Goal: Communication & Community: Answer question/provide support

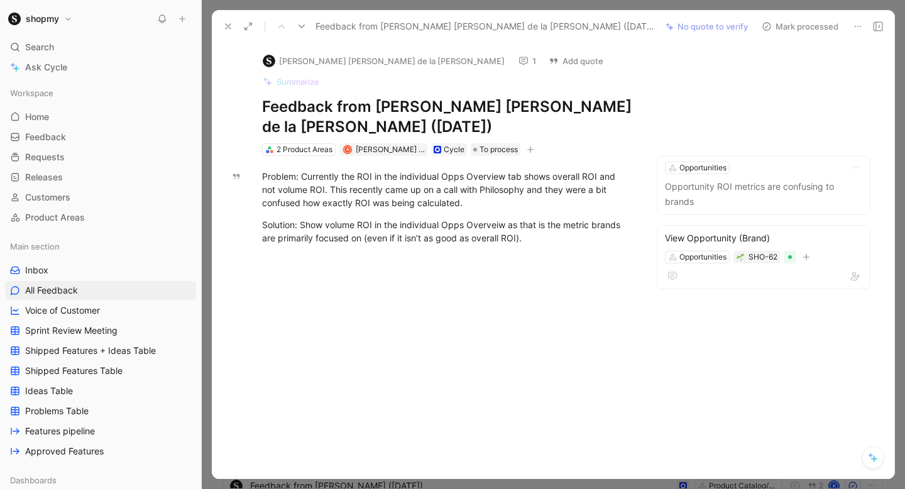
click at [225, 21] on icon at bounding box center [228, 26] width 10 height 10
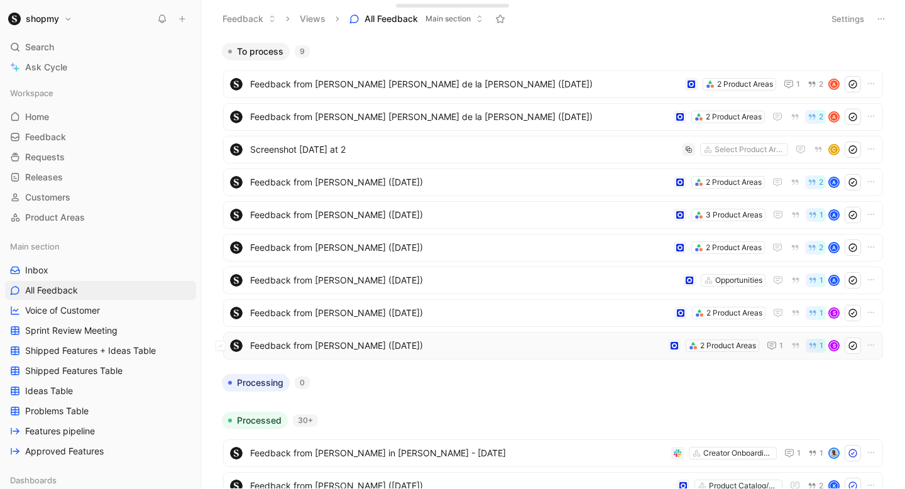
scroll to position [1, 0]
click at [431, 340] on span "Feedback from [PERSON_NAME] ([DATE])" at bounding box center [456, 345] width 413 height 15
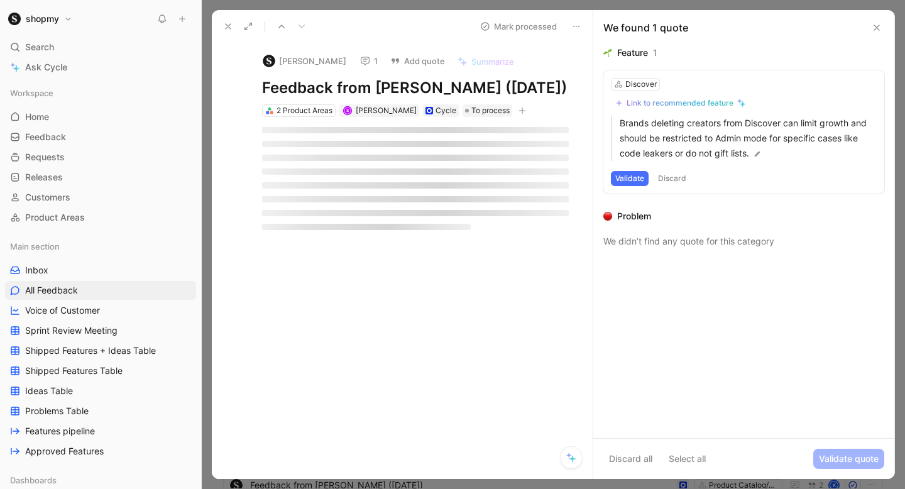
click at [228, 30] on icon at bounding box center [228, 26] width 10 height 10
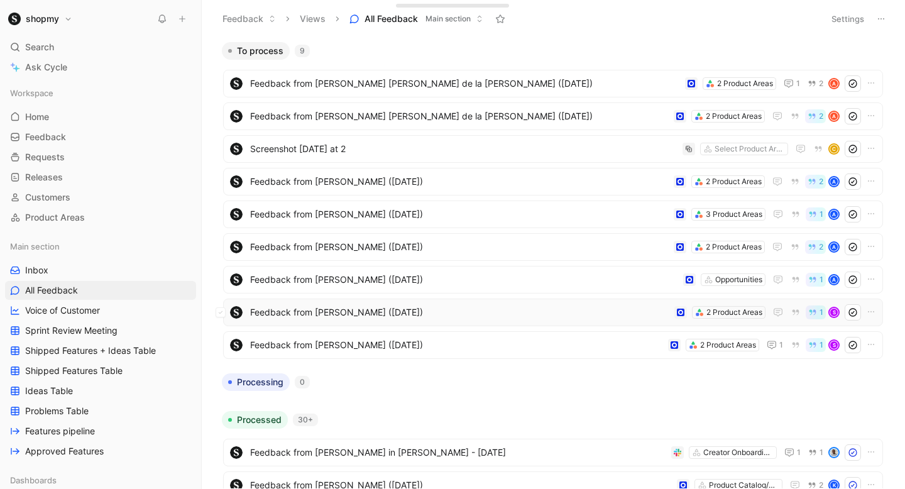
click at [341, 317] on span "Feedback from [PERSON_NAME] ([DATE])" at bounding box center [459, 312] width 419 height 15
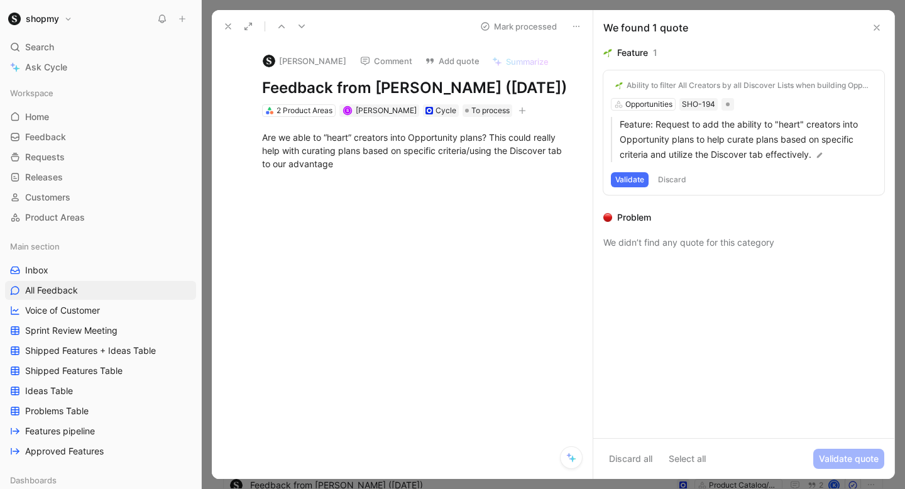
click at [361, 62] on button "Comment" at bounding box center [385, 61] width 63 height 18
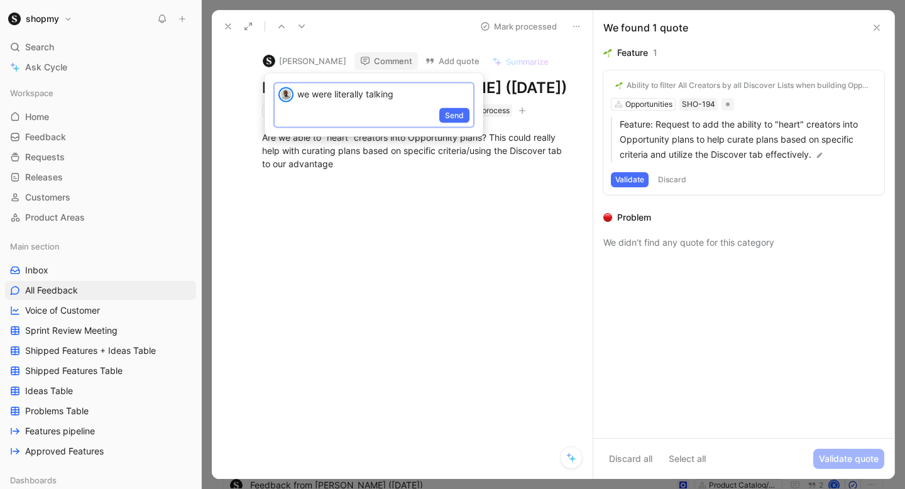
click at [305, 97] on p "we were literally talking" at bounding box center [383, 93] width 172 height 13
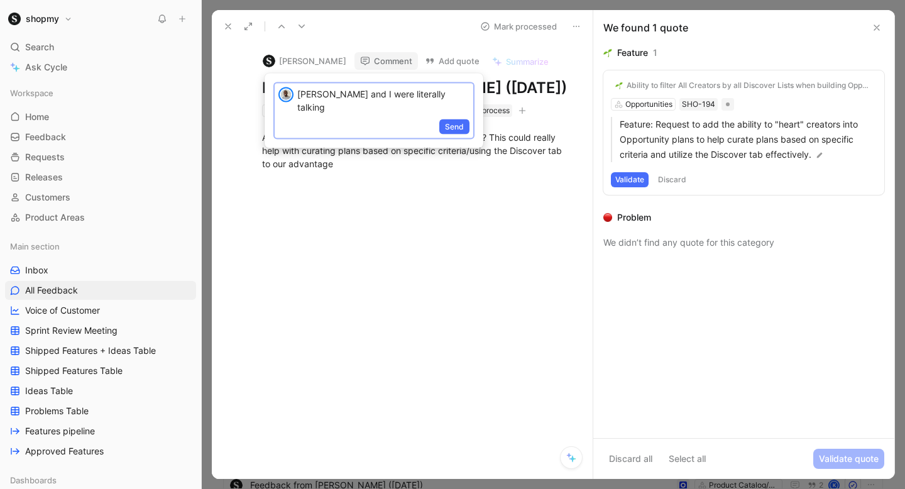
click at [308, 97] on p "[PERSON_NAME] and I were literally talking" at bounding box center [383, 100] width 172 height 26
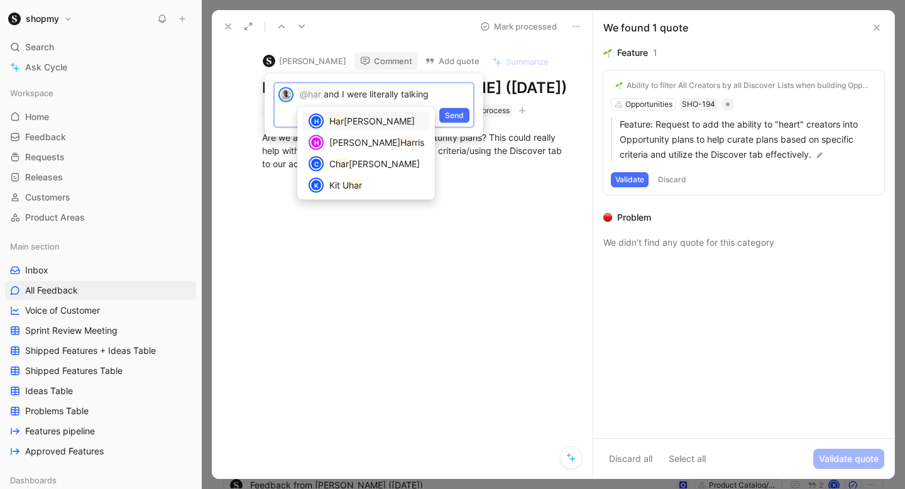
click at [343, 124] on mark "Har" at bounding box center [336, 121] width 14 height 11
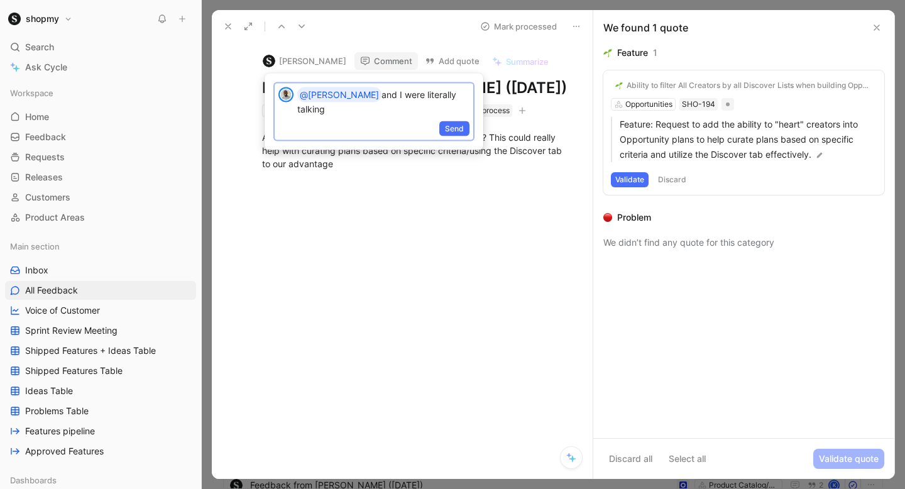
click at [458, 93] on p "@[PERSON_NAME] and I were literally talking" at bounding box center [383, 101] width 172 height 28
click at [394, 92] on p "@[PERSON_NAME] and I were literally talking about this a few days" at bounding box center [383, 101] width 172 height 28
click at [341, 95] on p "@[PERSON_NAME] and I were talking about this a few days" at bounding box center [383, 101] width 172 height 28
click at [346, 102] on p "@[PERSON_NAME] and I were talking about this a few days" at bounding box center [383, 101] width 172 height 28
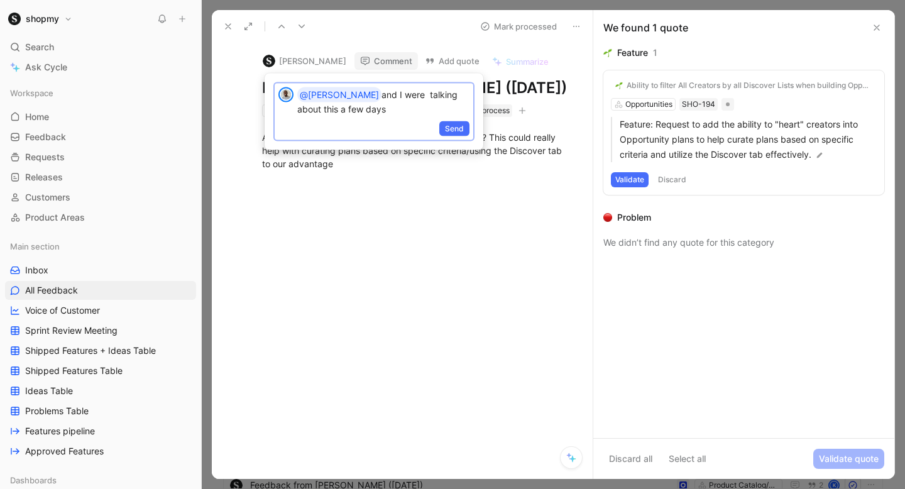
click at [346, 107] on p "@[PERSON_NAME] and I were talking about this a few days" at bounding box center [383, 101] width 172 height 28
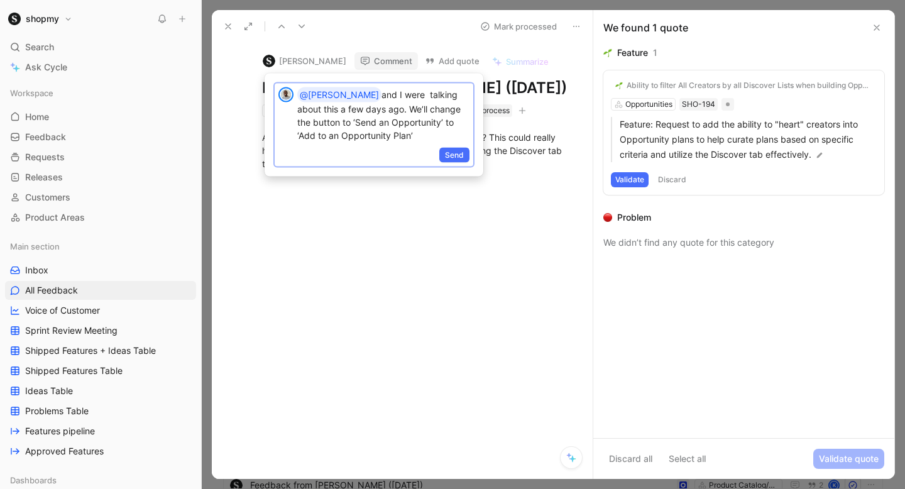
click at [395, 117] on p "@[PERSON_NAME] and I were talking about this a few days ago. We’ll change the b…" at bounding box center [383, 114] width 172 height 55
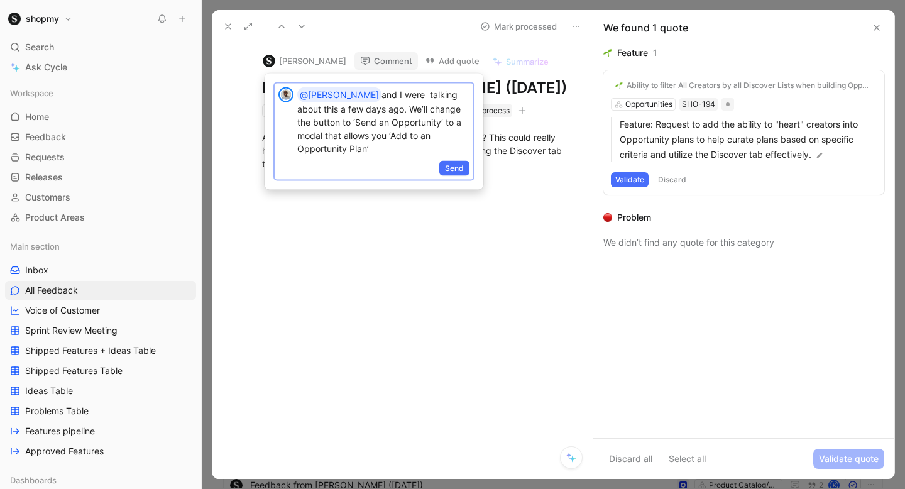
click at [382, 95] on p "@[PERSON_NAME] and I were talking about this a few days ago. We’ll change the b…" at bounding box center [383, 121] width 172 height 68
click at [454, 162] on span "Send" at bounding box center [454, 168] width 19 height 13
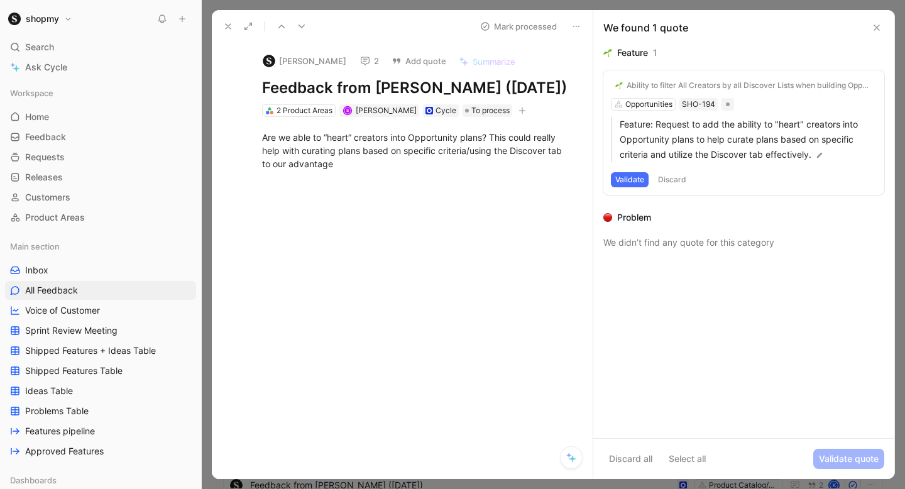
click at [687, 181] on button "Discard" at bounding box center [672, 179] width 37 height 15
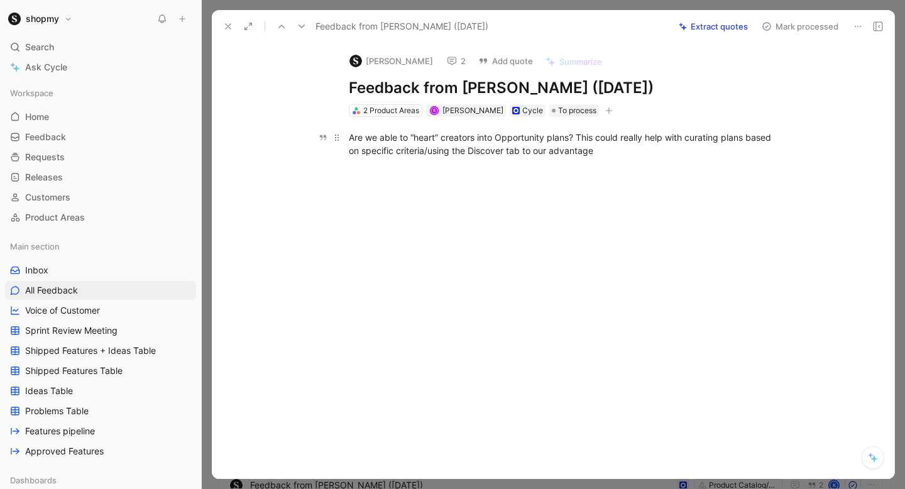
click at [508, 147] on div "Are we able to “heart” creators into Opportunity plans? This could really help …" at bounding box center [566, 144] width 435 height 26
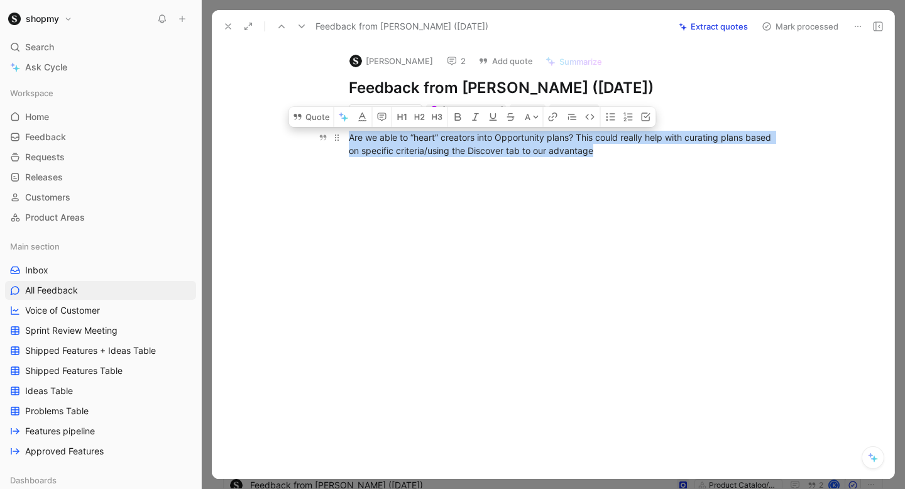
copy div "Are we able to “heart” creators into Opportunity plans? This could really help …"
click at [500, 68] on button "Add quote" at bounding box center [506, 61] width 66 height 18
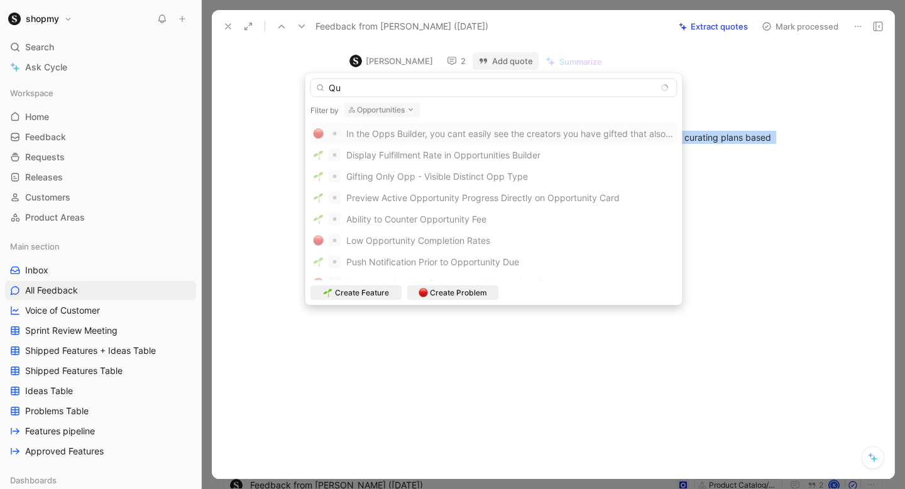
type input "Q"
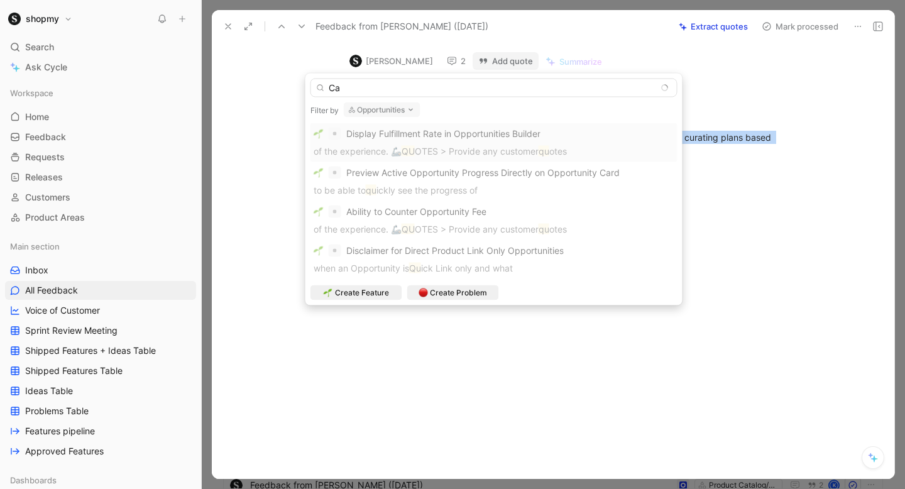
type input "C"
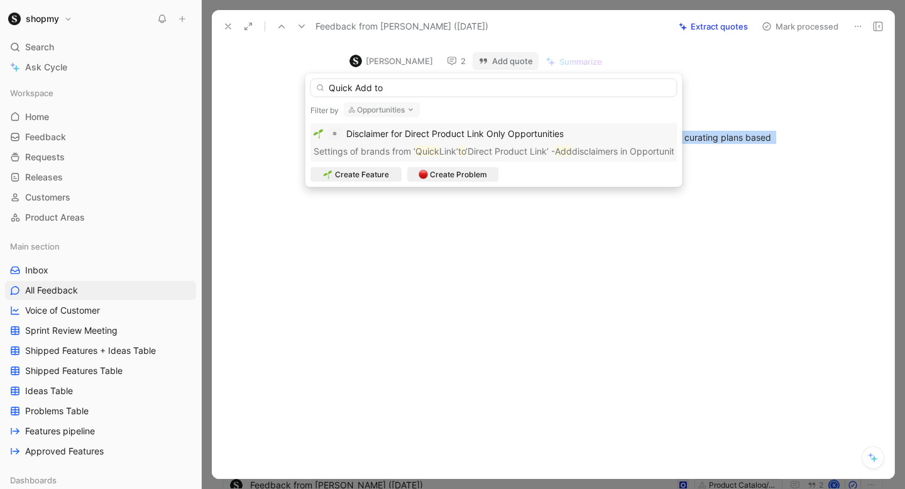
type input "Quick Add to"
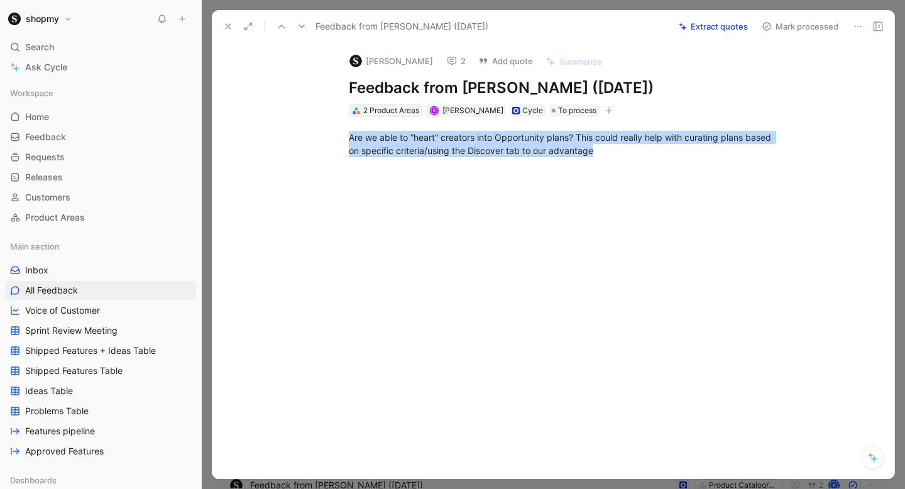
click at [382, 110] on div "2 Product Areas" at bounding box center [391, 110] width 56 height 13
click at [530, 138] on div "Are we able to “heart” creators into Opportunity plans? This could really help …" at bounding box center [566, 144] width 435 height 26
click at [506, 67] on button "Add quote" at bounding box center [506, 61] width 66 height 18
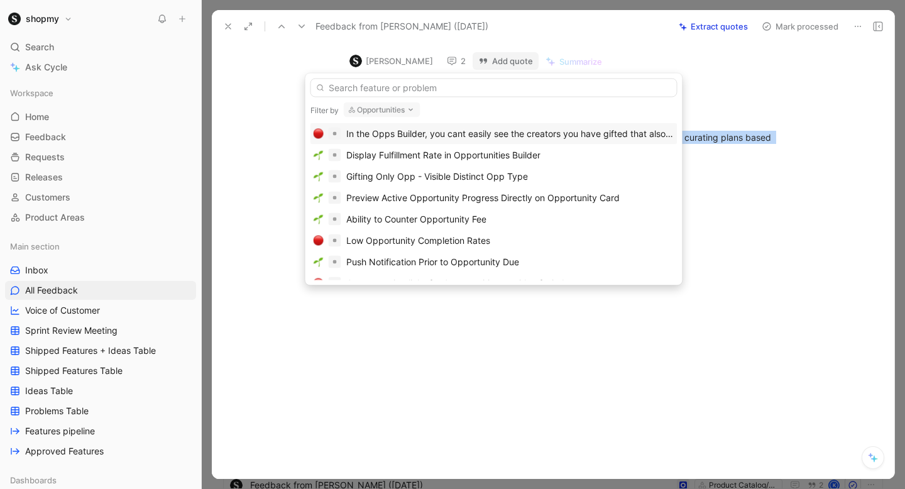
click at [390, 111] on button "Opportunities" at bounding box center [382, 109] width 77 height 15
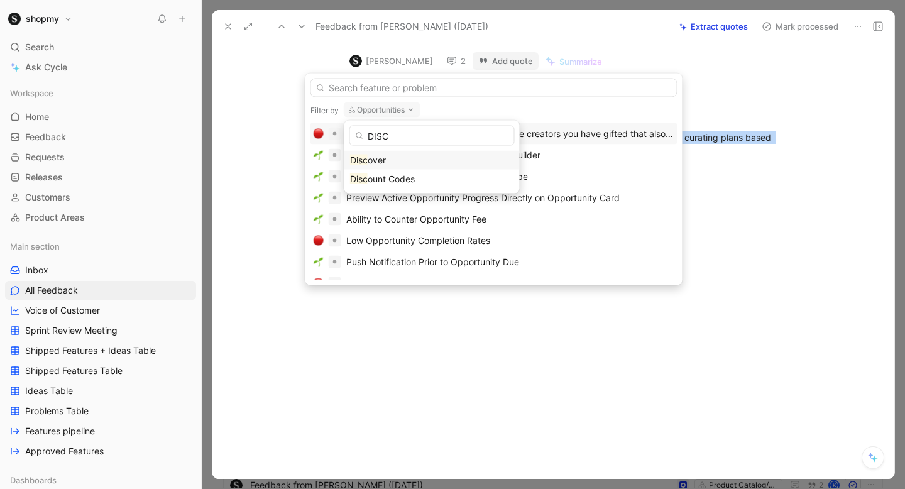
type input "DISC"
click at [371, 163] on span "over" at bounding box center [377, 160] width 18 height 11
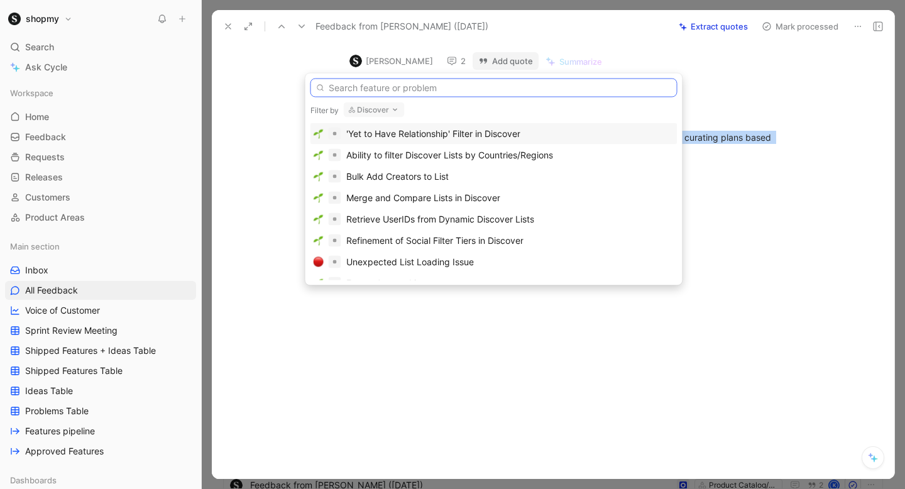
click at [386, 84] on input "text" at bounding box center [493, 88] width 367 height 19
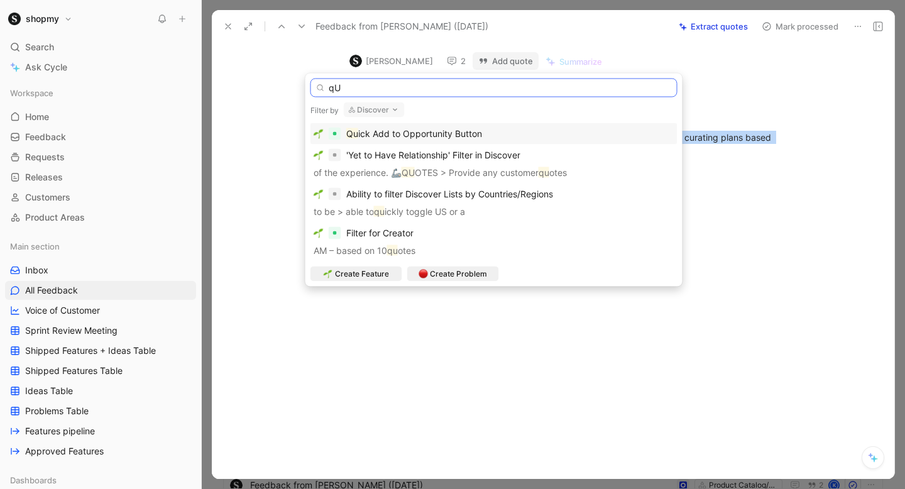
type input "qU"
click at [417, 125] on div "Qu ick Add to Opportunity Button" at bounding box center [493, 133] width 367 height 21
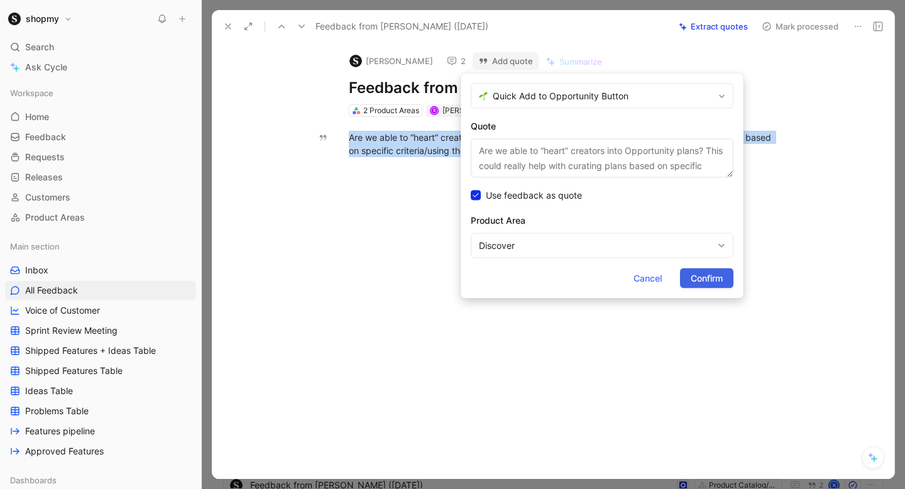
click at [691, 275] on span "Confirm" at bounding box center [707, 278] width 32 height 15
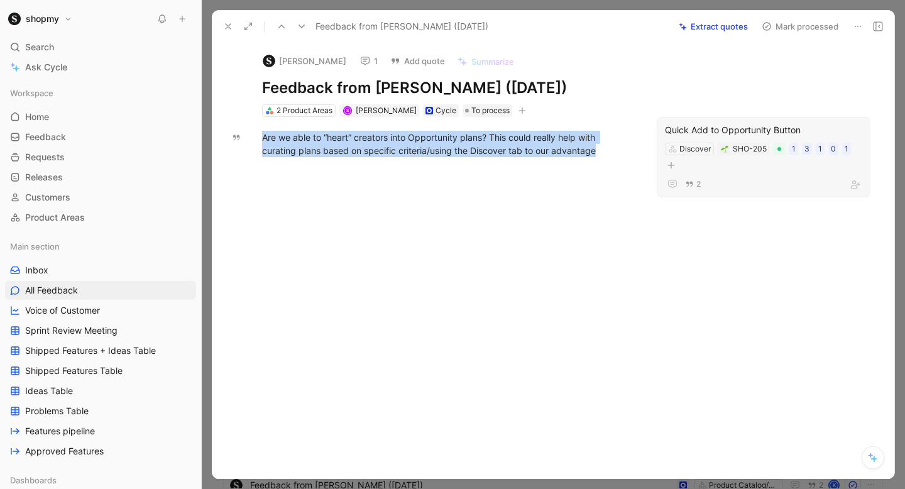
click at [755, 128] on div "Quick Add to Opportunity Button" at bounding box center [763, 130] width 197 height 15
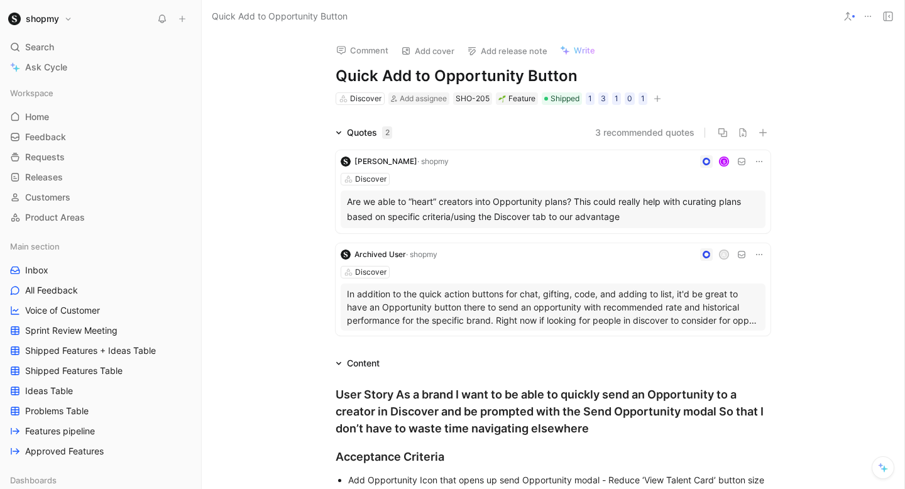
click at [410, 206] on div "Are we able to “heart” creators into Opportunity plans? This could really help …" at bounding box center [553, 209] width 412 height 30
click at [410, 206] on div at bounding box center [452, 244] width 905 height 489
click at [760, 162] on icon at bounding box center [759, 161] width 10 height 10
click at [728, 239] on span "Delete quote" at bounding box center [720, 241] width 53 height 11
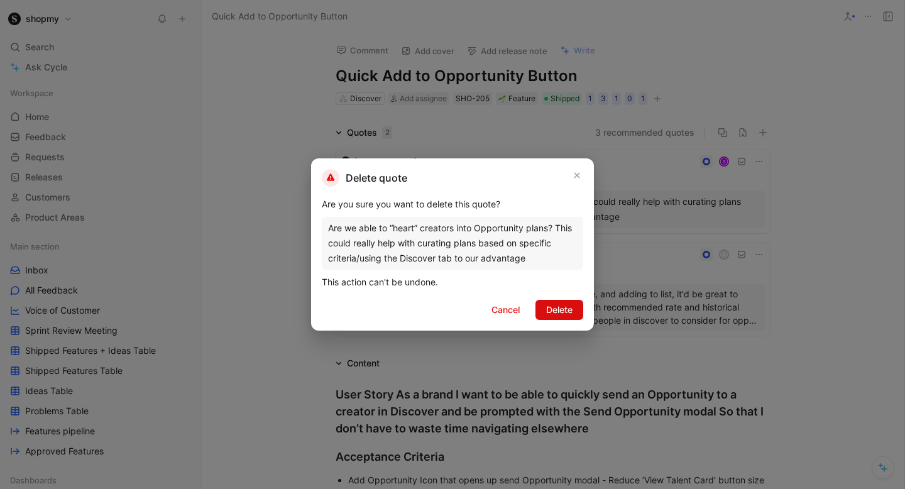
click at [571, 307] on span "Delete" at bounding box center [559, 309] width 26 height 15
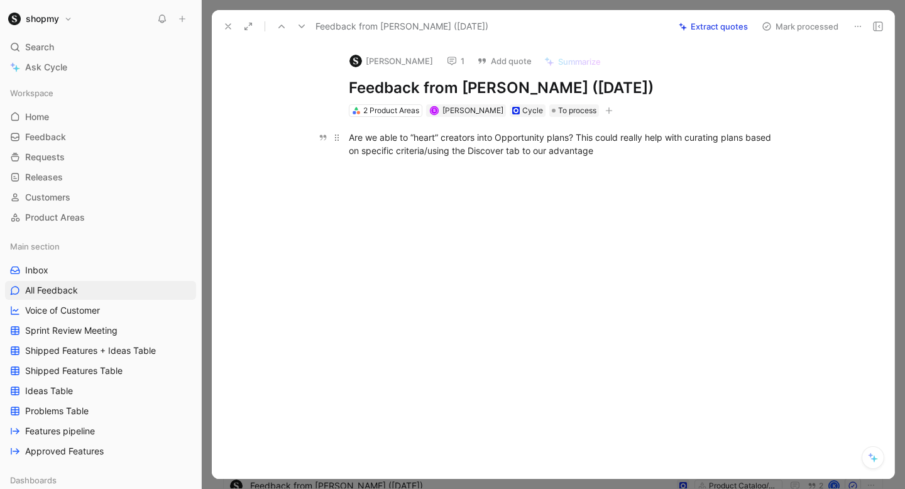
click at [422, 141] on div "Are we able to “heart” creators into Opportunity plans? This could really help …" at bounding box center [566, 144] width 435 height 26
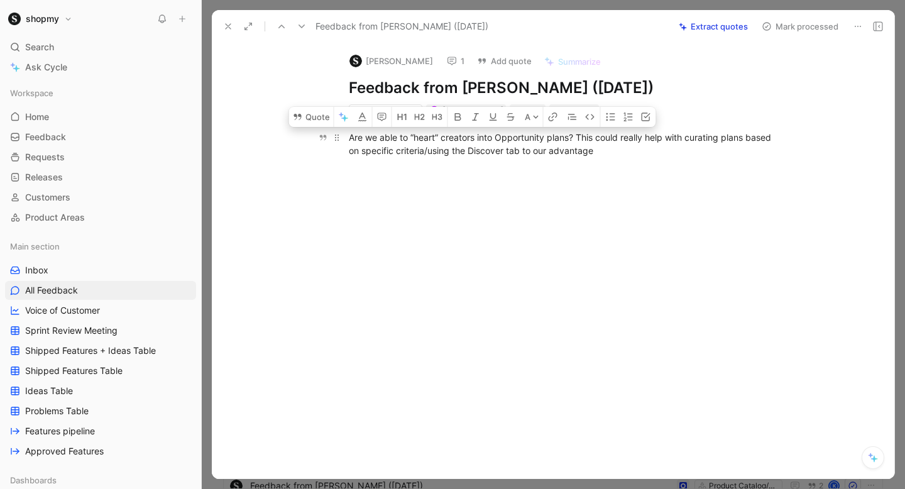
copy div "Are we able to “heart” creators into Opportunity plans? This could really help …"
click at [474, 146] on div "Are we able to “heart” creators into Opportunity plans? This could really help …" at bounding box center [566, 144] width 435 height 26
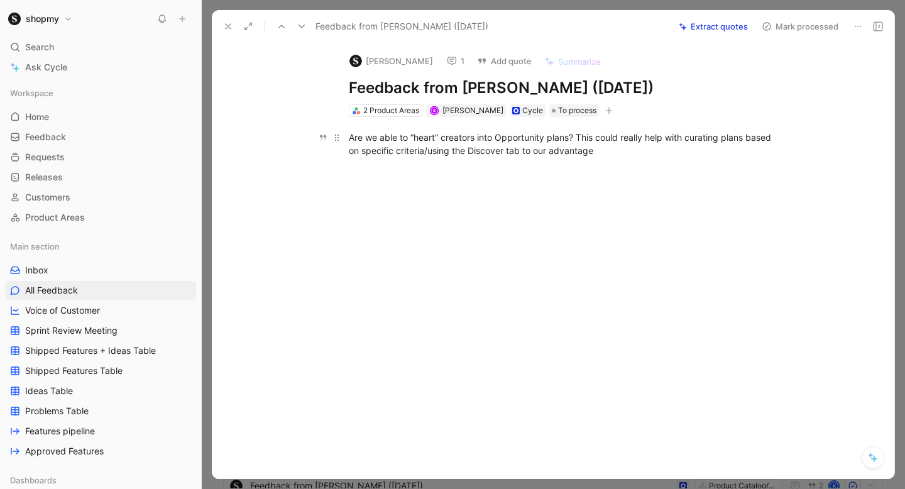
click at [474, 146] on div "Are we able to “heart” creators into Opportunity plans? This could really help …" at bounding box center [566, 144] width 435 height 26
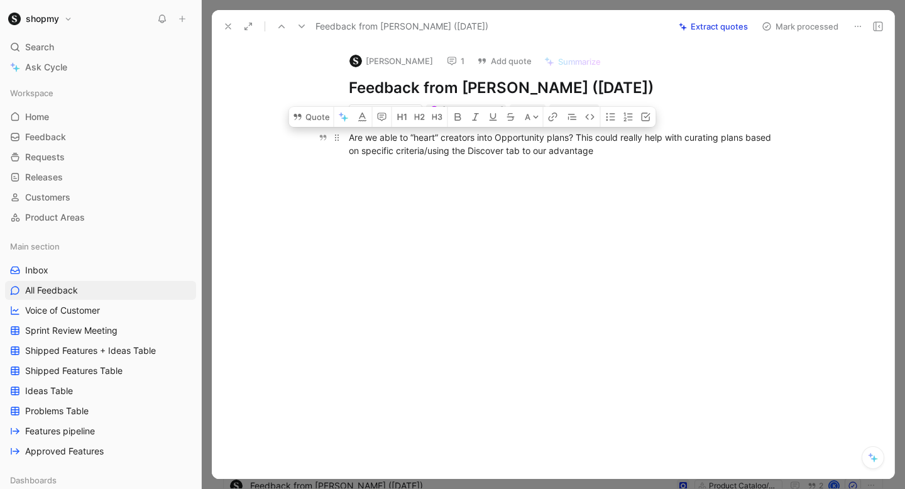
copy div "Are we able to “heart” creators into Opportunity plans? This could really help …"
click at [495, 62] on button "Add quote" at bounding box center [504, 61] width 66 height 18
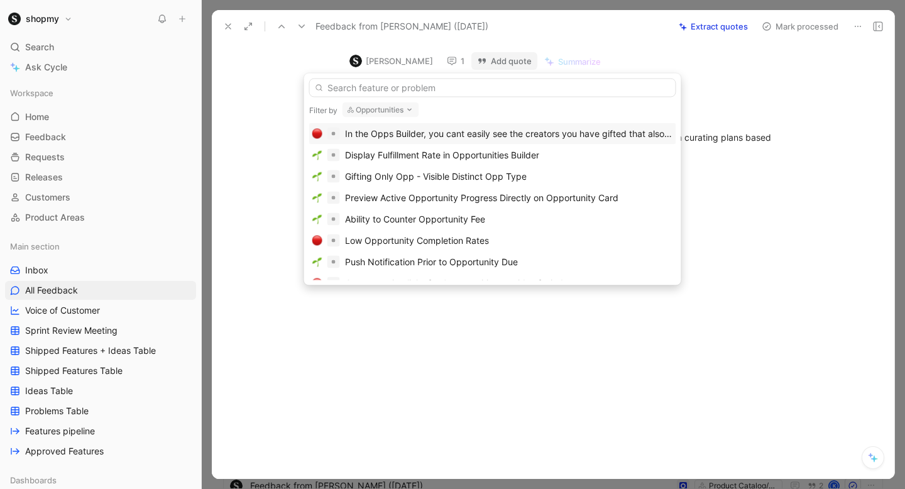
click at [392, 97] on div "Filter by Opportunities In the Opps Builder, you cant easily see the creators y…" at bounding box center [492, 180] width 377 height 212
click at [392, 106] on button "Opportunities" at bounding box center [381, 109] width 77 height 15
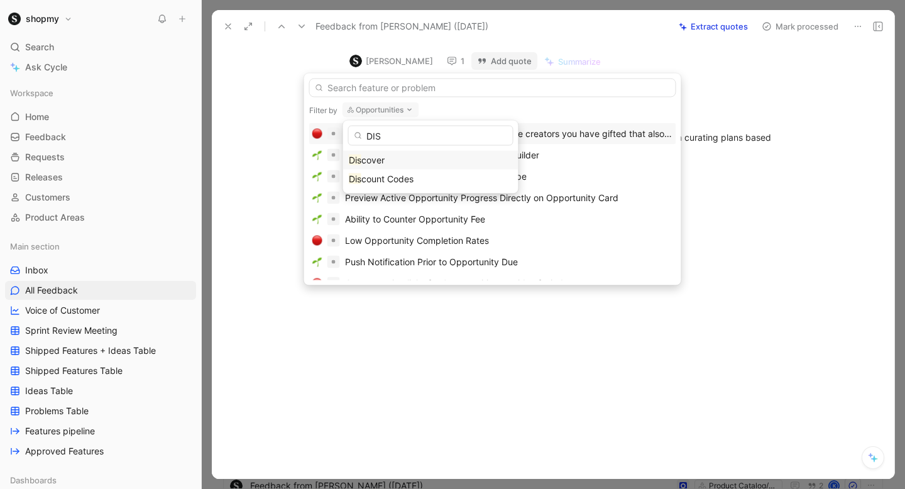
type input "DIS"
click at [371, 161] on span "cover" at bounding box center [372, 160] width 23 height 11
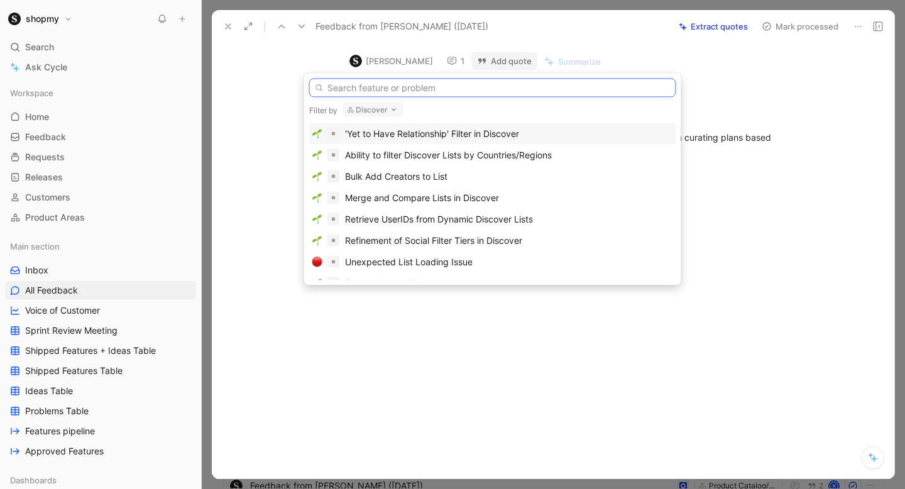
click at [363, 85] on input "text" at bounding box center [492, 88] width 367 height 19
paste input "Are we able to “heart” creators into Opportunity plans? This could really help …"
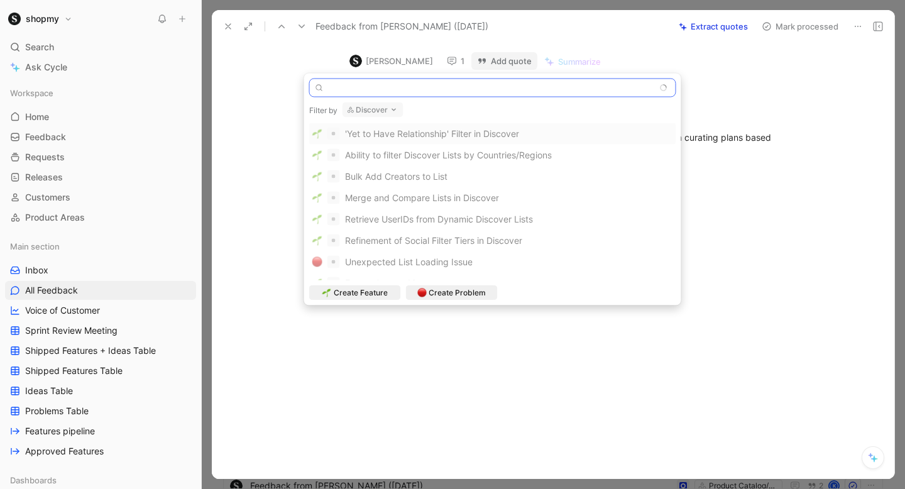
click at [411, 90] on input "Are we able to “heart” creators into Opportunity plans? This could really help …" at bounding box center [492, 88] width 367 height 19
type input "q"
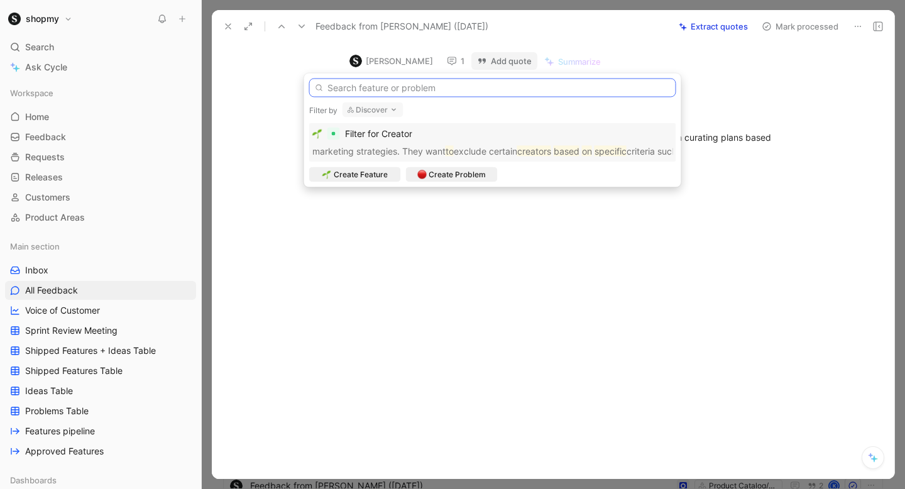
type input "A"
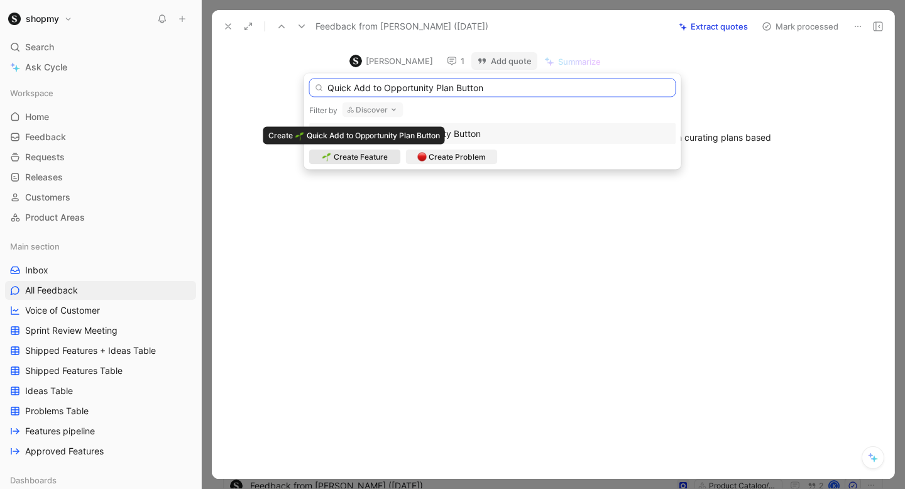
type input "Quick Add to Opportunity Plan Button"
click at [364, 161] on span "Create Feature" at bounding box center [361, 157] width 54 height 13
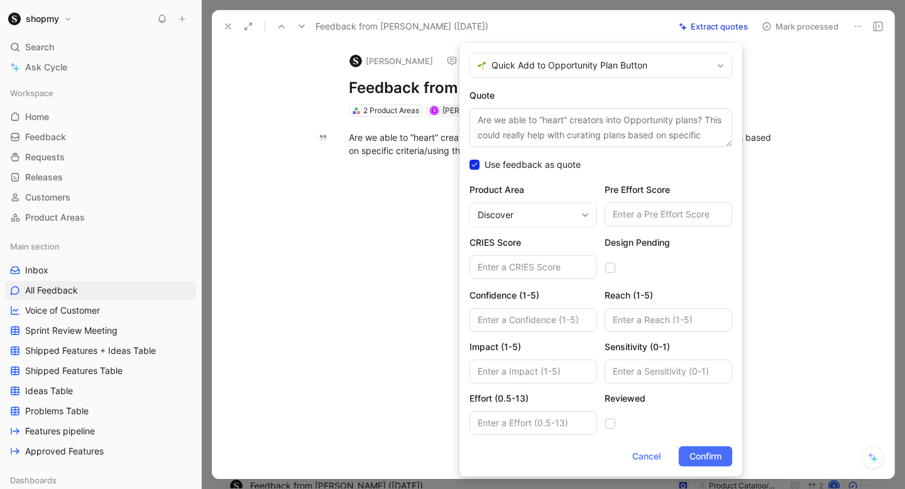
click at [551, 125] on textarea "Are we able to “heart” creators into Opportunity plans? This could really help …" at bounding box center [600, 127] width 263 height 39
click at [720, 452] on span "Confirm" at bounding box center [705, 456] width 32 height 15
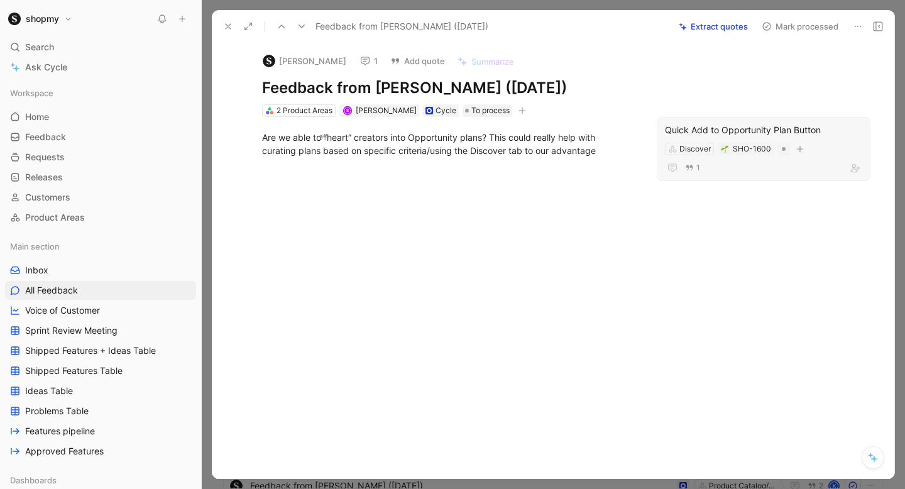
click at [707, 129] on div "Quick Add to Opportunity Plan Button" at bounding box center [763, 130] width 197 height 15
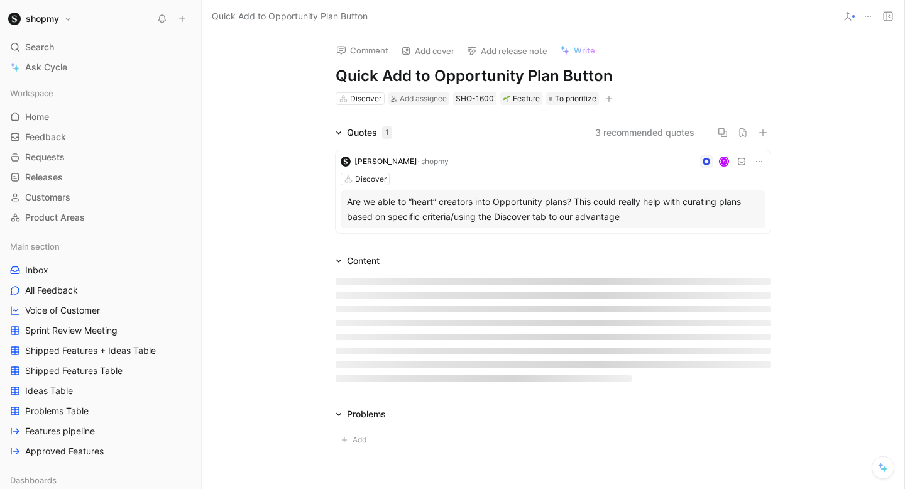
scroll to position [85, 0]
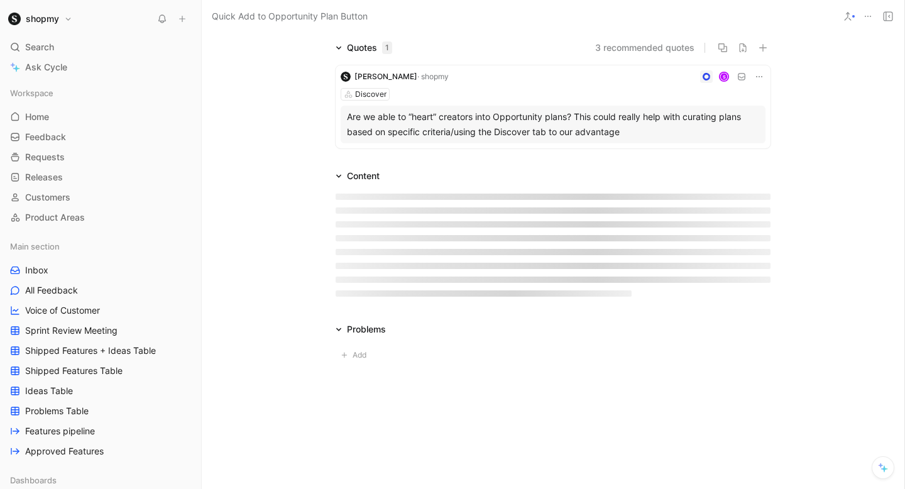
click at [365, 192] on div at bounding box center [553, 245] width 483 height 123
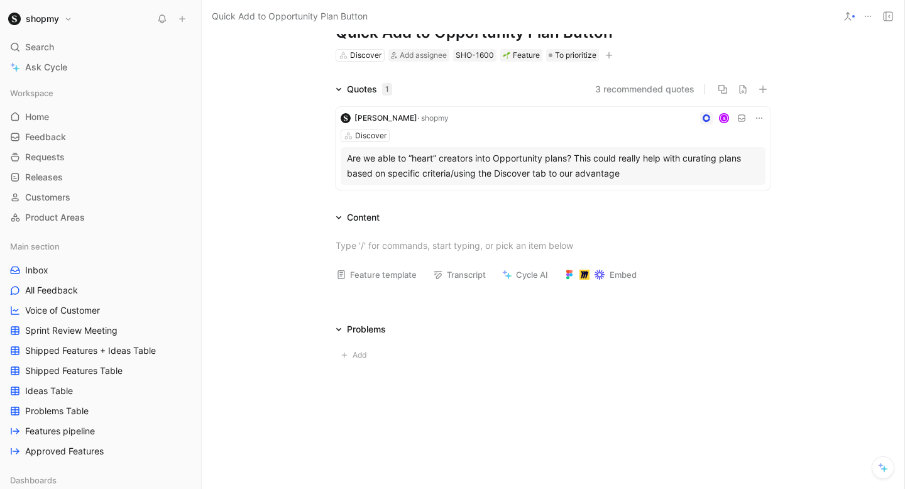
scroll to position [42, 0]
click at [368, 282] on button "Feature template" at bounding box center [377, 276] width 92 height 18
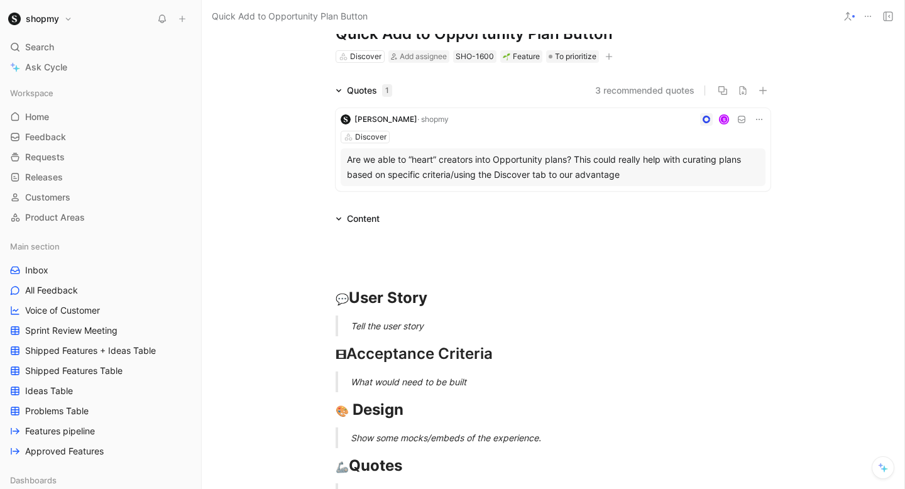
click at [380, 321] on div "Tell the user story" at bounding box center [568, 325] width 435 height 13
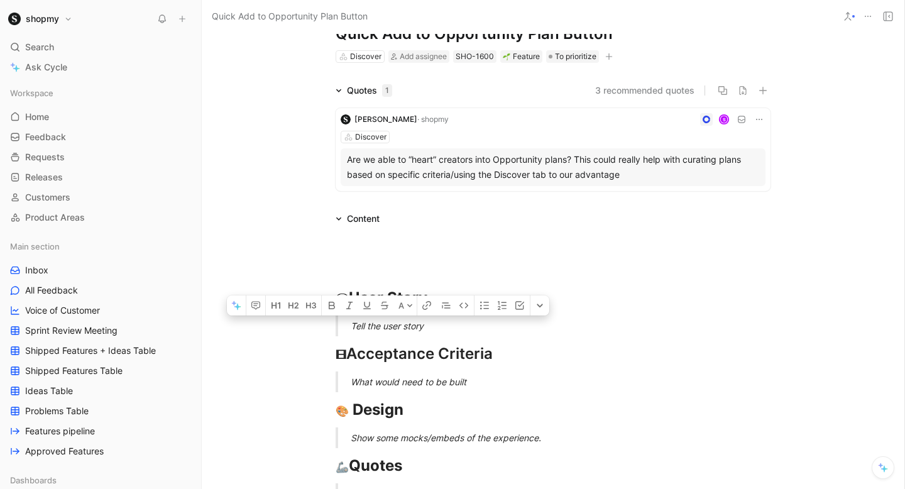
click at [380, 321] on div "Tell the user story" at bounding box center [568, 325] width 435 height 13
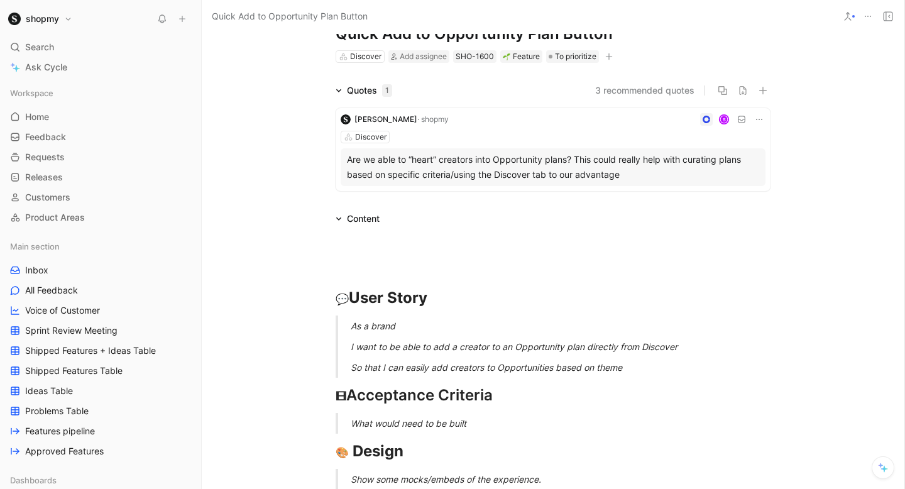
scroll to position [0, 0]
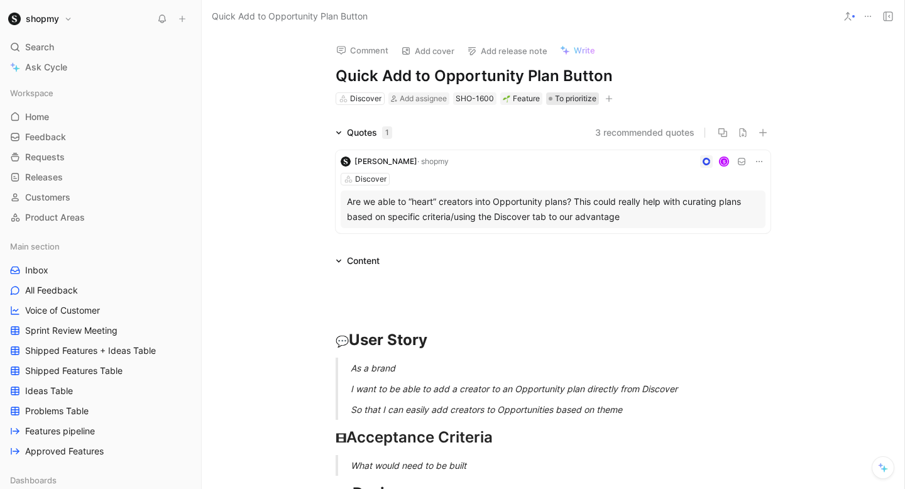
click at [573, 96] on span "To prioritize" at bounding box center [575, 98] width 41 height 13
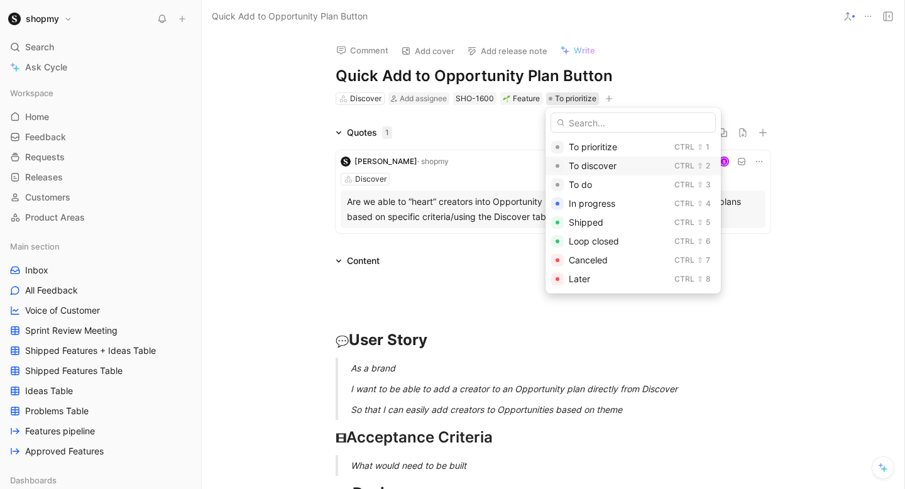
click at [594, 169] on span "To discover" at bounding box center [593, 165] width 48 height 11
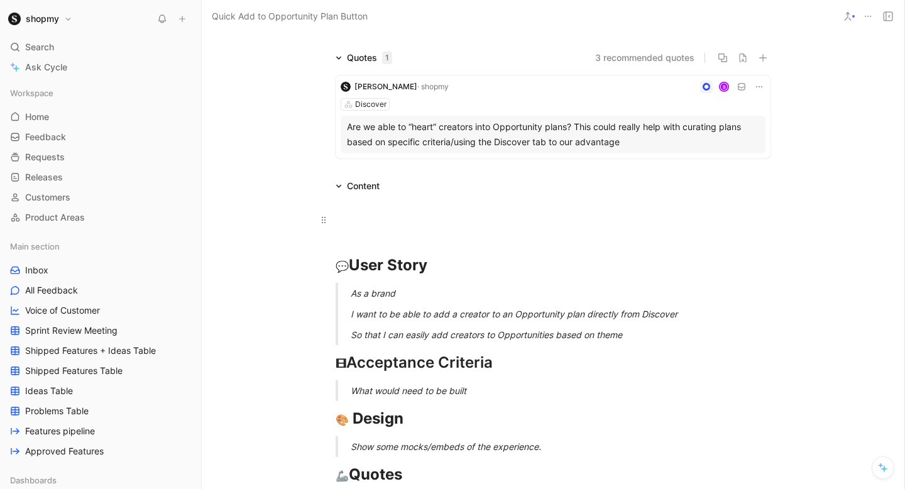
scroll to position [96, 0]
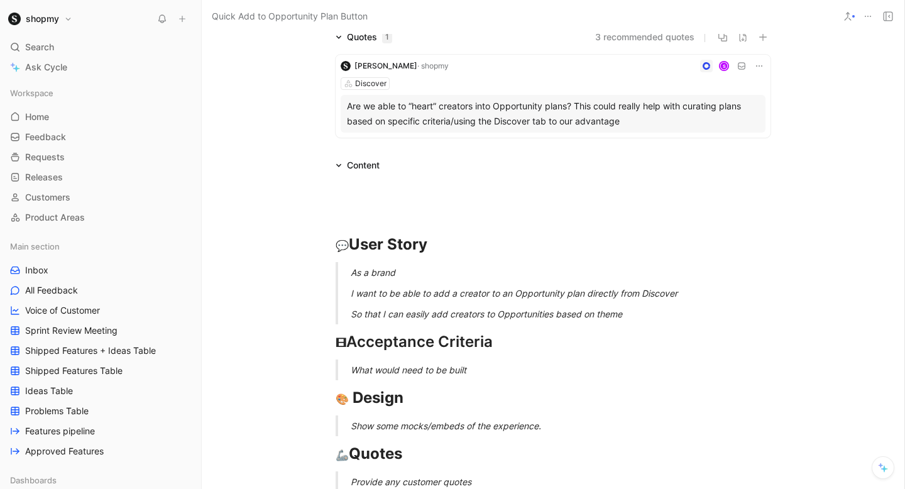
click at [409, 361] on p "What would need to be built" at bounding box center [568, 370] width 435 height 21
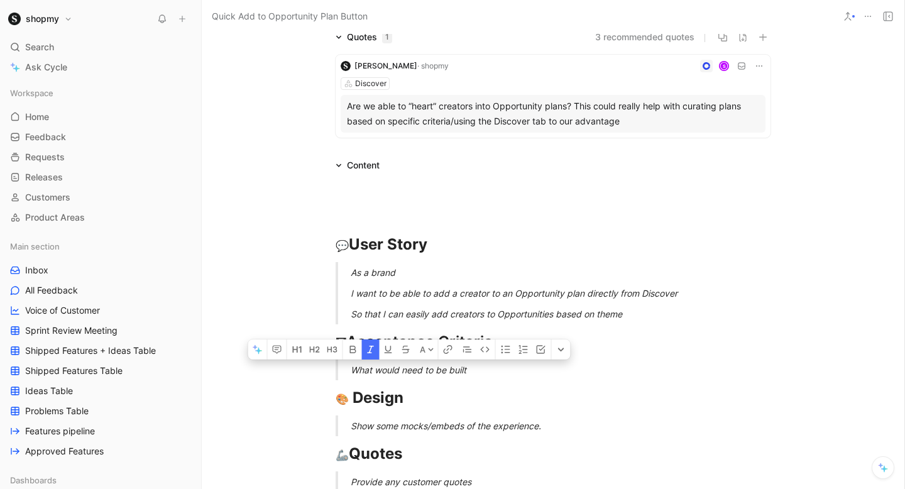
click at [409, 361] on p "What would need to be built" at bounding box center [568, 370] width 435 height 21
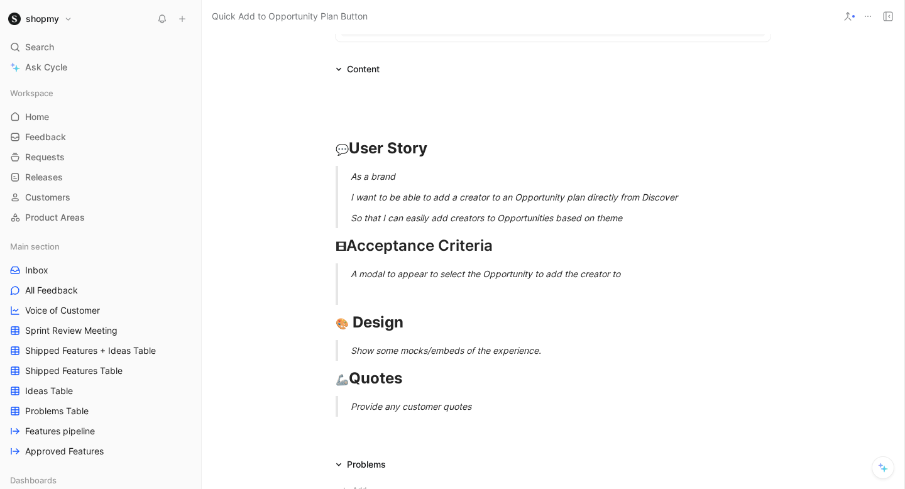
scroll to position [145, 0]
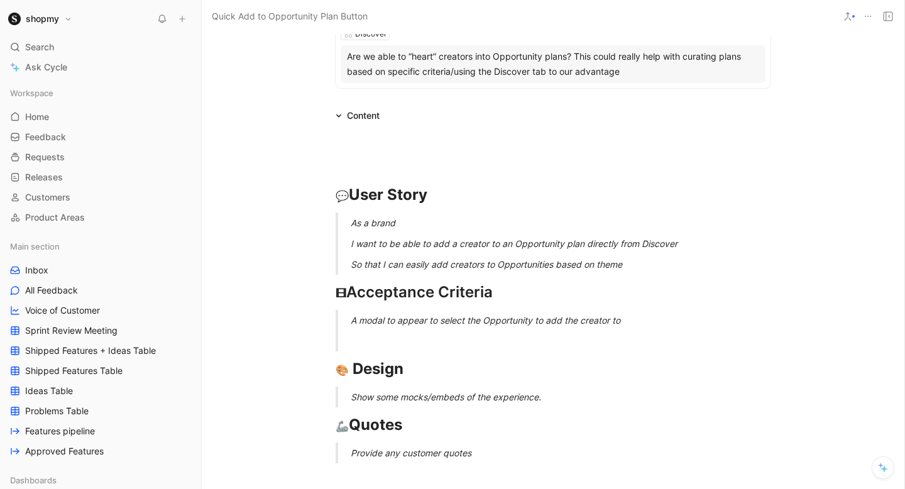
click at [675, 264] on div "So that I can easily add creators to Opportunities based on theme" at bounding box center [568, 264] width 435 height 13
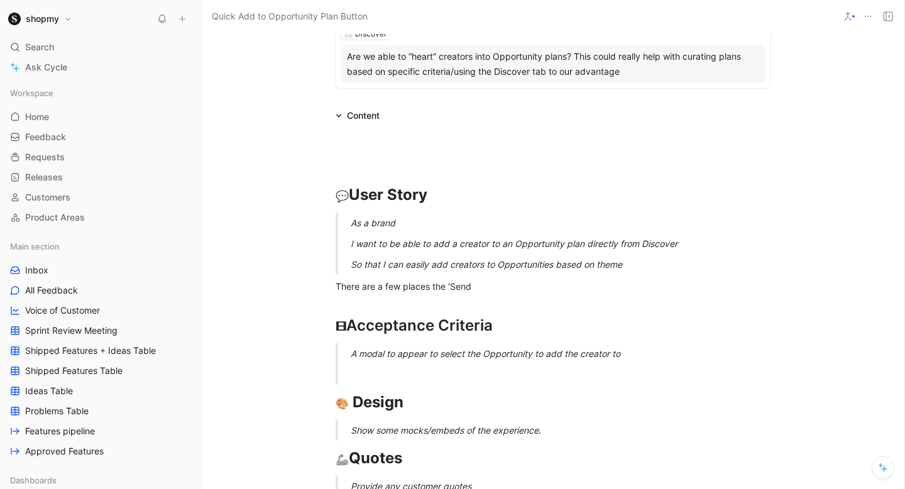
click at [674, 244] on div "I want to be able to add a creator to an Opportunity plan directly from Discover" at bounding box center [568, 243] width 435 height 13
click at [682, 244] on div "I want to be able to add a creator to an Opportunity plan directly from Discover" at bounding box center [568, 243] width 435 height 13
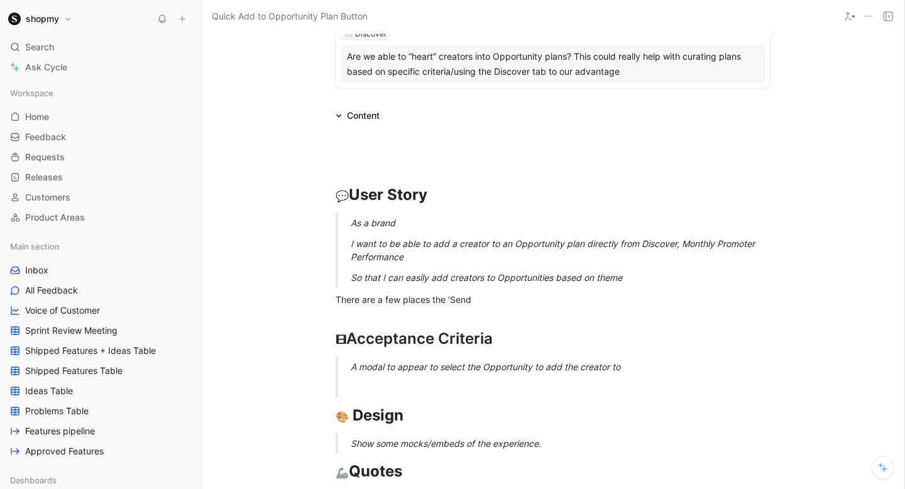
click at [679, 243] on div "I want to be able to add a creator to an Opportunity plan directly from Discove…" at bounding box center [568, 250] width 435 height 26
click at [684, 246] on div "I want to be able to add a creator to an Opportunity plan directly from Discove…" at bounding box center [568, 250] width 435 height 26
click at [654, 271] on div "So that I can easily add creators to Opportunities based on theme" at bounding box center [568, 277] width 435 height 13
drag, startPoint x: 639, startPoint y: 275, endPoint x: 557, endPoint y: 274, distance: 81.7
click at [557, 274] on div "So that I can easily add creators to Opportunities based on theme" at bounding box center [568, 277] width 435 height 13
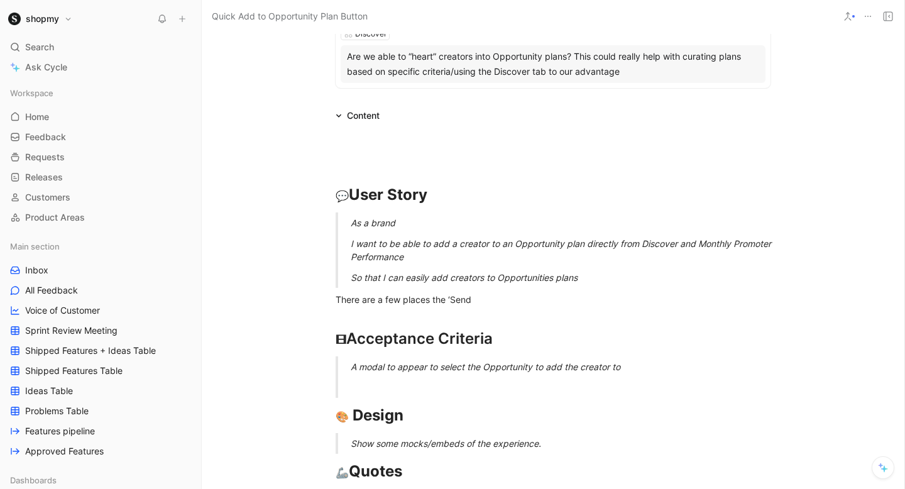
click at [483, 277] on div "So that I can easily add creators to Opportunities plans" at bounding box center [568, 277] width 435 height 13
click at [478, 299] on div "There are a few places the ‘Send" at bounding box center [553, 299] width 435 height 13
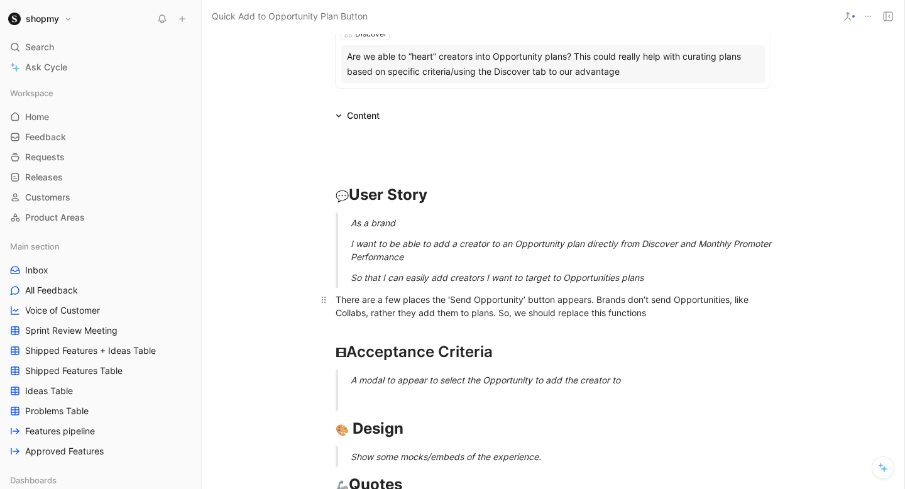
click at [588, 299] on div "There are a few places the ‘Send Opportunity’ button appears. Brands don’t send…" at bounding box center [553, 306] width 435 height 26
click at [590, 299] on div "There are a few places the ‘Send Opportunity’ button appears. Brands don’t send…" at bounding box center [553, 306] width 435 height 26
click at [705, 312] on div "There are a few places the ‘Send Opportunity’ button appears (see below). Brand…" at bounding box center [553, 306] width 435 height 26
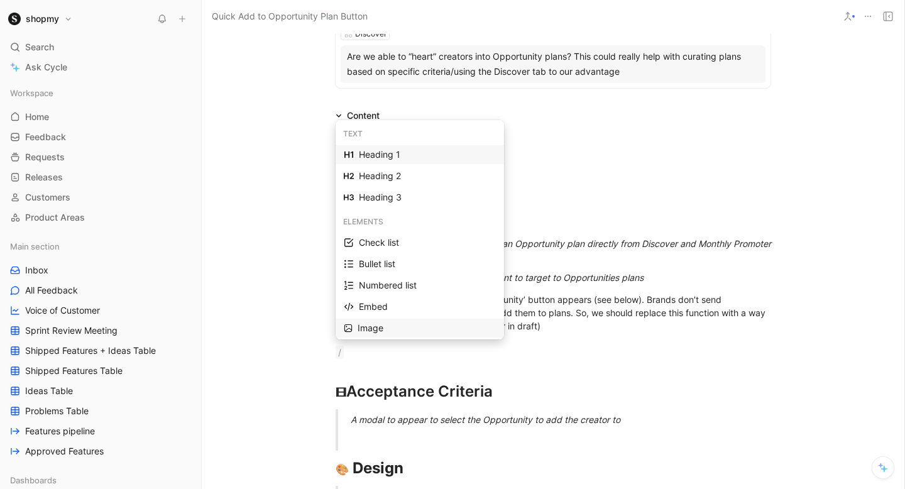
click at [418, 319] on div "Image" at bounding box center [420, 328] width 168 height 19
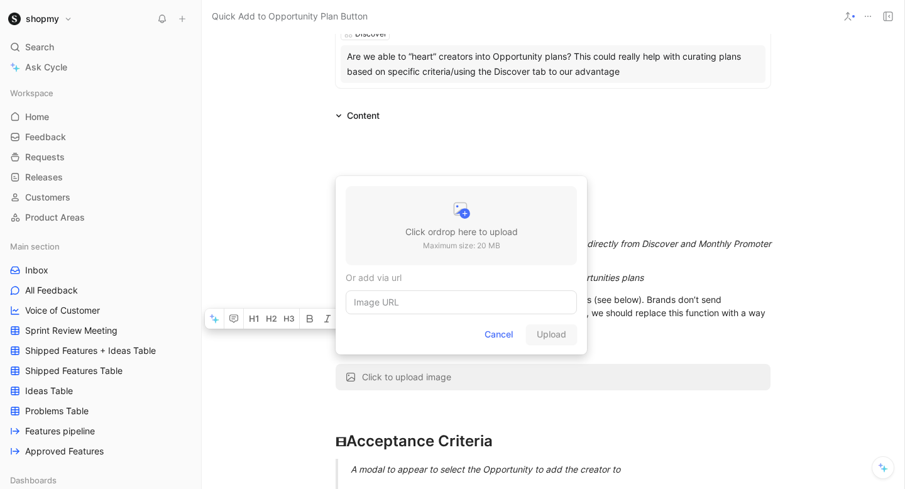
click at [430, 221] on div at bounding box center [461, 211] width 113 height 25
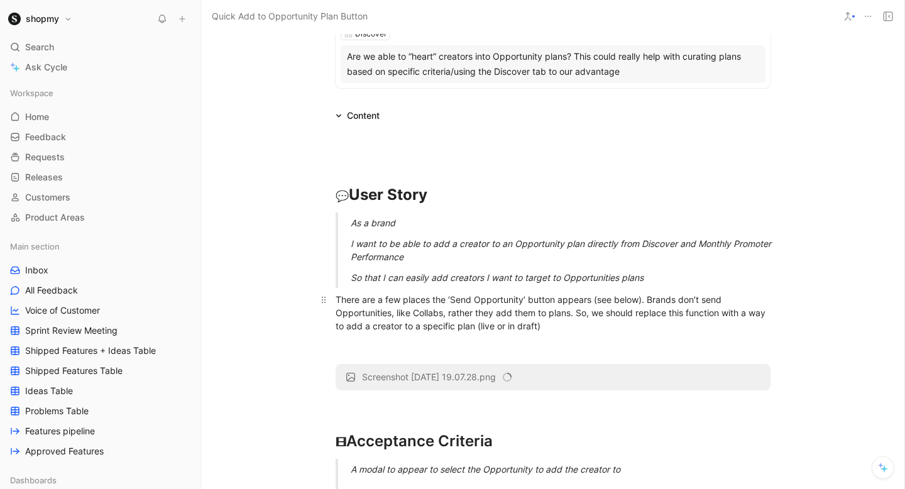
click at [388, 295] on div "There are a few places the ‘Send Opportunity’ button appears (see below). Brand…" at bounding box center [553, 326] width 435 height 66
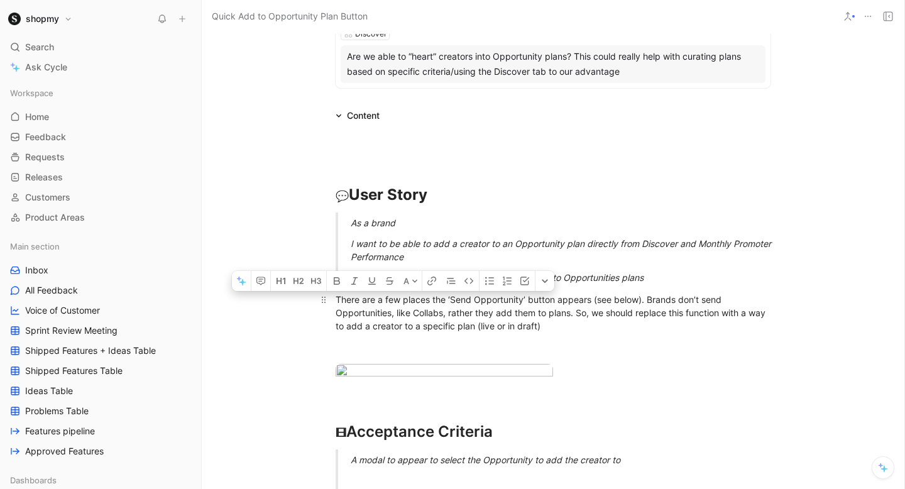
click at [388, 295] on div "There are a few places the ‘Send Opportunity’ button appears (see below). Brand…" at bounding box center [553, 326] width 435 height 66
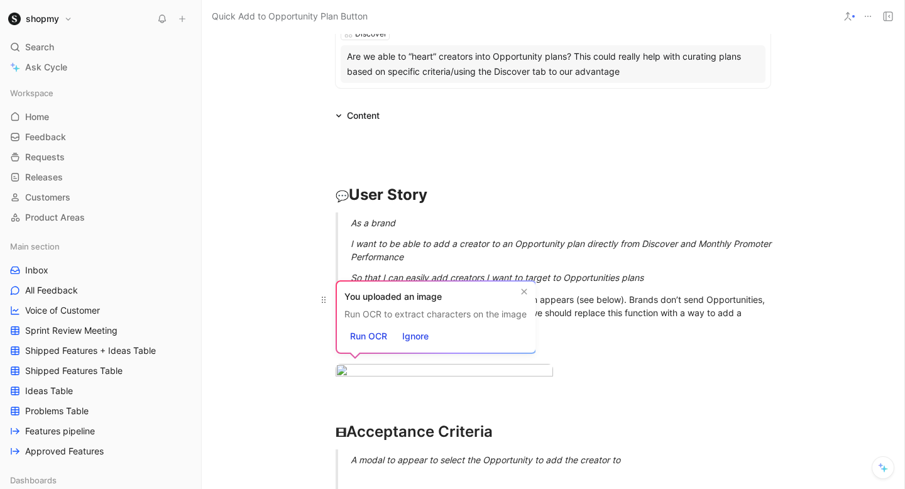
click at [637, 304] on div "There are a places the ‘Send Opportunity’ button appears (see below). Brands do…" at bounding box center [553, 326] width 435 height 66
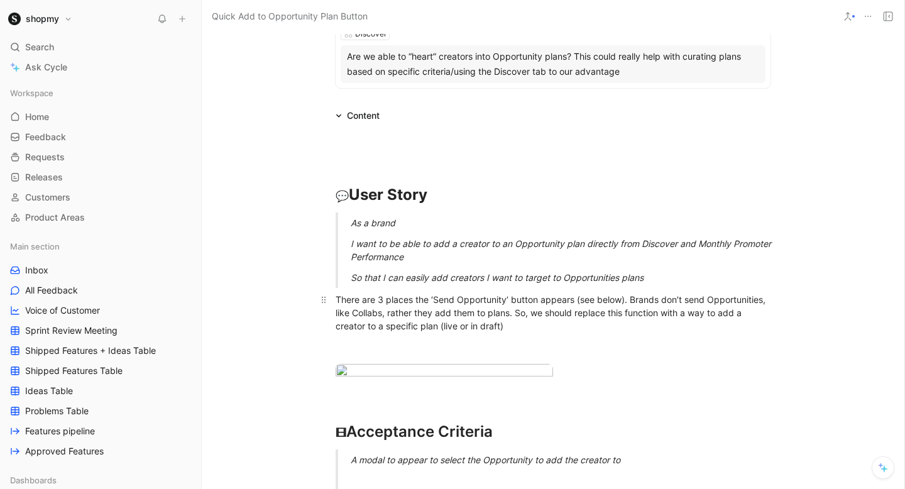
drag, startPoint x: 577, startPoint y: 311, endPoint x: 607, endPoint y: 307, distance: 30.5
click at [607, 307] on div "There are 3 places the ‘Send Opportunity’ button appears (see below). Brands do…" at bounding box center [553, 326] width 435 height 66
click at [641, 312] on div "There are 3 places the ‘Send Opportunity’ button appears (see below). Brands do…" at bounding box center [553, 326] width 435 height 66
click at [648, 311] on div "There are 3 places the ‘Send Opportunity’ button appears (see below). Brands do…" at bounding box center [553, 326] width 435 height 66
click at [711, 312] on div "There are 3 places the ‘Send Opportunity’ button appears (see below). Brands do…" at bounding box center [553, 326] width 435 height 66
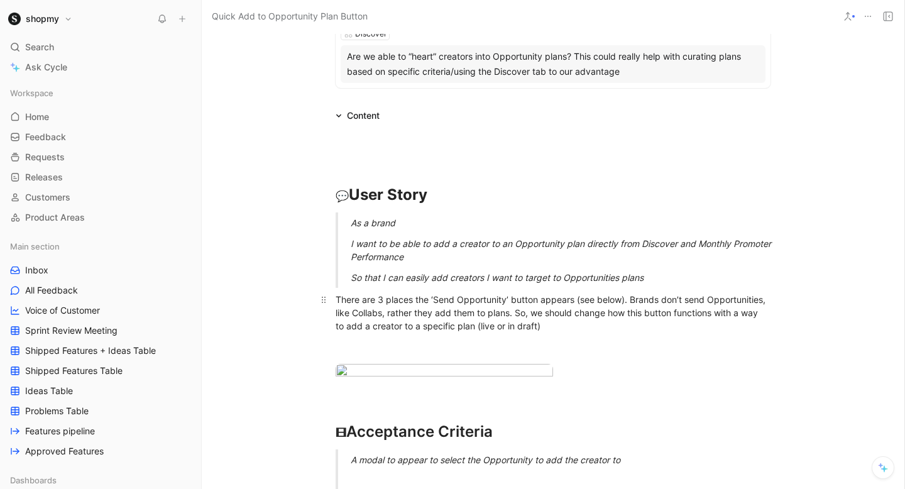
click at [727, 311] on div "There are 3 places the ‘Send Opportunity’ button appears (see below). Brands do…" at bounding box center [553, 326] width 435 height 66
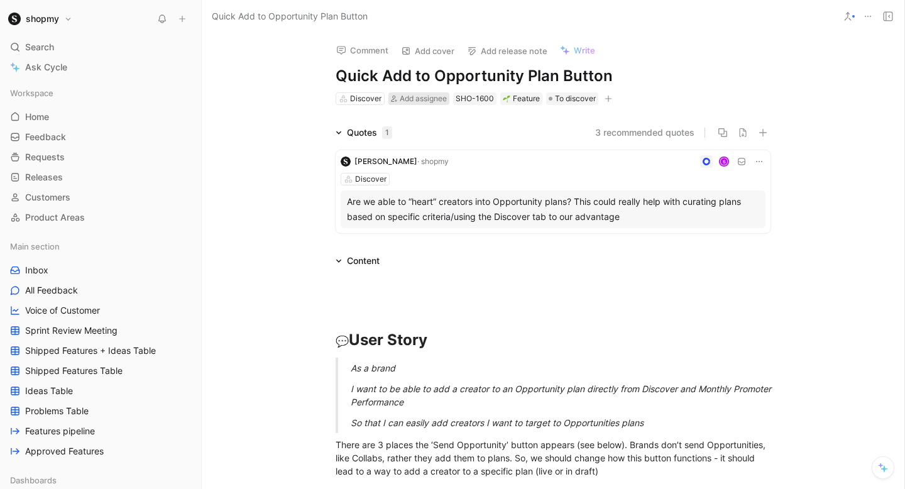
click at [407, 98] on span "Add assignee" at bounding box center [423, 98] width 47 height 9
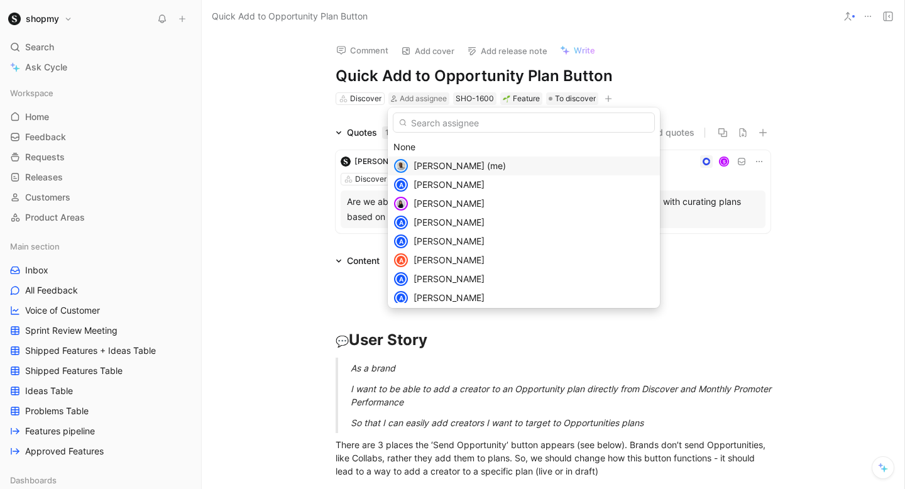
type input "b"
click at [435, 158] on div "[PERSON_NAME] (me)" at bounding box center [534, 165] width 241 height 15
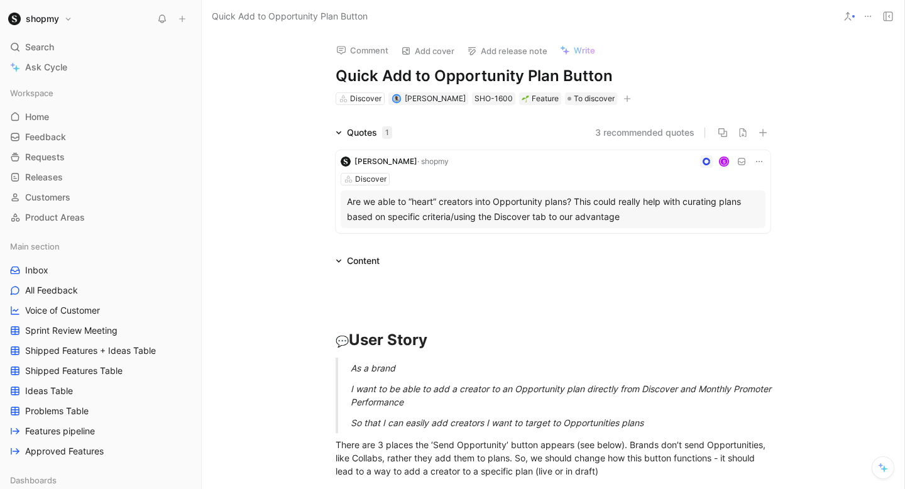
click at [373, 54] on button "Comment" at bounding box center [362, 50] width 63 height 18
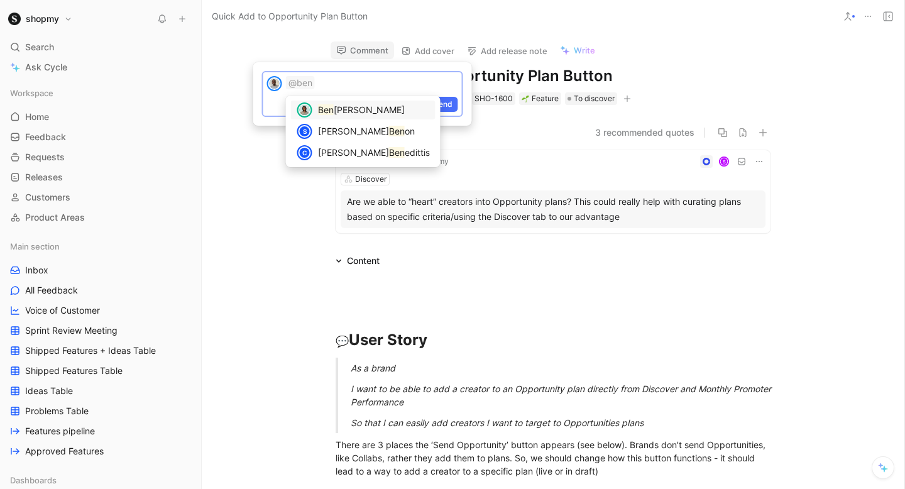
click at [360, 113] on span "[PERSON_NAME]" at bounding box center [369, 109] width 71 height 11
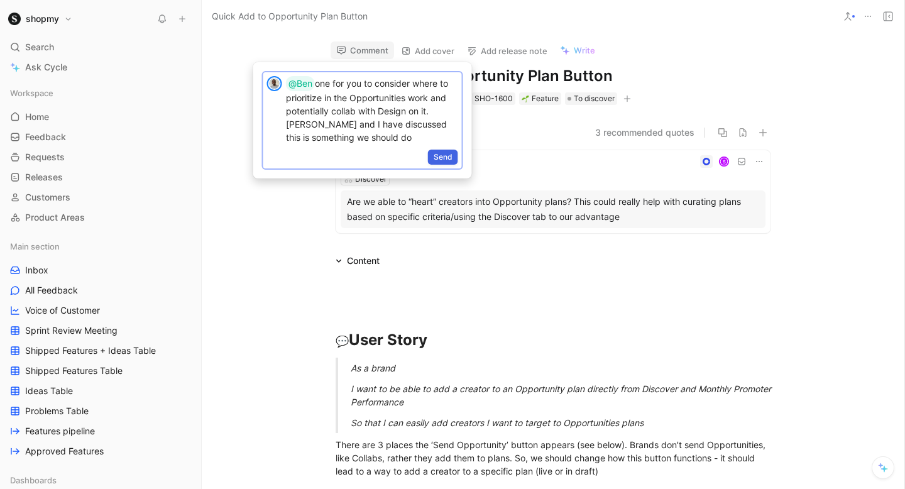
click at [441, 150] on button "Send" at bounding box center [443, 157] width 30 height 15
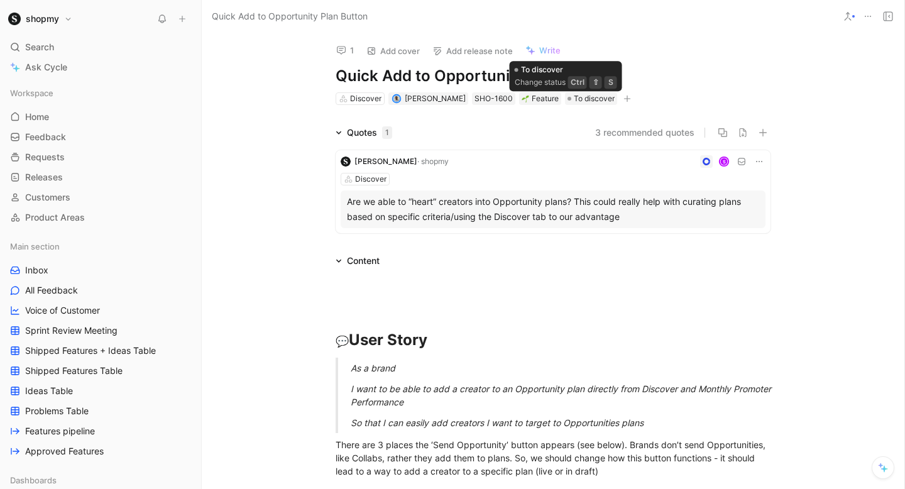
click at [574, 98] on span "To discover" at bounding box center [594, 98] width 41 height 13
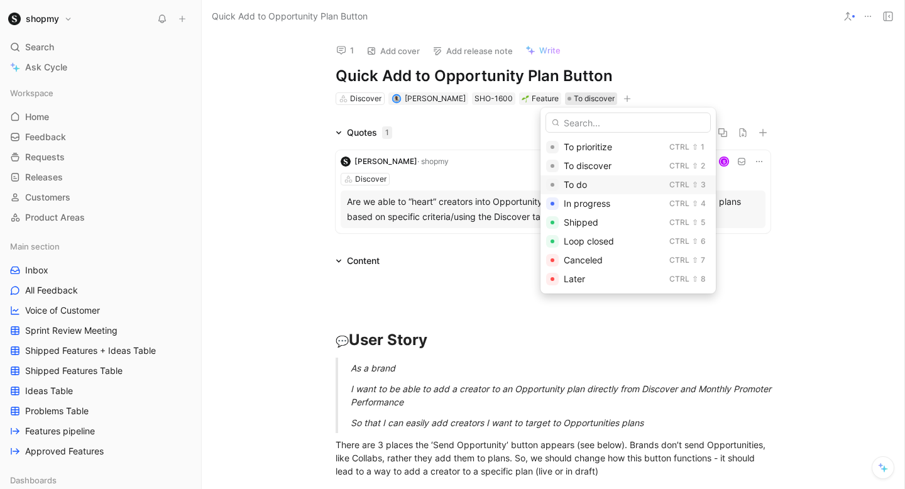
click at [585, 179] on span "To do" at bounding box center [575, 184] width 23 height 11
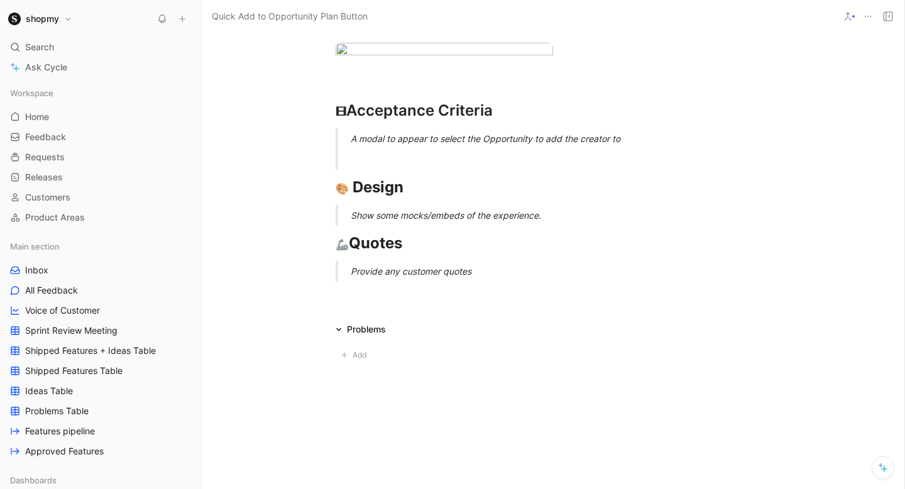
scroll to position [682, 0]
click at [399, 78] on div at bounding box center [553, 71] width 435 height 13
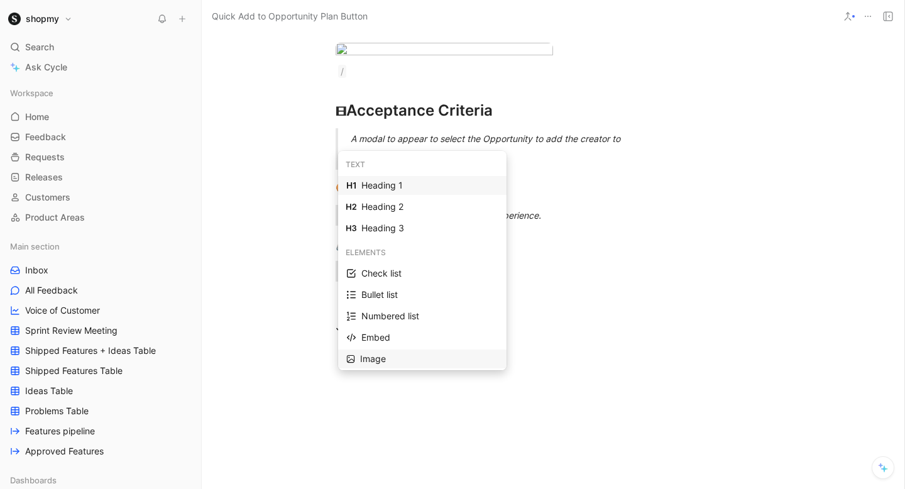
click at [409, 364] on div "Image" at bounding box center [429, 358] width 138 height 15
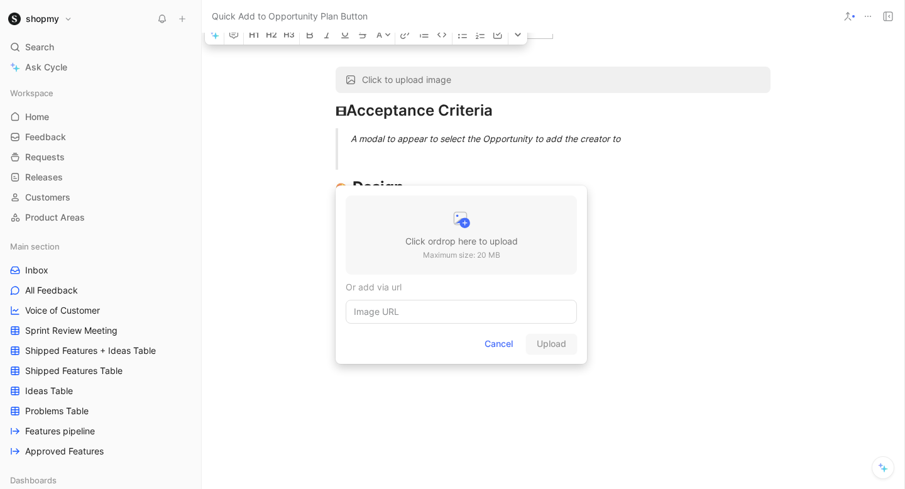
click at [436, 241] on h3 "Click or drop here to upload" at bounding box center [461, 241] width 113 height 15
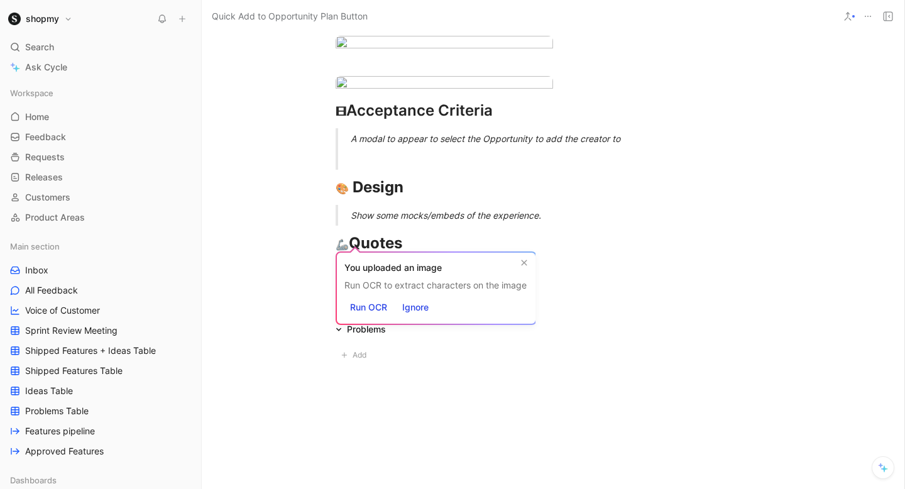
scroll to position [1008, 0]
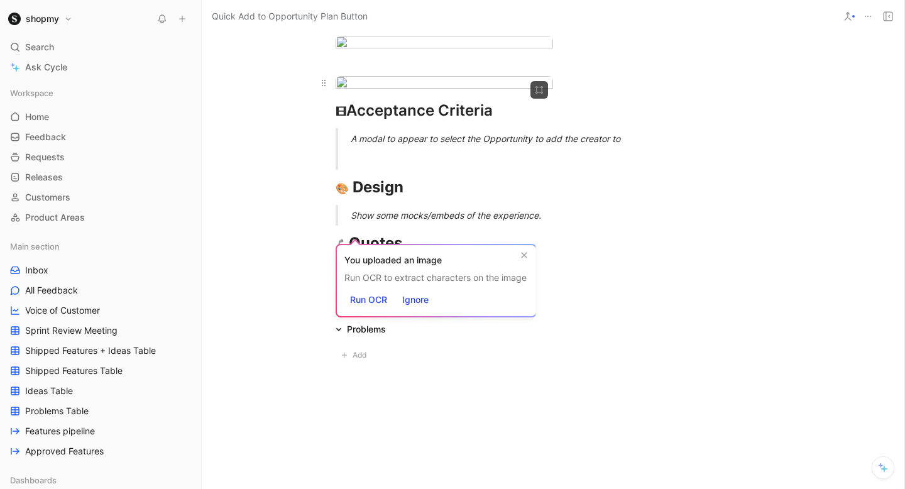
click at [593, 93] on div at bounding box center [553, 84] width 435 height 17
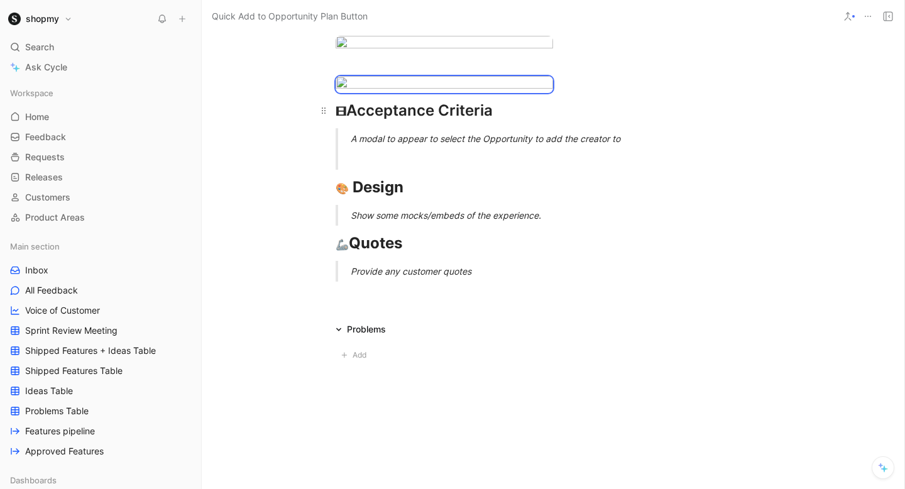
click at [337, 118] on span "🎞" at bounding box center [341, 112] width 11 height 13
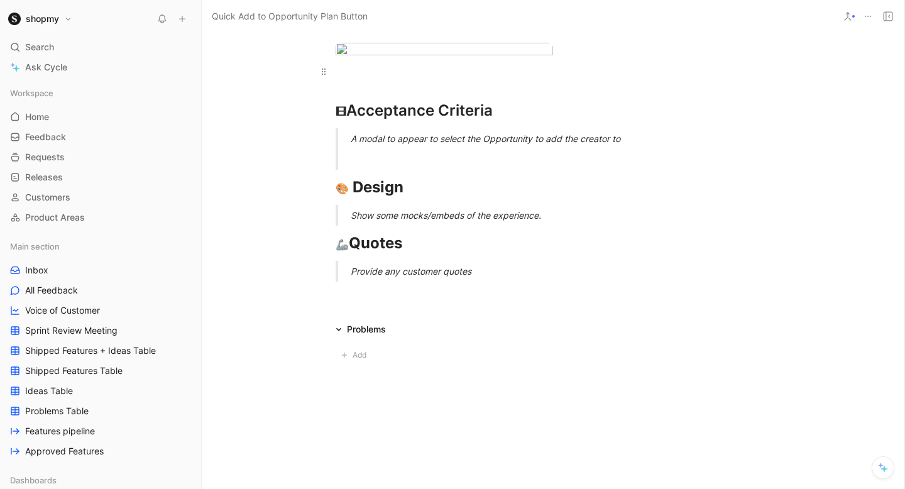
click at [349, 78] on div at bounding box center [553, 71] width 435 height 13
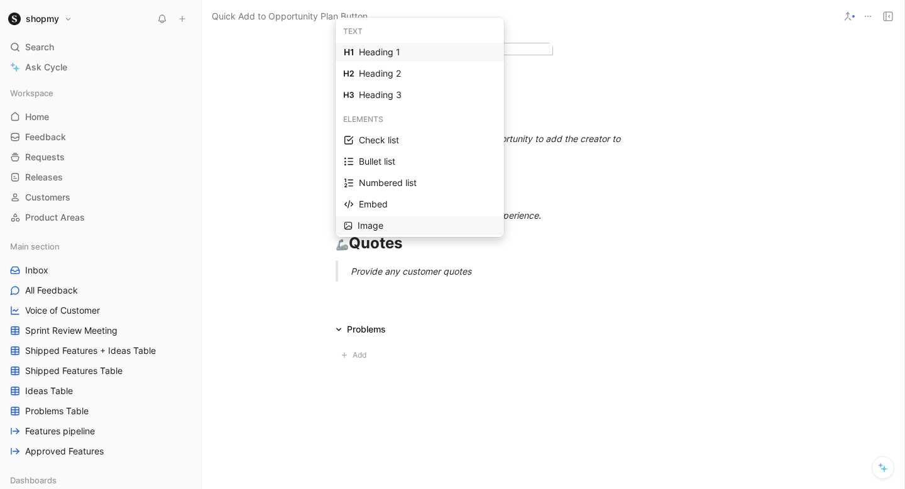
click at [383, 218] on div "Image" at bounding box center [427, 225] width 138 height 15
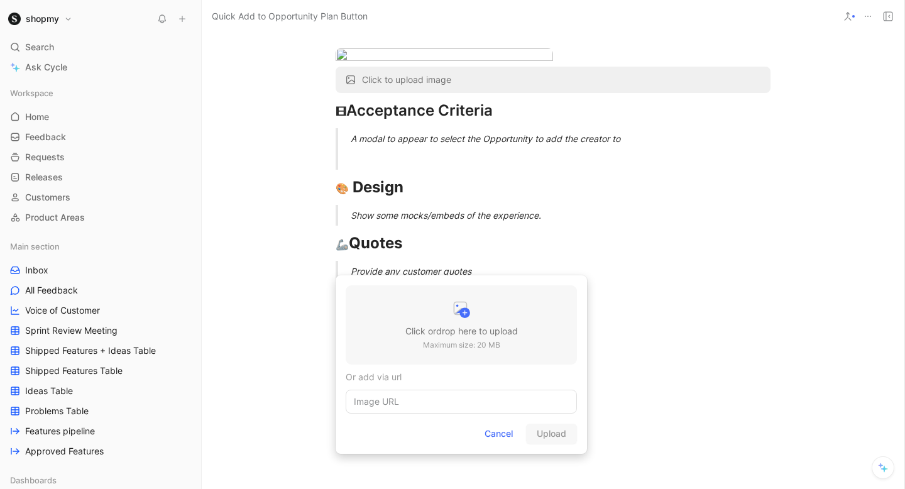
click at [480, 343] on p "Maximum size: 20 MB" at bounding box center [461, 345] width 113 height 13
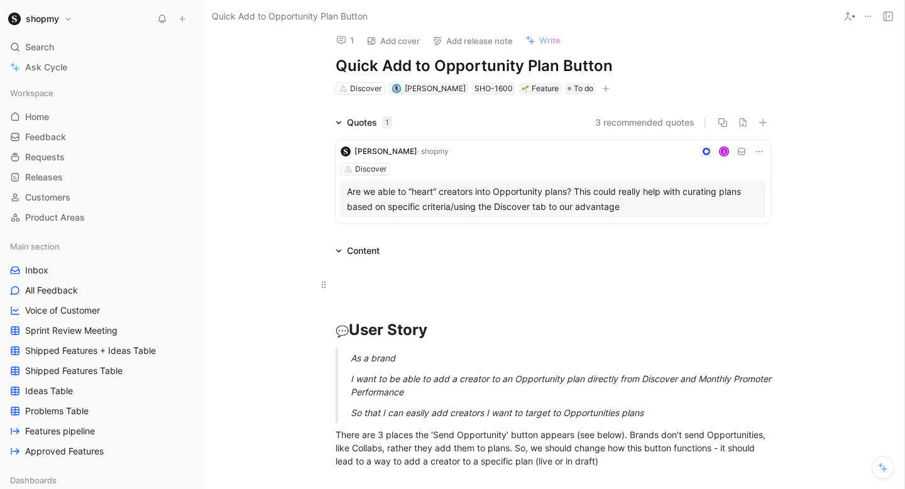
scroll to position [127, 0]
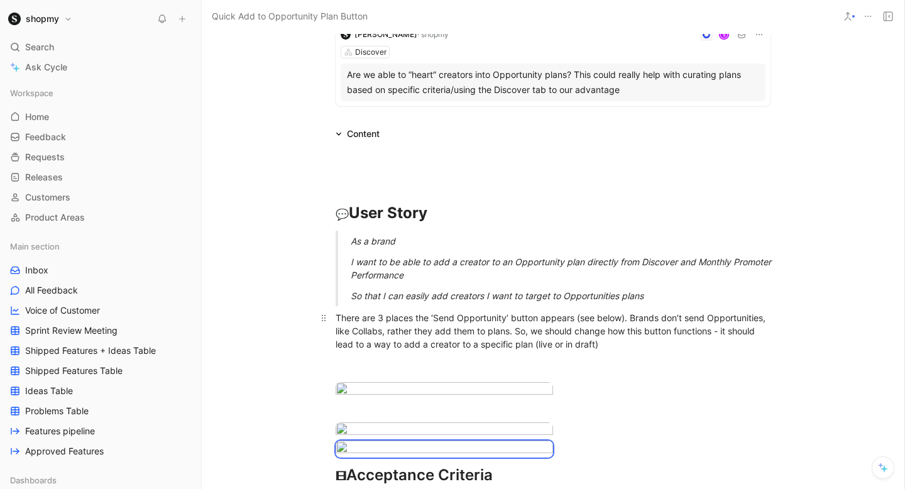
click at [608, 347] on div "💬 User Story As a brand I want to be able to add a creator to an Opportunity pl…" at bounding box center [553, 398] width 703 height 515
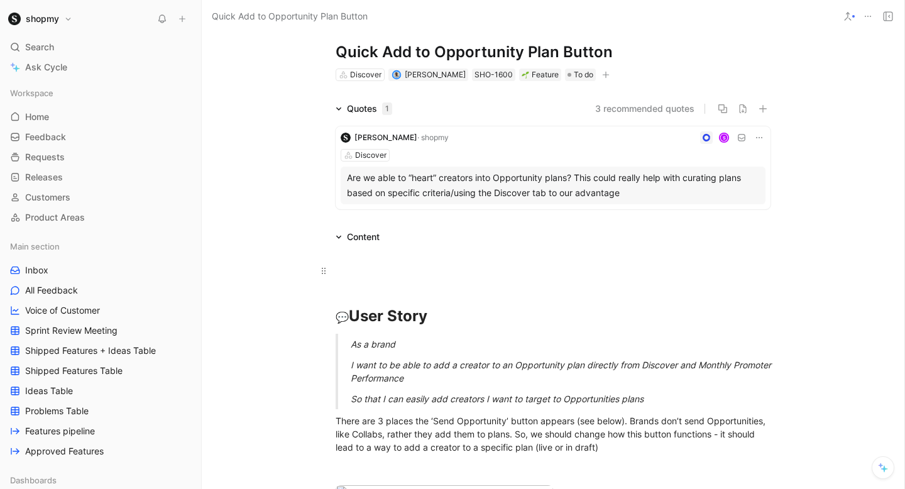
scroll to position [138, 0]
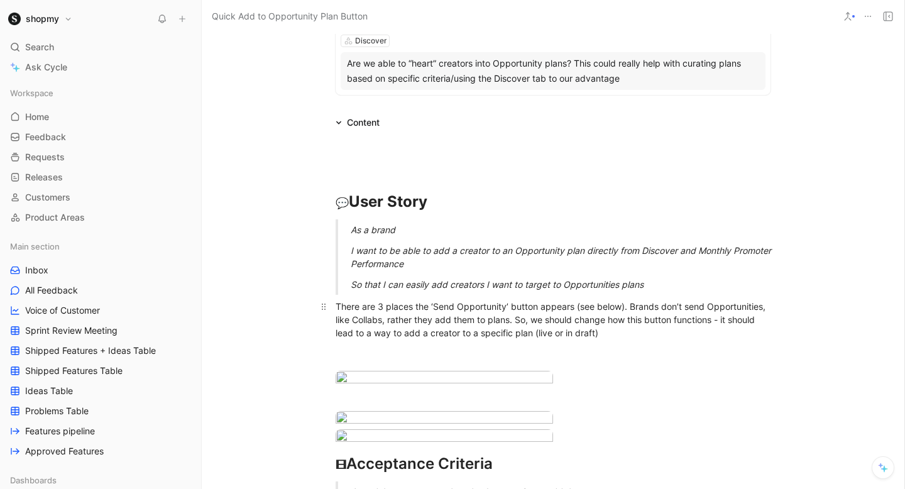
click at [622, 334] on div "There are 3 places the ‘Send Opportunity’ button appears (see below). Brands do…" at bounding box center [553, 333] width 435 height 66
click at [459, 319] on div "There are 3 places the ‘Send Opportunity’ button appears (see below). Brands do…" at bounding box center [553, 333] width 435 height 66
click at [522, 317] on div "There are 3 places the ‘Send Opportunity’ button appears (see below). Brands do…" at bounding box center [553, 333] width 435 height 66
click at [526, 318] on div "There are 3 places the ‘Send Opportunity’ button appears (see below). Brands do…" at bounding box center [553, 333] width 435 height 66
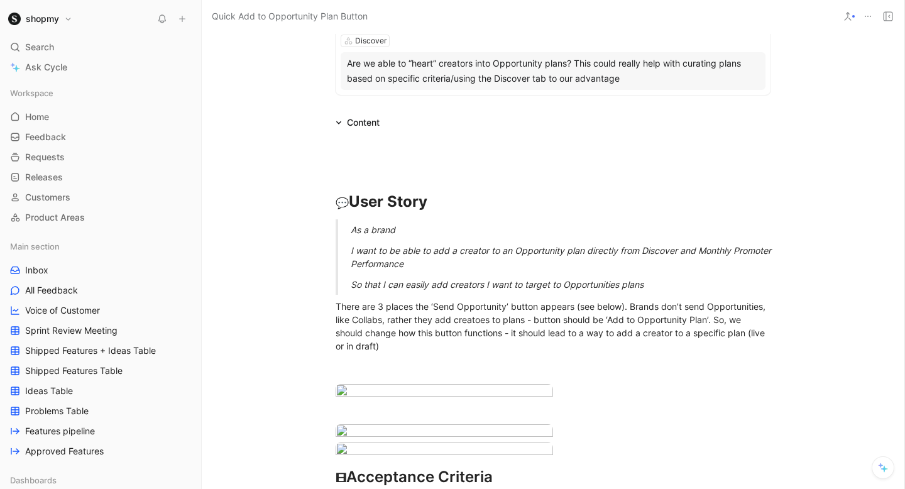
scroll to position [0, 0]
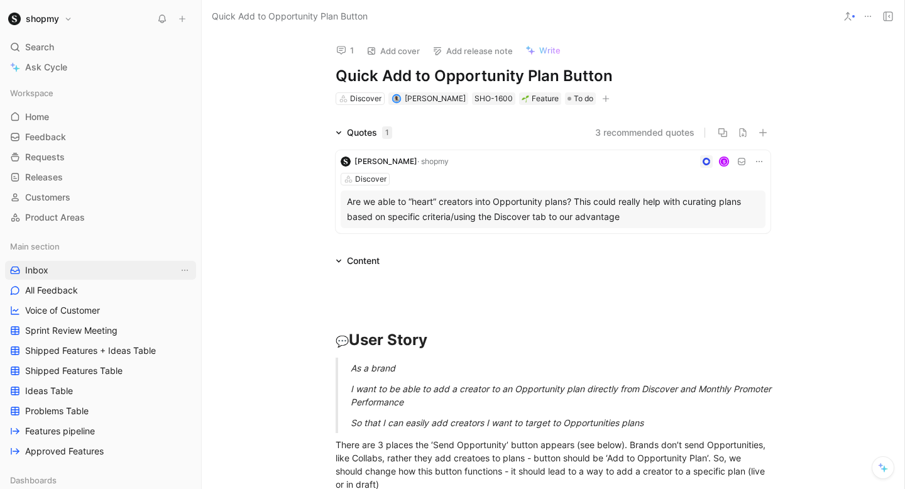
click at [69, 264] on link "Inbox" at bounding box center [100, 270] width 191 height 19
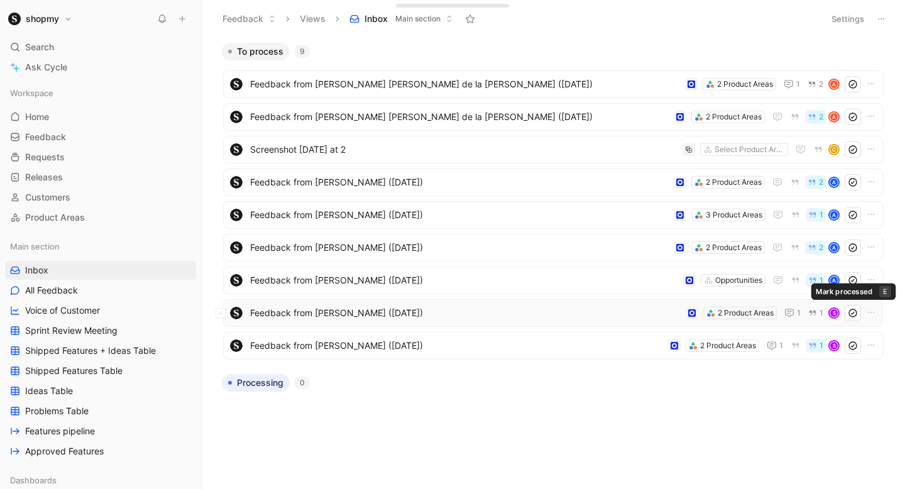
click at [853, 311] on icon at bounding box center [853, 313] width 10 height 10
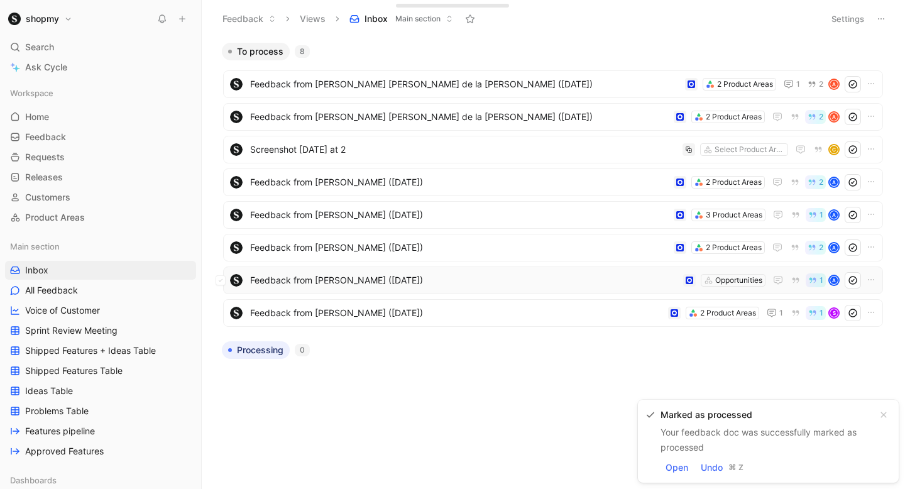
click at [410, 280] on span "Feedback from [PERSON_NAME] ([DATE])" at bounding box center [464, 280] width 428 height 15
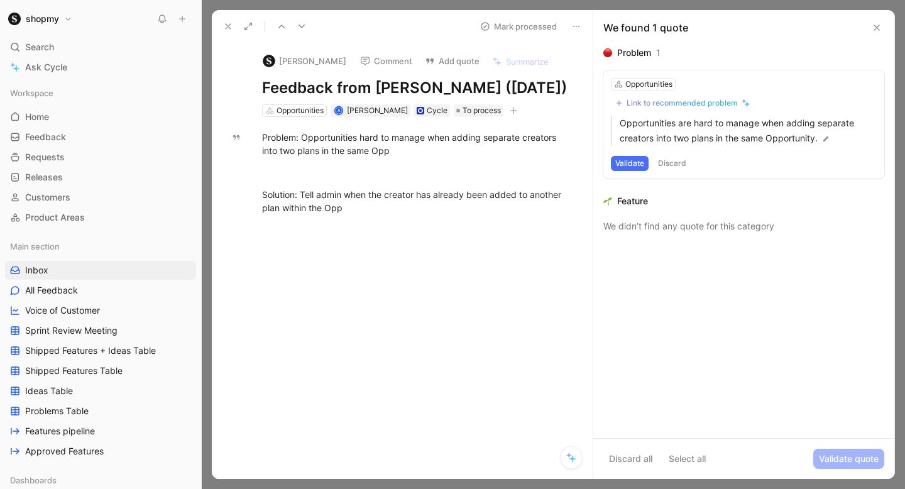
click at [378, 67] on button "Comment" at bounding box center [385, 61] width 63 height 18
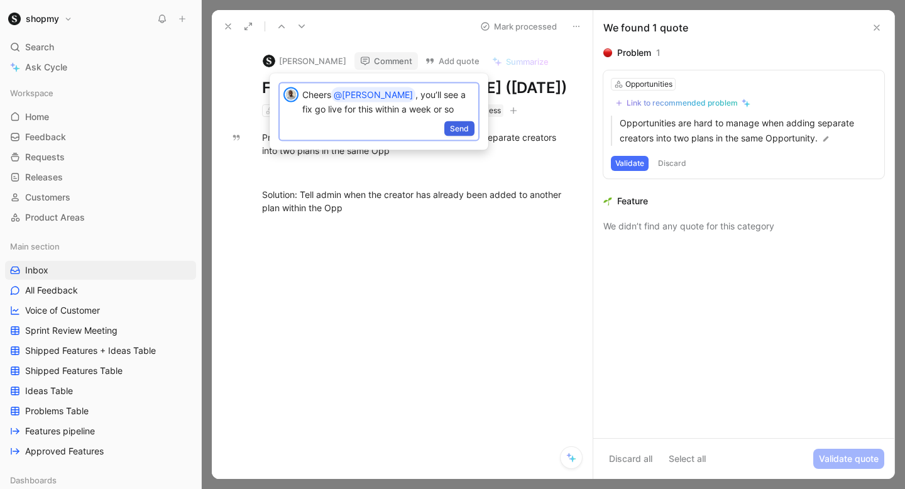
click at [463, 134] on span "Send" at bounding box center [459, 129] width 19 height 13
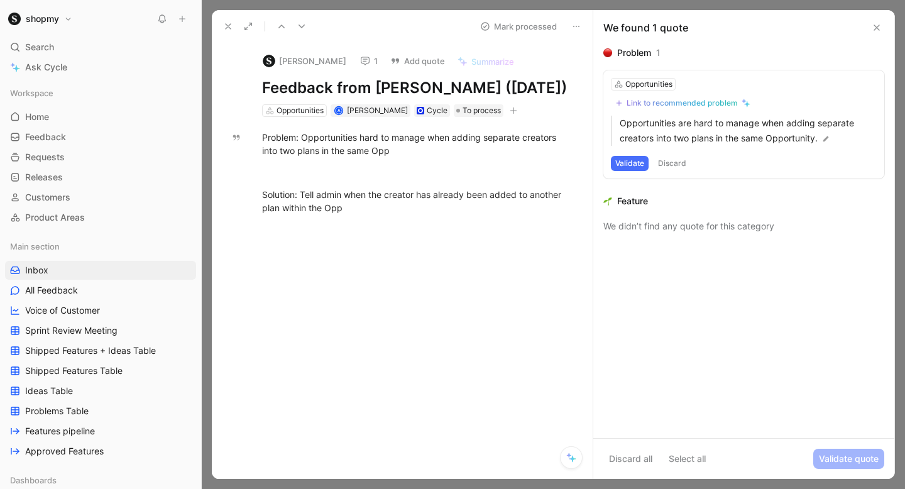
click at [670, 165] on button "Discard" at bounding box center [672, 163] width 37 height 15
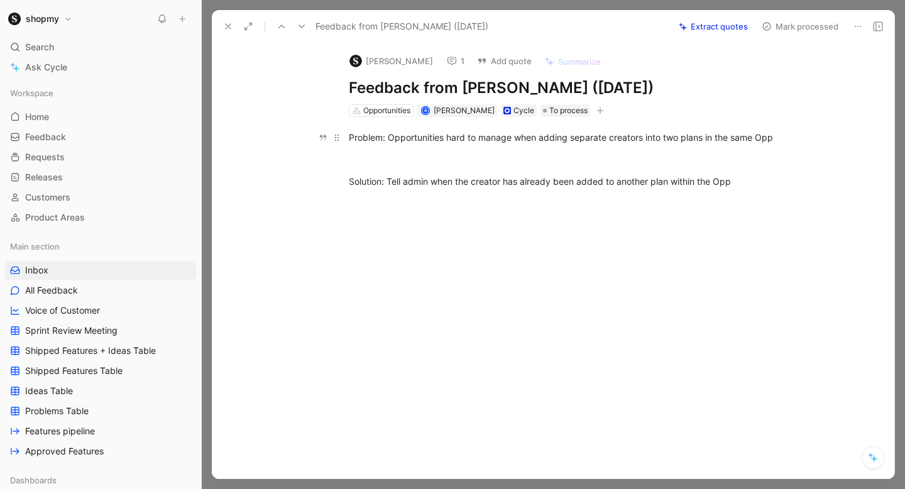
click at [552, 142] on div "Problem: Opportunities hard to manage when adding separate creators into two pl…" at bounding box center [566, 137] width 435 height 13
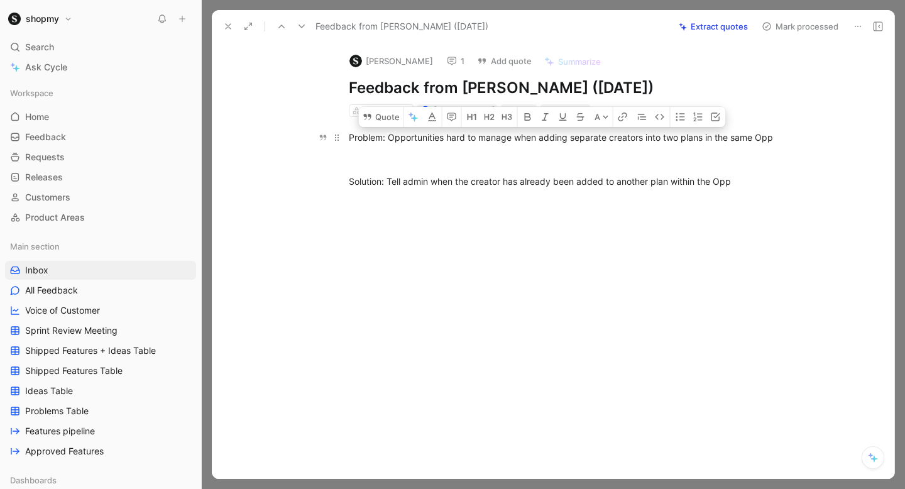
drag, startPoint x: 769, startPoint y: 186, endPoint x: 350, endPoint y: 132, distance: 422.1
click at [350, 131] on div "Problem: Opportunities hard to manage when adding separate creators into two pl…" at bounding box center [566, 159] width 656 height 85
click at [513, 60] on button "Add quote" at bounding box center [504, 61] width 66 height 18
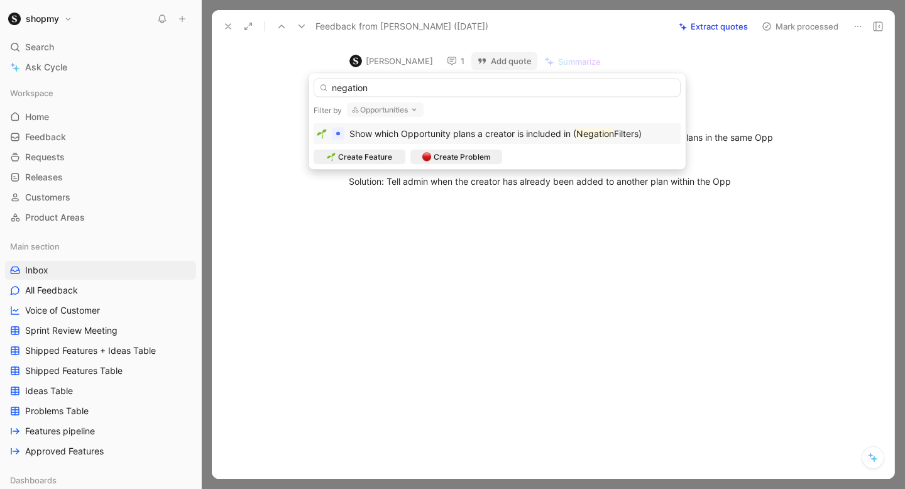
type input "negation"
click at [403, 126] on div "Show which Opportunity plans a creator is included in ( Negation Filters)" at bounding box center [495, 133] width 292 height 15
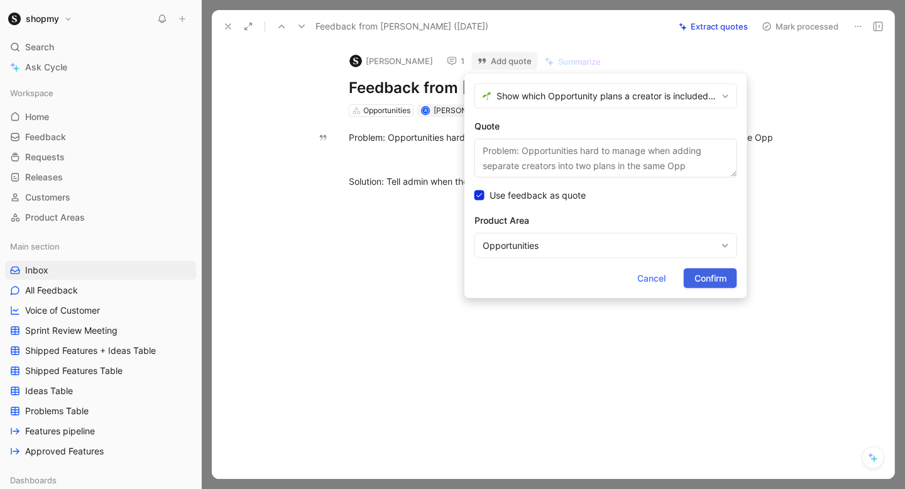
click at [722, 272] on span "Confirm" at bounding box center [710, 278] width 32 height 15
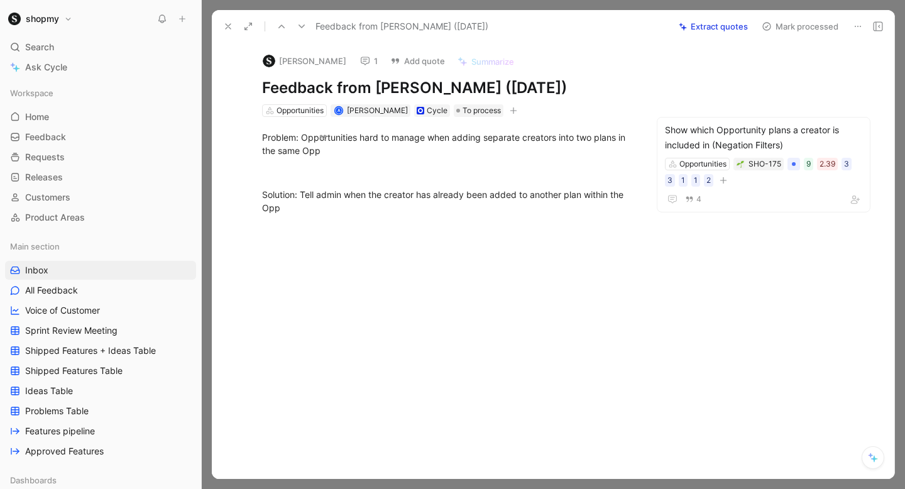
click at [809, 25] on button "Mark processed" at bounding box center [800, 27] width 88 height 18
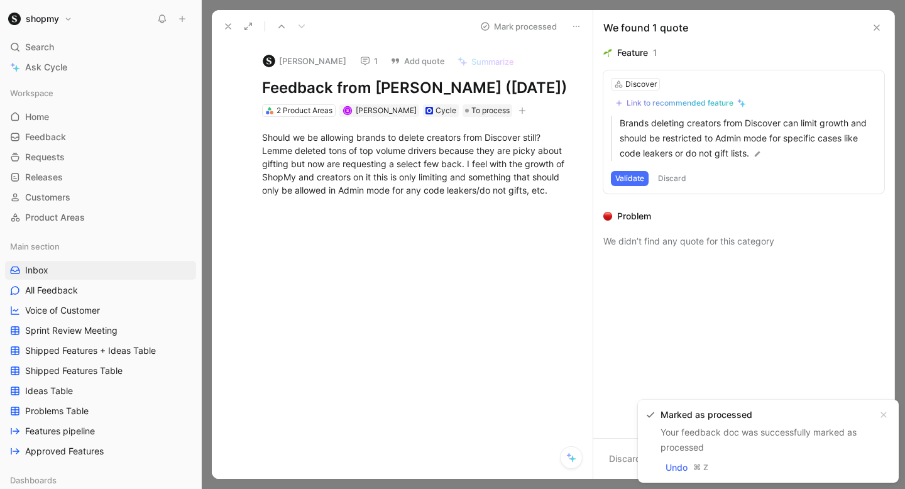
click at [219, 28] on button at bounding box center [228, 27] width 18 height 18
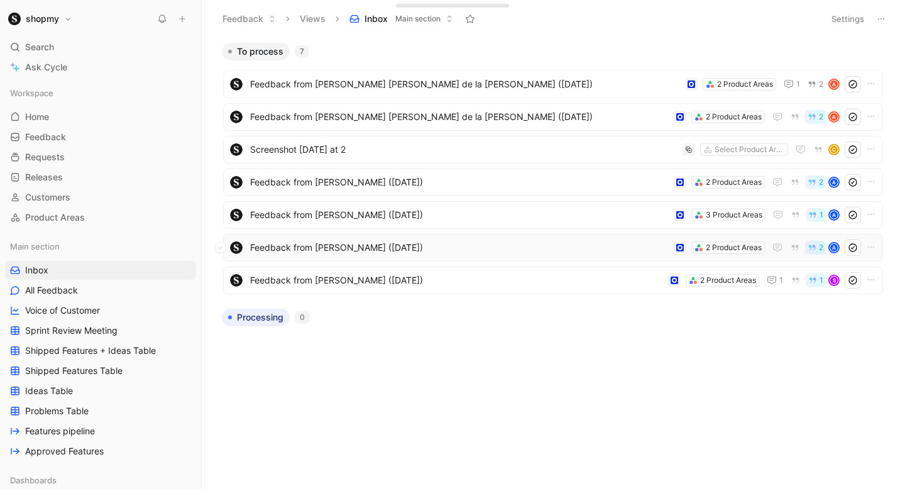
click at [412, 252] on span "Feedback from [PERSON_NAME] ([DATE])" at bounding box center [459, 247] width 419 height 15
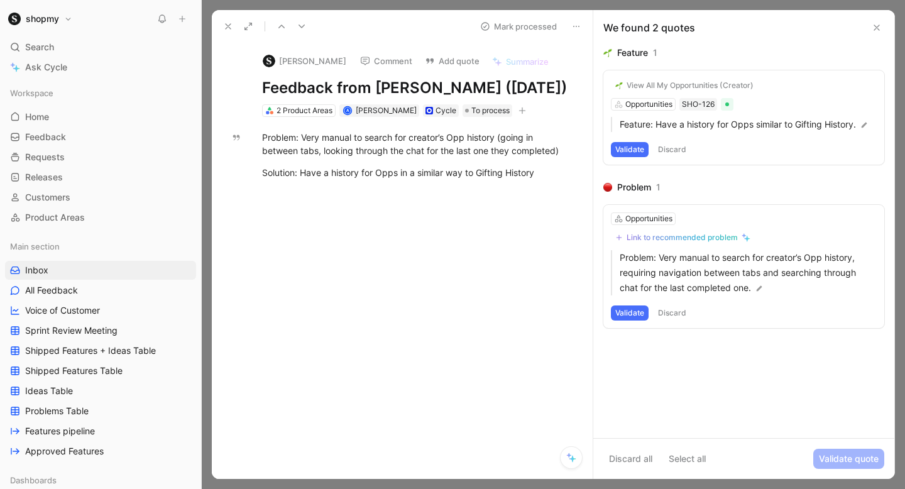
click at [672, 146] on button "Discard" at bounding box center [672, 149] width 37 height 15
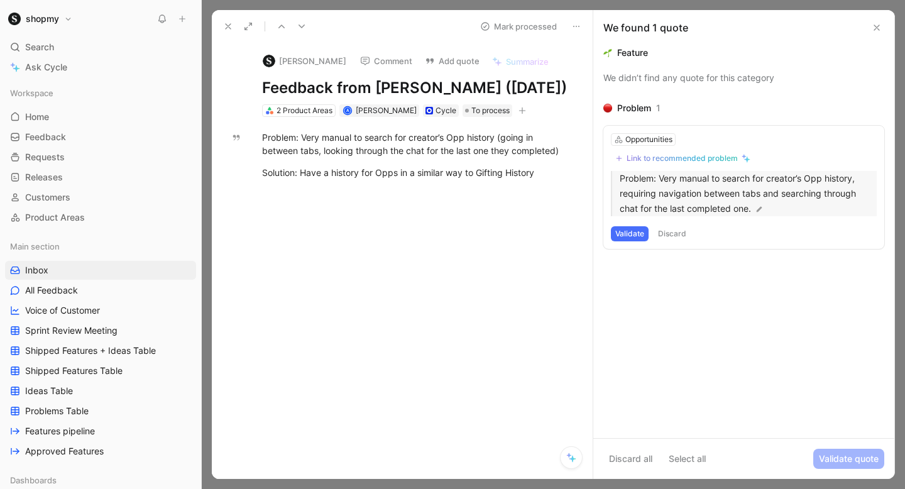
click at [706, 195] on p "Problem: Very manual to search for creator’s Opp history, requiring navigation …" at bounding box center [748, 193] width 257 height 45
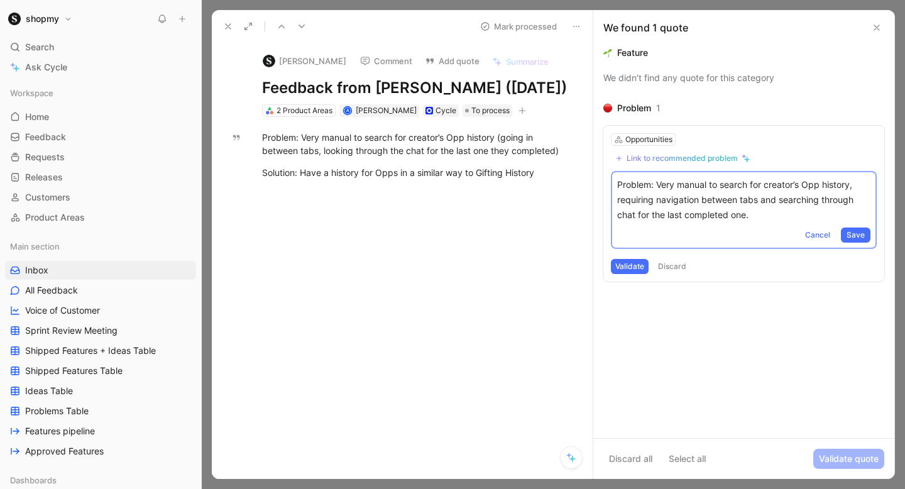
click at [708, 184] on p "Problem: Very manual to search for creator’s Opp history, requiring navigation …" at bounding box center [743, 199] width 253 height 45
drag, startPoint x: 708, startPoint y: 184, endPoint x: 539, endPoint y: 184, distance: 169.1
click at [539, 184] on div "Feedback from [PERSON_NAME] ([DATE]) Mark processed [PERSON_NAME] Comment Add q…" at bounding box center [553, 244] width 683 height 469
click at [766, 184] on p "Difficult to search for creator’s Opp history, requiring navigation between tab…" at bounding box center [743, 199] width 253 height 45
click at [764, 184] on p "Difficult to search for creator’s Opp history, requiring navigation between tab…" at bounding box center [743, 199] width 253 height 45
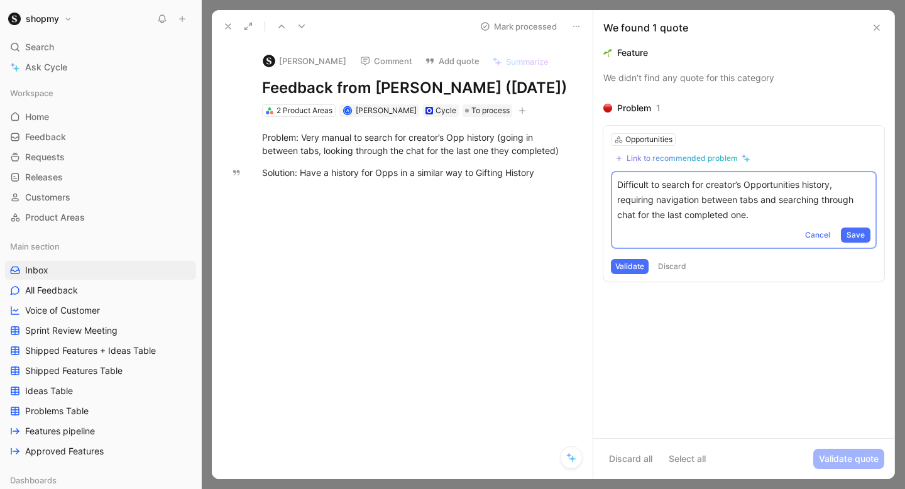
drag, startPoint x: 704, startPoint y: 183, endPoint x: 662, endPoint y: 183, distance: 41.5
click at [662, 183] on p "Difficult to search for creator’s Opportunities history, requiring navigation b…" at bounding box center [743, 199] width 253 height 45
click at [847, 182] on p "Difficult to understand a creator’s Opportunities history, requiring navigation…" at bounding box center [743, 199] width 253 height 45
click at [651, 186] on p "Difficult to understand a creator’s Opportunities history, requiring navigation…" at bounding box center [743, 199] width 253 height 45
click at [767, 189] on p "Difficult for brands to understand a creator’s Opportunities history, requiring…" at bounding box center [743, 199] width 253 height 45
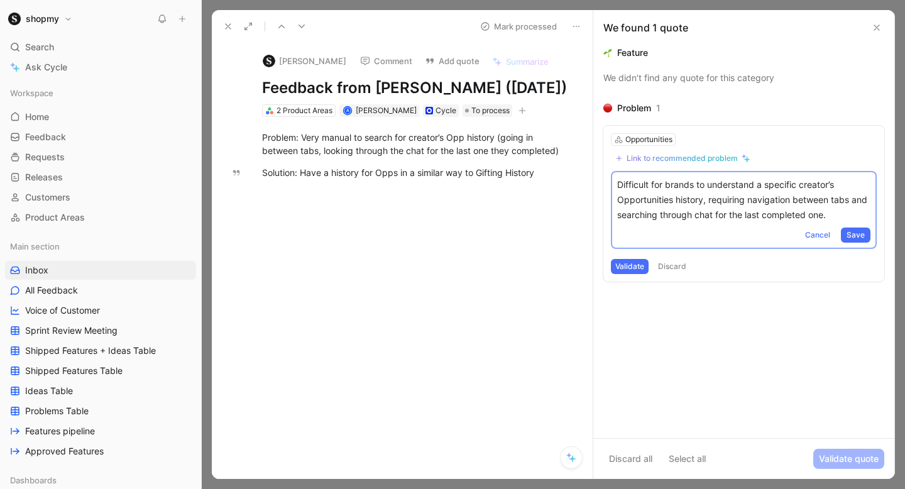
click at [707, 199] on p "Difficult for brands to understand a specific creator’s Opportunities history, …" at bounding box center [743, 199] width 253 height 45
drag, startPoint x: 704, startPoint y: 199, endPoint x: 842, endPoint y: 242, distance: 144.7
click at [842, 242] on div "Difficult for brands to understand a specific creator’s Opportunities history, …" at bounding box center [744, 210] width 266 height 78
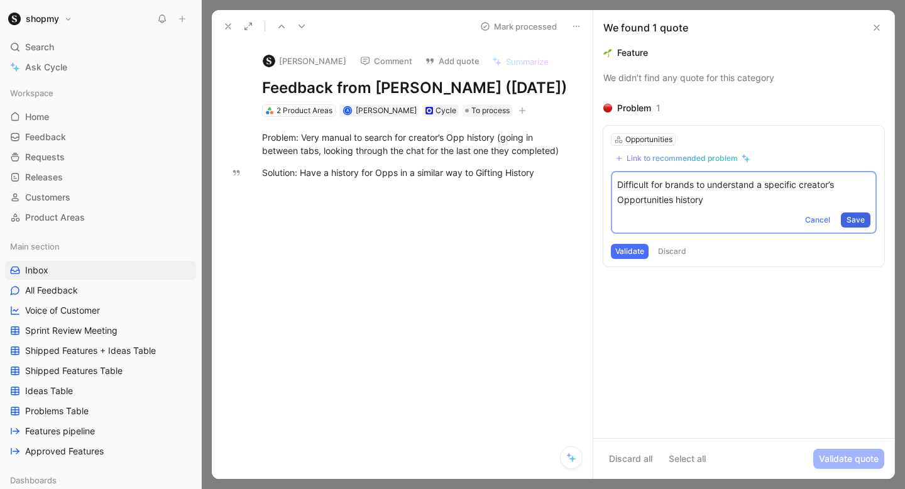
click at [859, 217] on span "Save" at bounding box center [856, 220] width 18 height 13
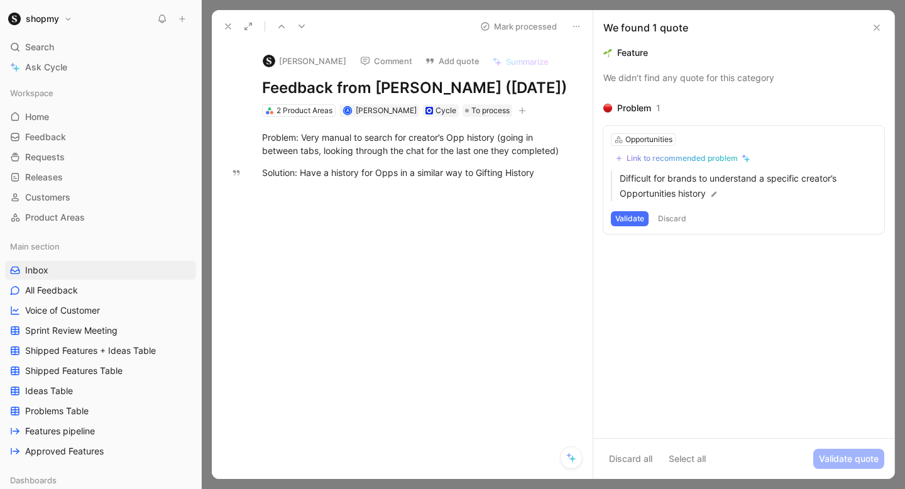
click at [635, 220] on button "Validate" at bounding box center [630, 218] width 38 height 15
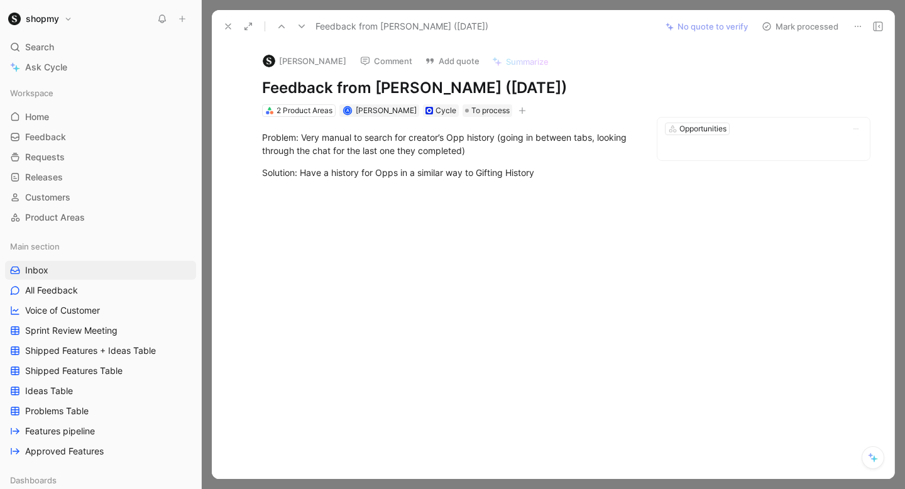
click at [392, 60] on button "Comment" at bounding box center [385, 61] width 63 height 18
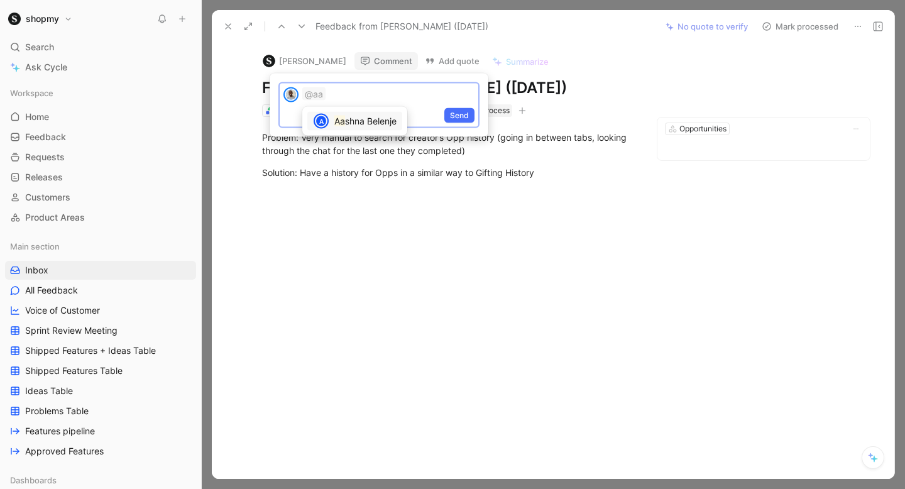
click at [345, 124] on mark "Aa" at bounding box center [339, 121] width 11 height 11
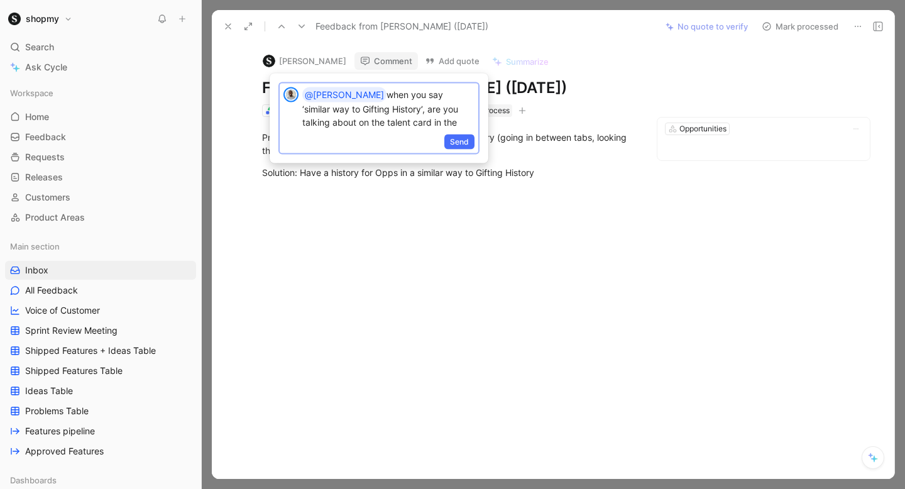
click at [314, 123] on p "@[PERSON_NAME] when you say ‘similar way to Gifting History’, are you talking a…" at bounding box center [388, 107] width 172 height 41
click at [463, 110] on p "@[PERSON_NAME] when you say ‘similar way to Gifting History’, are you talking a…" at bounding box center [388, 107] width 172 height 41
click at [457, 110] on p "@[PERSON_NAME] when you say ‘similar way to Gifting History’, are you talking a…" at bounding box center [388, 107] width 172 height 41
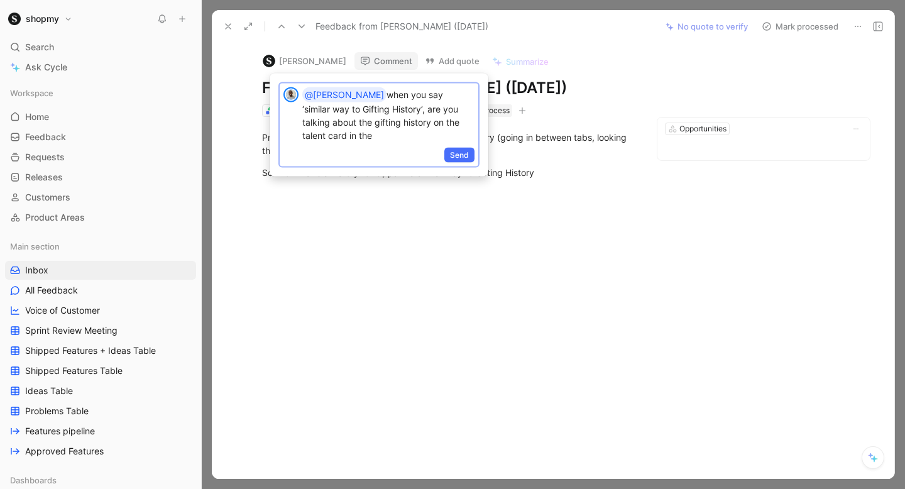
click at [369, 122] on p "@[PERSON_NAME] when you say ‘similar way to Gifting History’, are you talking a…" at bounding box center [388, 114] width 172 height 55
click at [442, 121] on p "@[PERSON_NAME] when you say ‘similar way to Gifting History’, are you talking a…" at bounding box center [388, 114] width 172 height 55
click at [438, 121] on p "@[PERSON_NAME] when you say ‘similar way to Gifting History’, are you talking a…" at bounding box center [388, 114] width 172 height 55
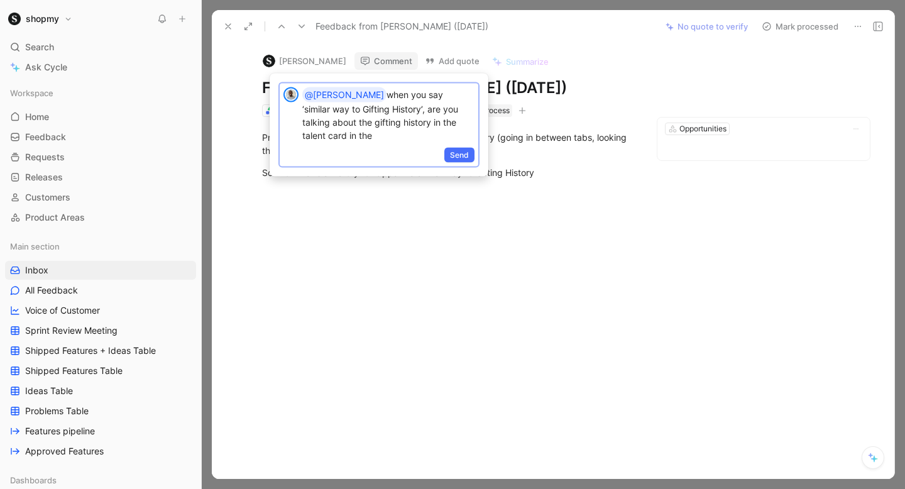
click at [462, 128] on div "@[PERSON_NAME] when you say ‘similar way to Gifting History’, are you talking a…" at bounding box center [390, 115] width 176 height 62
click at [471, 149] on button "Send" at bounding box center [459, 155] width 30 height 15
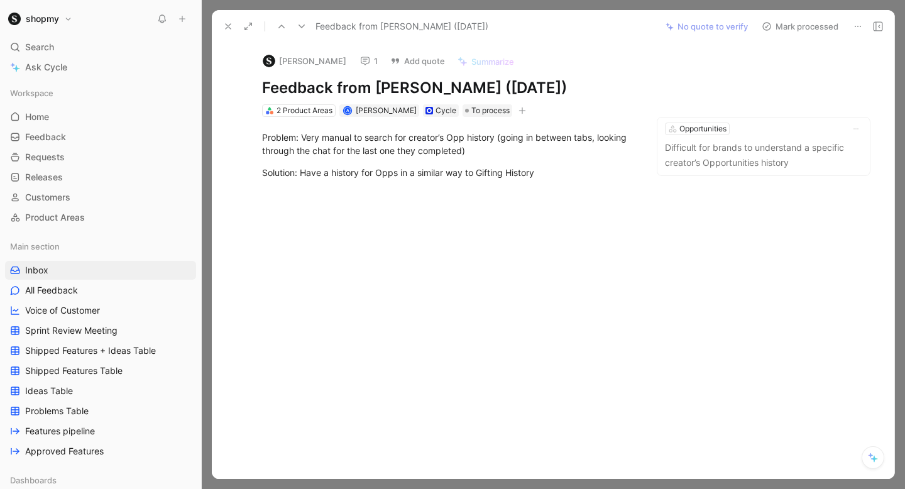
click at [226, 24] on use at bounding box center [228, 26] width 5 height 5
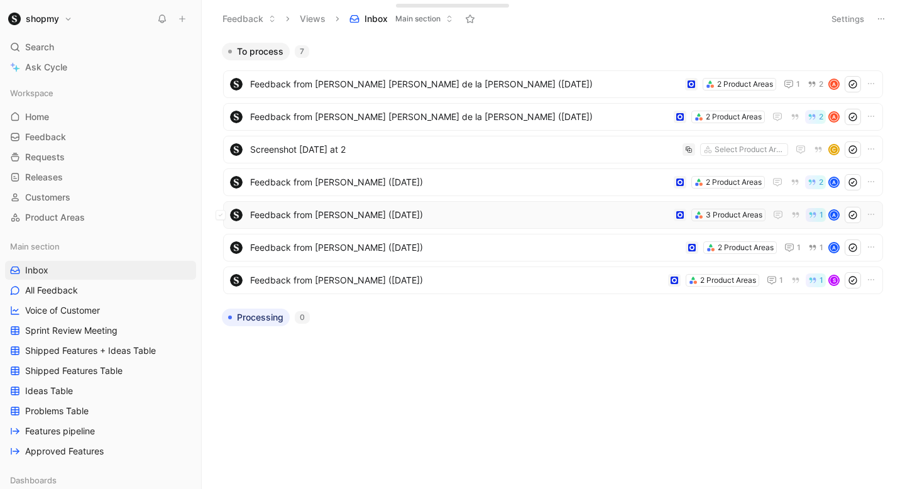
click at [402, 211] on span "Feedback from [PERSON_NAME] ([DATE])" at bounding box center [459, 214] width 419 height 15
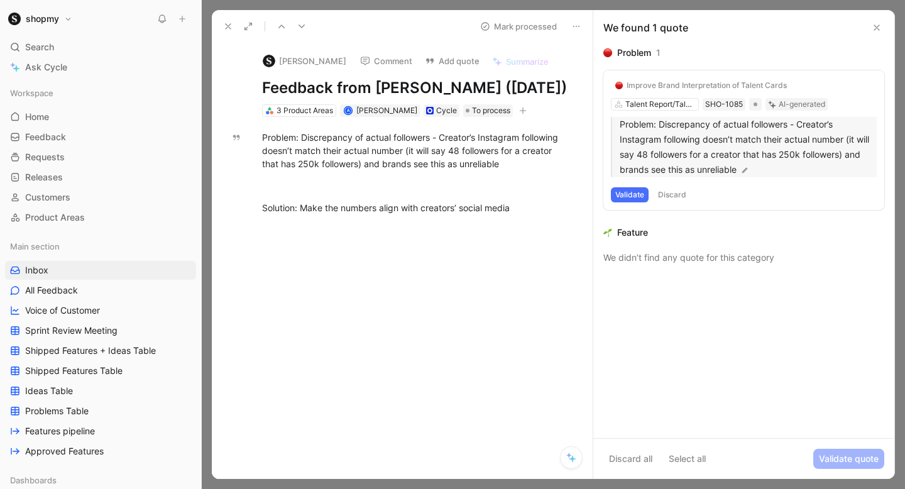
click at [684, 123] on p "Problem: Discrepancy of actual followers - Creator’s Instagram following doesn’…" at bounding box center [748, 147] width 257 height 60
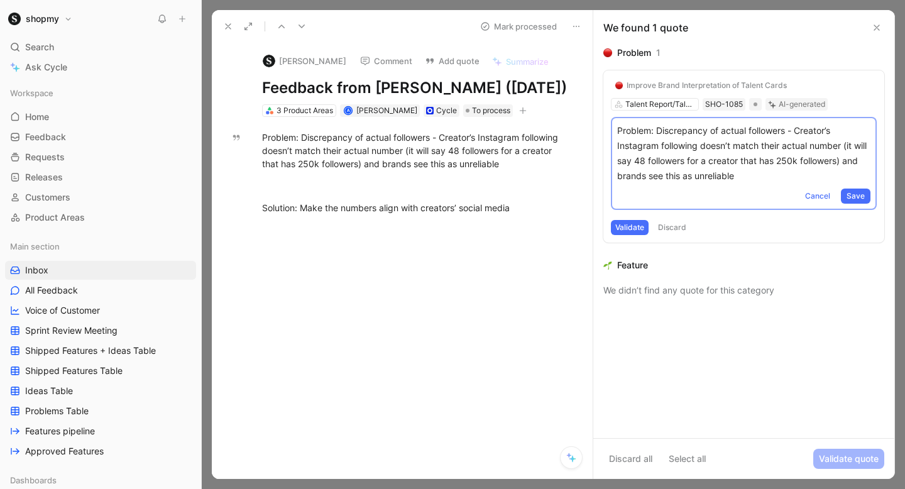
click at [651, 128] on p "Problem: Discrepancy of actual followers - Creator’s Instagram following doesn’…" at bounding box center [743, 153] width 253 height 60
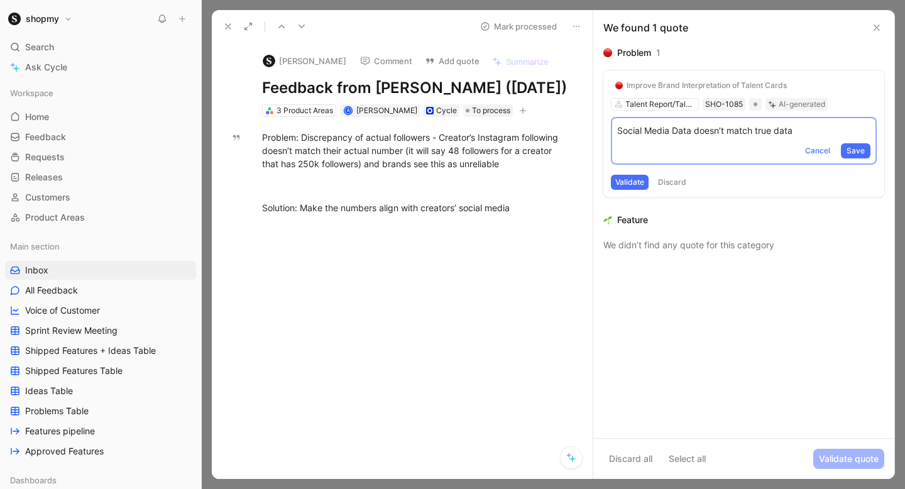
click at [686, 130] on p "Social Media Data doesn’t match true data" at bounding box center [743, 130] width 253 height 15
click at [791, 129] on p "Social Media Analytics on talent card doesn’t match true data" at bounding box center [743, 130] width 253 height 15
click at [857, 153] on span "Save" at bounding box center [856, 151] width 18 height 13
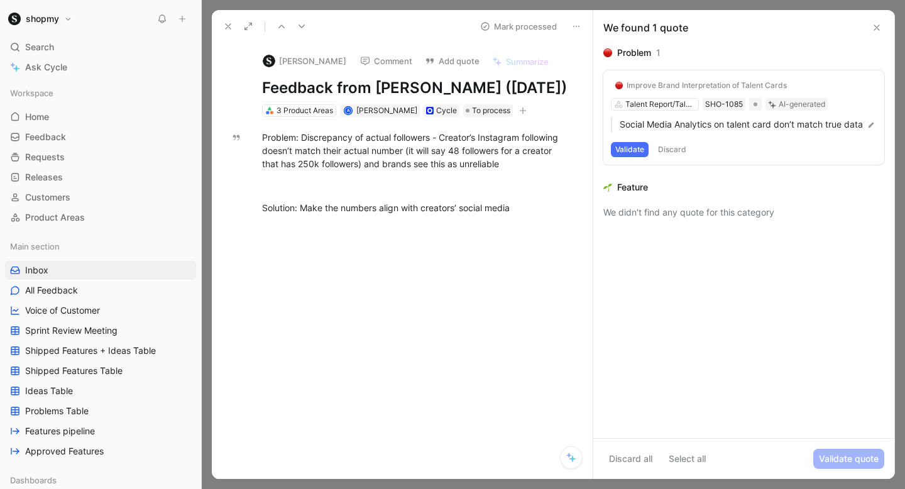
click at [631, 165] on div "Improve Brand Interpretation of Talent Cards Talent Report/Talent Card SHO-1085…" at bounding box center [743, 117] width 281 height 94
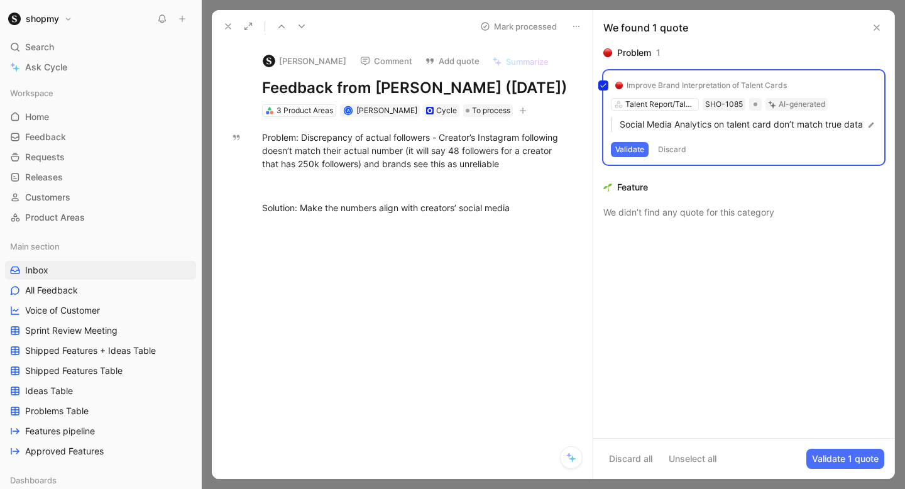
click at [628, 165] on div "Improve Brand Interpretation of Talent Cards Talent Report/Talent Card SHO-1085…" at bounding box center [743, 117] width 281 height 94
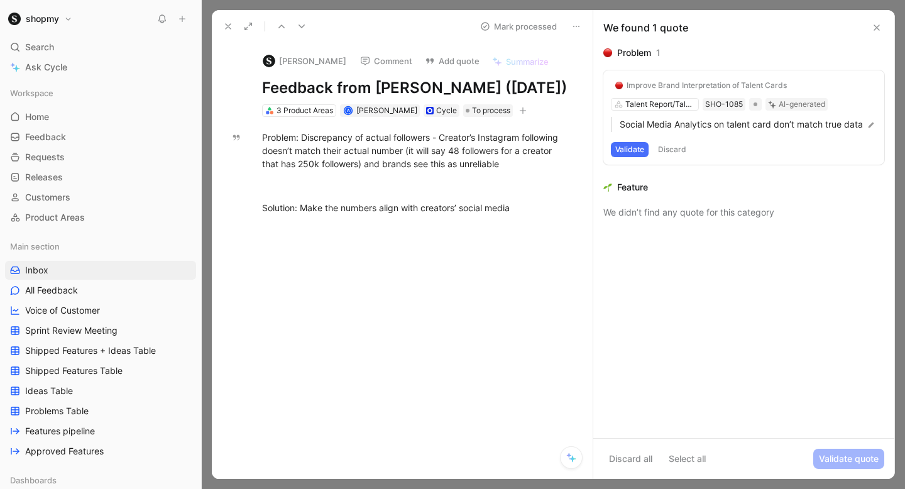
click at [623, 157] on button "Validate" at bounding box center [630, 149] width 38 height 15
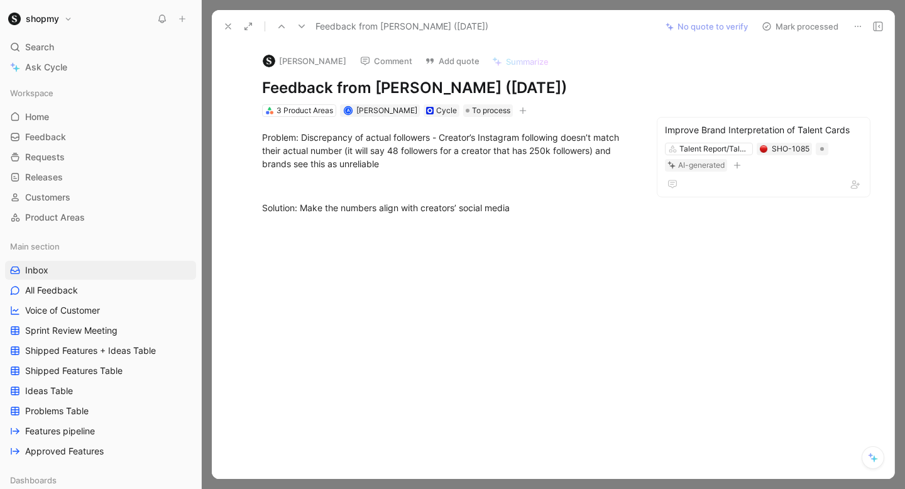
click at [794, 24] on button "Mark processed" at bounding box center [800, 27] width 88 height 18
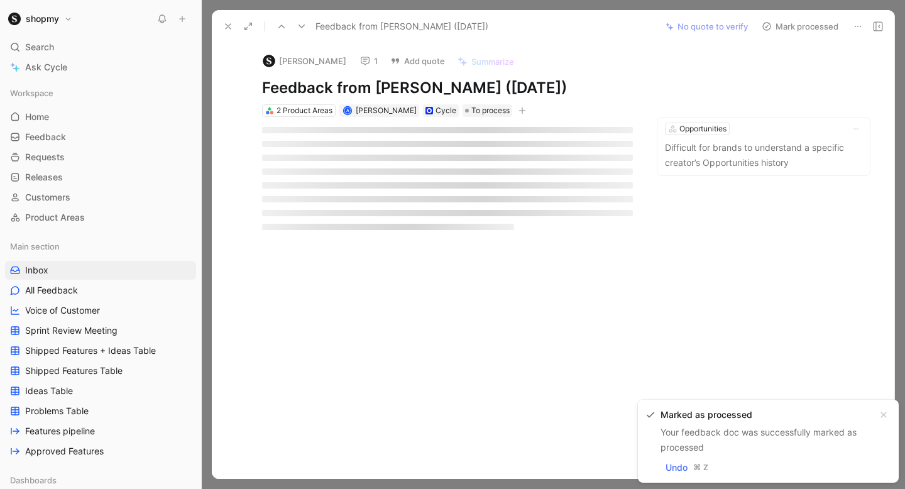
click at [233, 25] on icon at bounding box center [228, 26] width 10 height 10
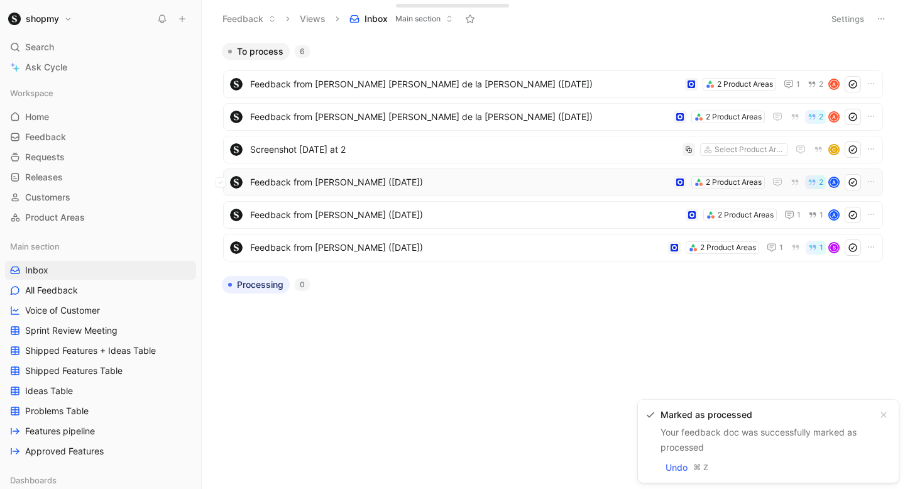
click at [413, 180] on span "Feedback from [PERSON_NAME] ([DATE])" at bounding box center [459, 182] width 419 height 15
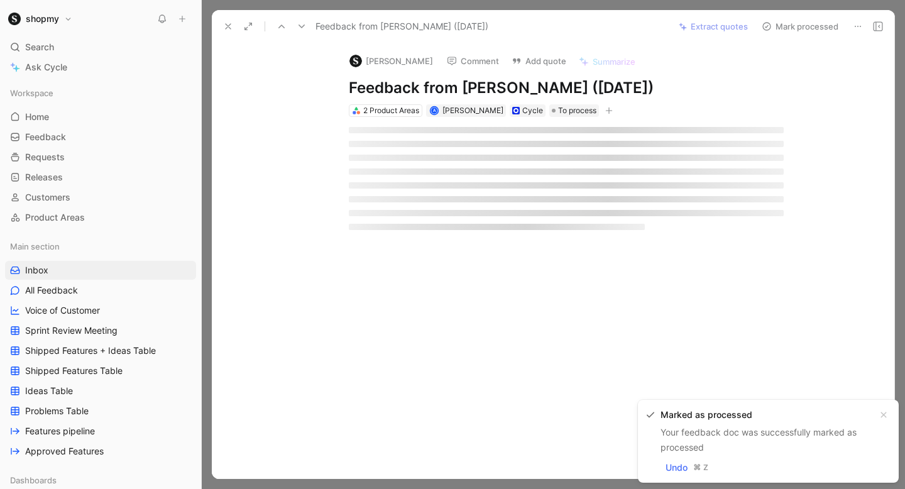
click at [413, 180] on div at bounding box center [566, 178] width 483 height 123
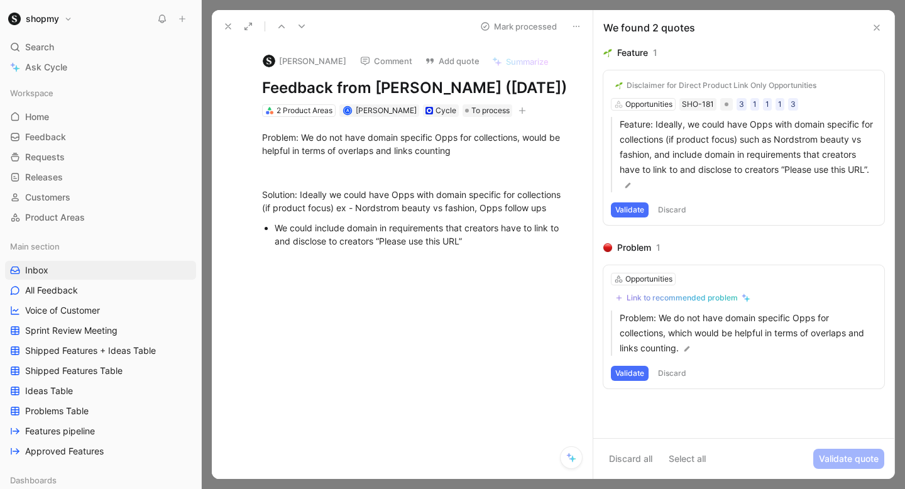
click at [383, 65] on button "Comment" at bounding box center [385, 61] width 63 height 18
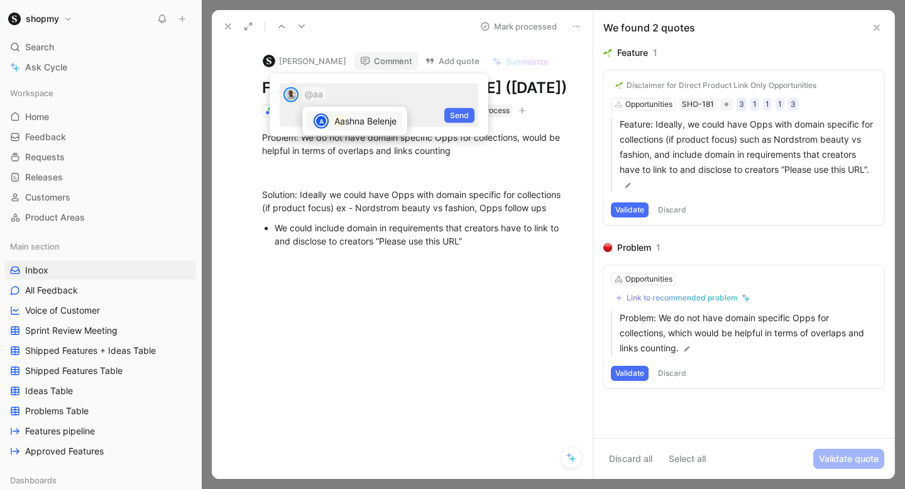
click at [376, 117] on div "Aa shna Belenje" at bounding box center [365, 121] width 62 height 15
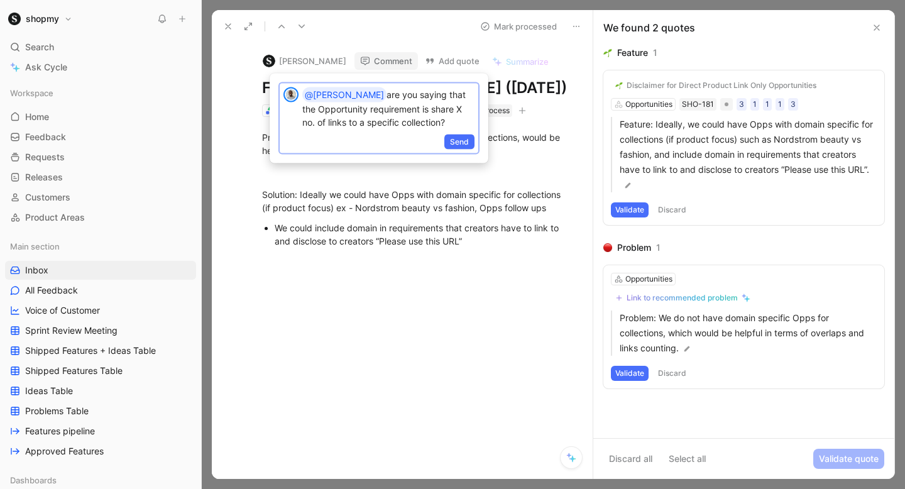
click at [407, 96] on p "@[PERSON_NAME] are you saying that the Opportunity requirement is share X no. o…" at bounding box center [388, 107] width 172 height 41
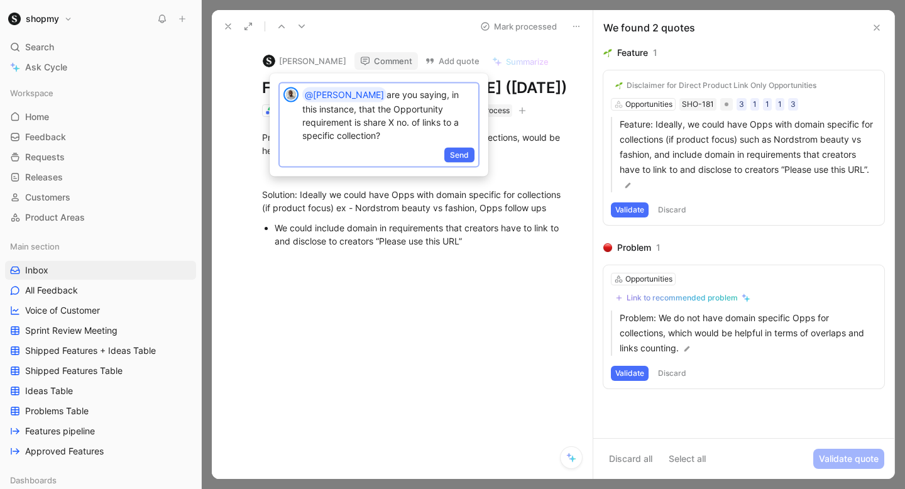
click at [409, 131] on p "@[PERSON_NAME] are you saying, in this instance, that the Opportunity requireme…" at bounding box center [388, 114] width 172 height 55
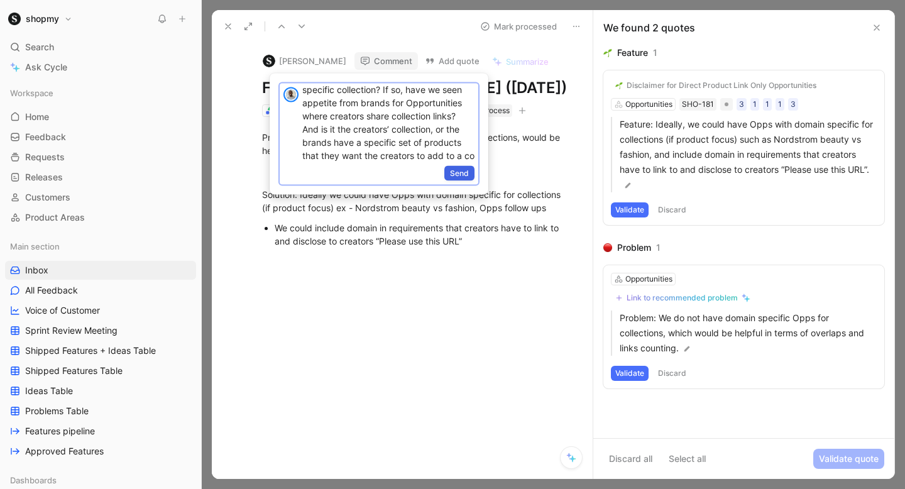
scroll to position [59, 0]
click at [393, 114] on p "@[PERSON_NAME] are you saying, in this instance, that the Opportunity requireme…" at bounding box center [388, 95] width 172 height 134
click at [312, 156] on p "@[PERSON_NAME] are you saying, in this instance, that the Opportunity requireme…" at bounding box center [388, 95] width 172 height 134
click at [329, 154] on p "@[PERSON_NAME] are you saying, in this instance, that the Opportunity requireme…" at bounding box center [388, 95] width 172 height 134
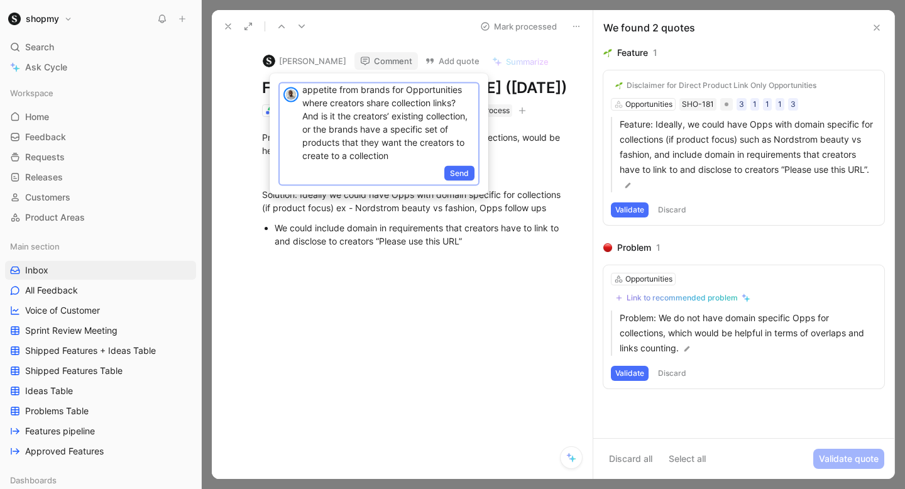
click at [329, 154] on p "@[PERSON_NAME] are you saying, in this instance, that the Opportunity requireme…" at bounding box center [388, 95] width 172 height 134
click at [338, 160] on p "@[PERSON_NAME] are you saying, in this instance, that the Opportunity requireme…" at bounding box center [388, 95] width 172 height 134
click at [336, 160] on p "@[PERSON_NAME] are you saying, in this instance, that the Opportunity requireme…" at bounding box center [388, 95] width 172 height 134
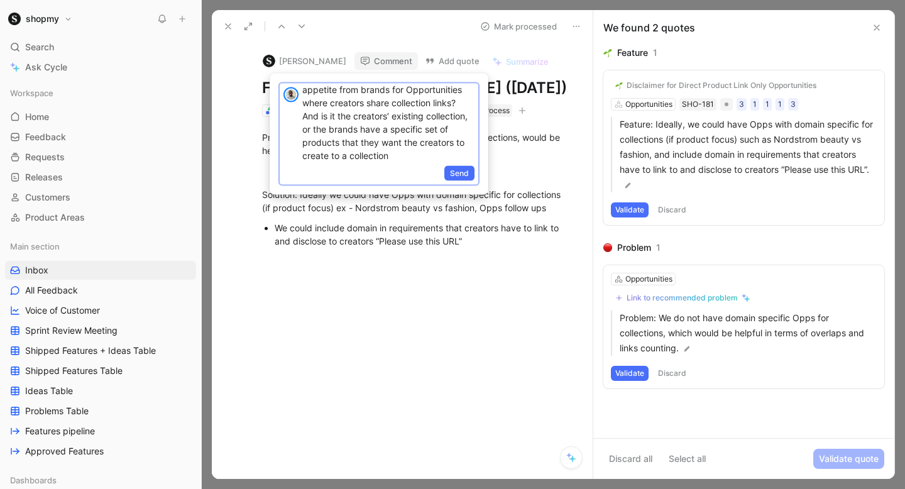
click at [333, 153] on p "@[PERSON_NAME] are you saying, in this instance, that the Opportunity requireme…" at bounding box center [388, 95] width 172 height 134
click at [403, 156] on p "@[PERSON_NAME] are you saying, in this instance, that the Opportunity requireme…" at bounding box center [388, 95] width 172 height 134
click at [453, 168] on span "Send" at bounding box center [459, 173] width 19 height 13
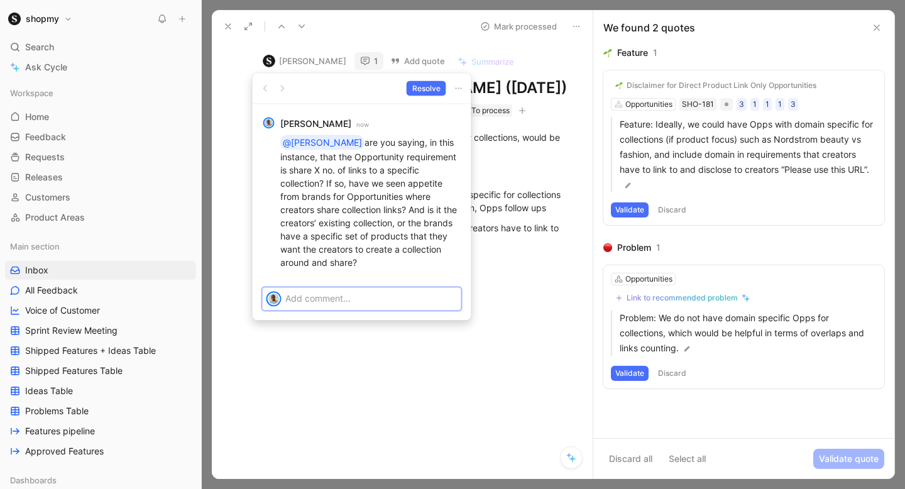
scroll to position [0, 0]
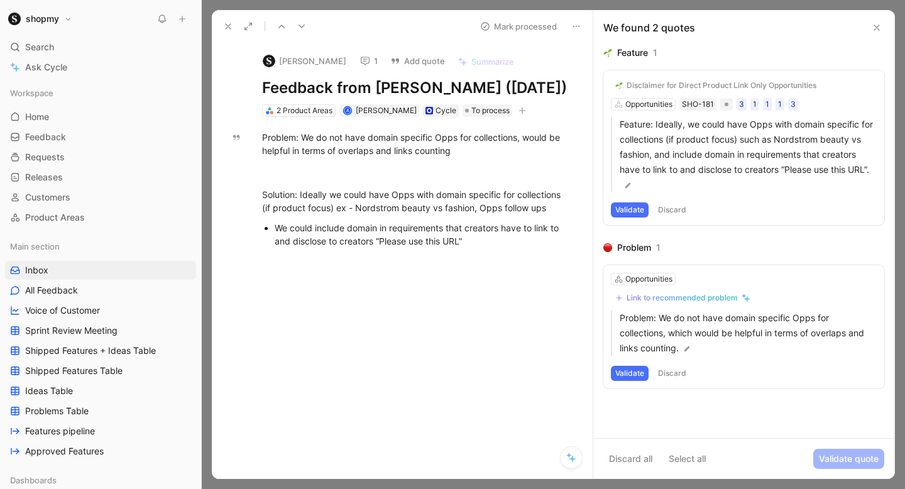
click at [234, 31] on button at bounding box center [228, 27] width 18 height 18
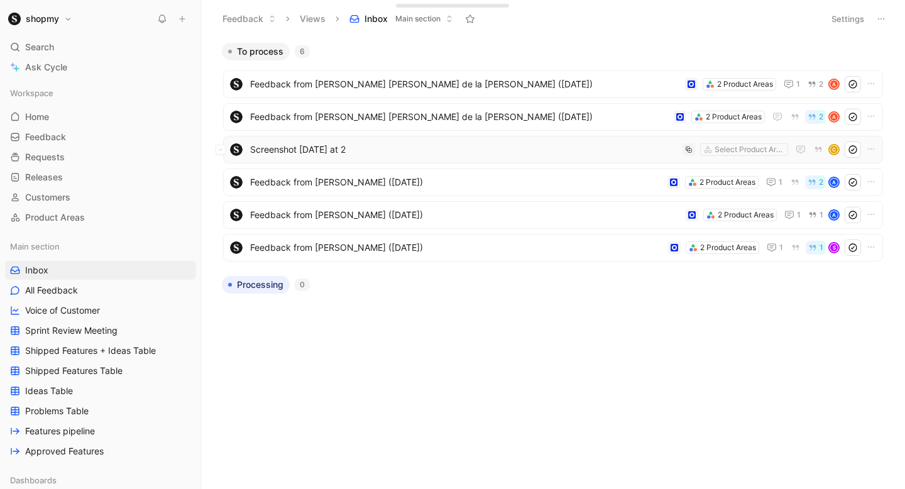
click at [377, 145] on span "Screenshot [DATE] at 2" at bounding box center [463, 149] width 427 height 15
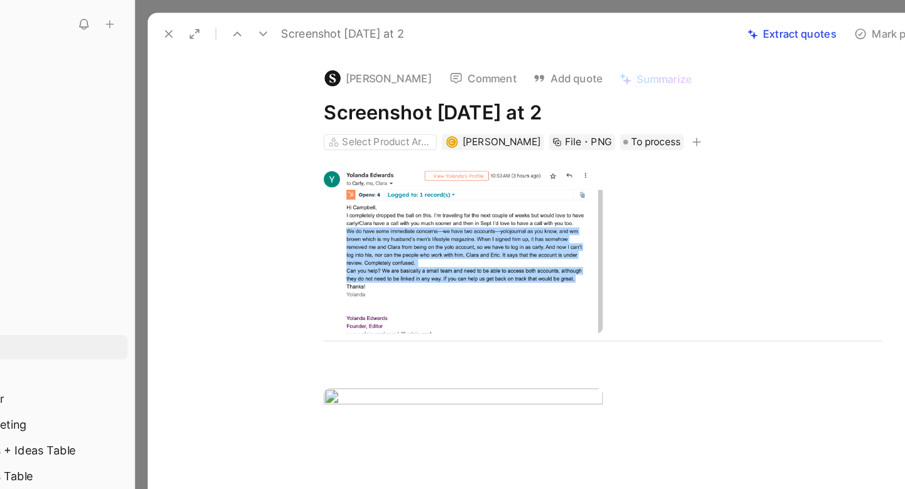
click at [474, 60] on button "Comment" at bounding box center [472, 61] width 63 height 18
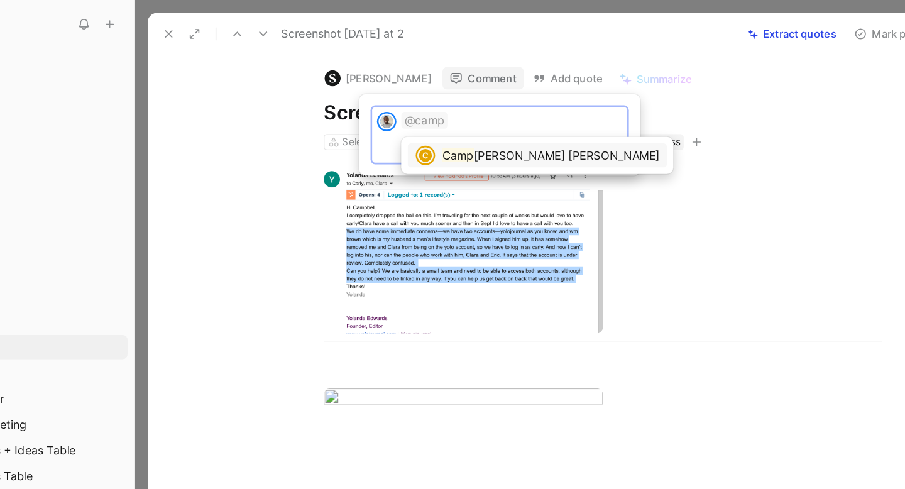
click at [475, 125] on span "[PERSON_NAME] [PERSON_NAME]" at bounding box center [538, 121] width 145 height 11
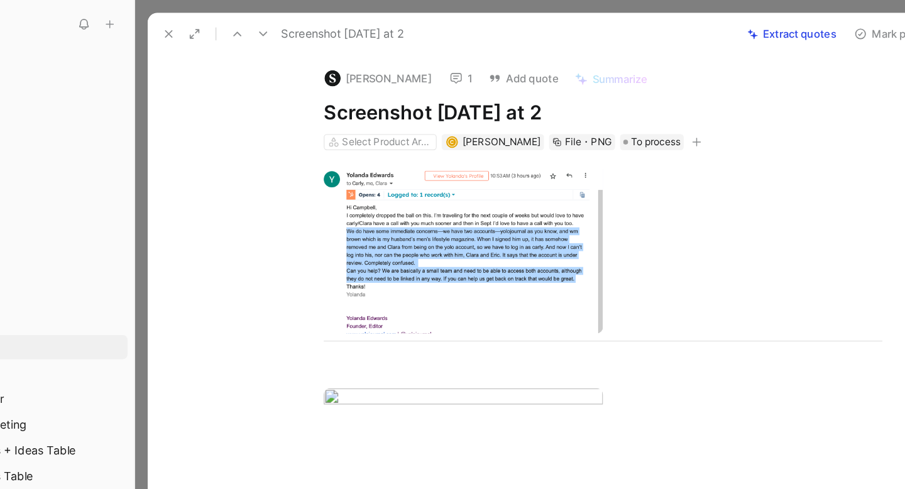
click at [228, 27] on use at bounding box center [228, 26] width 5 height 5
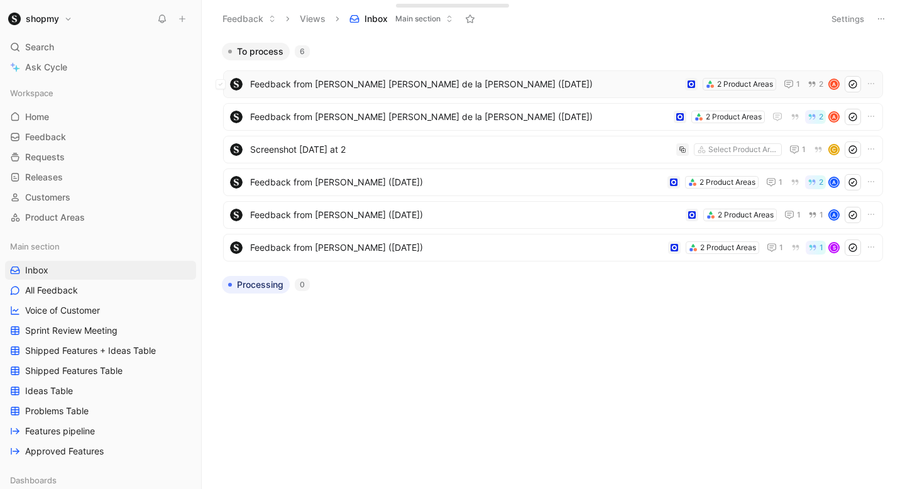
click at [398, 96] on div "Feedback from [PERSON_NAME] [PERSON_NAME] de la [PERSON_NAME] ([DATE]) 2 Produc…" at bounding box center [553, 84] width 660 height 28
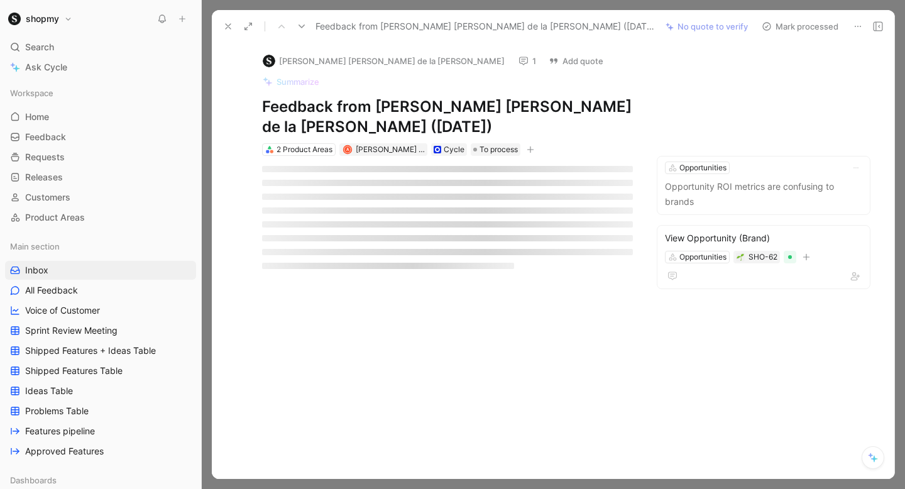
click at [228, 24] on icon at bounding box center [228, 26] width 10 height 10
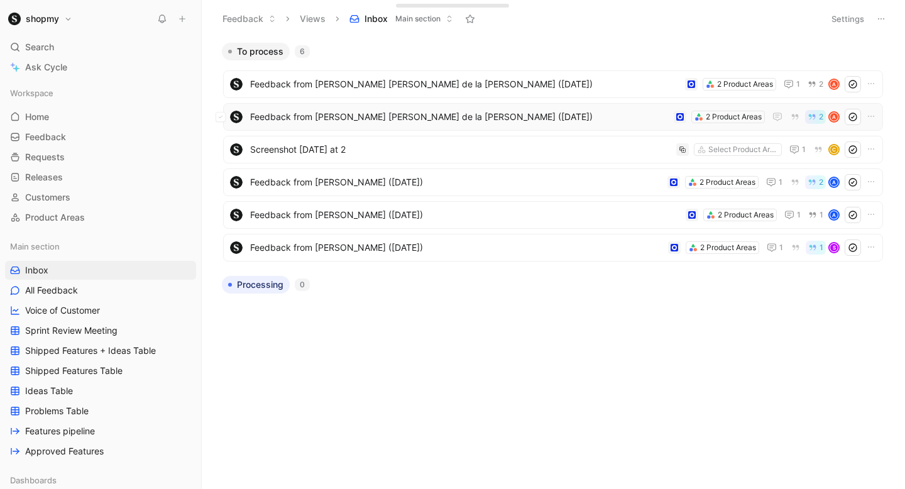
click at [336, 129] on div "Feedback from [PERSON_NAME] [PERSON_NAME] de la [PERSON_NAME] ([DATE]) 2 Produc…" at bounding box center [553, 117] width 660 height 28
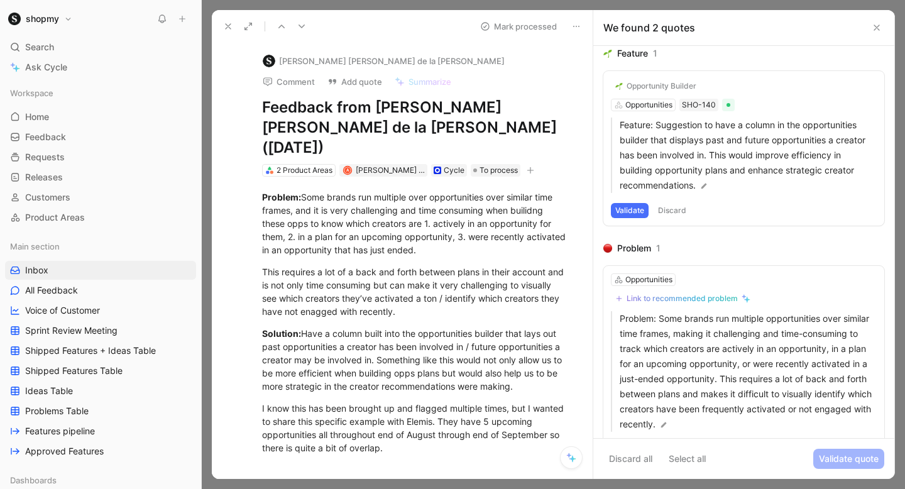
scroll to position [36, 0]
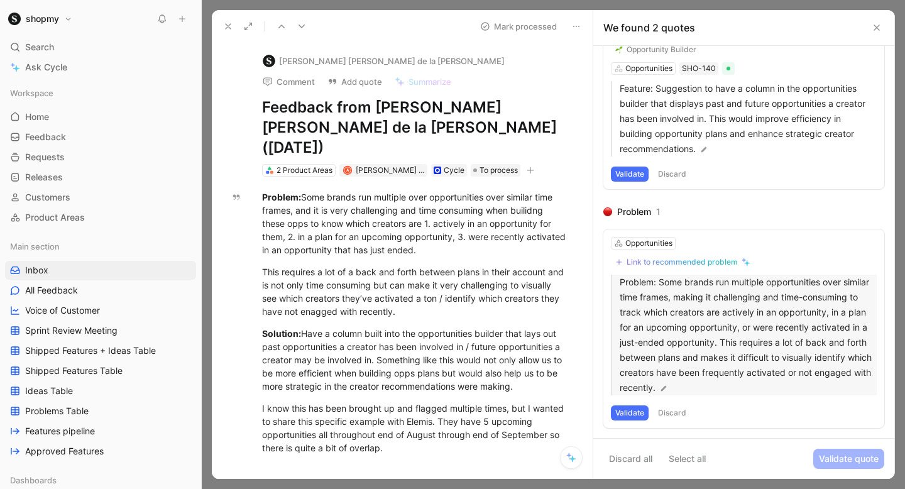
click at [639, 280] on p "Problem: Some brands run multiple opportunities over similar time frames, makin…" at bounding box center [748, 335] width 257 height 121
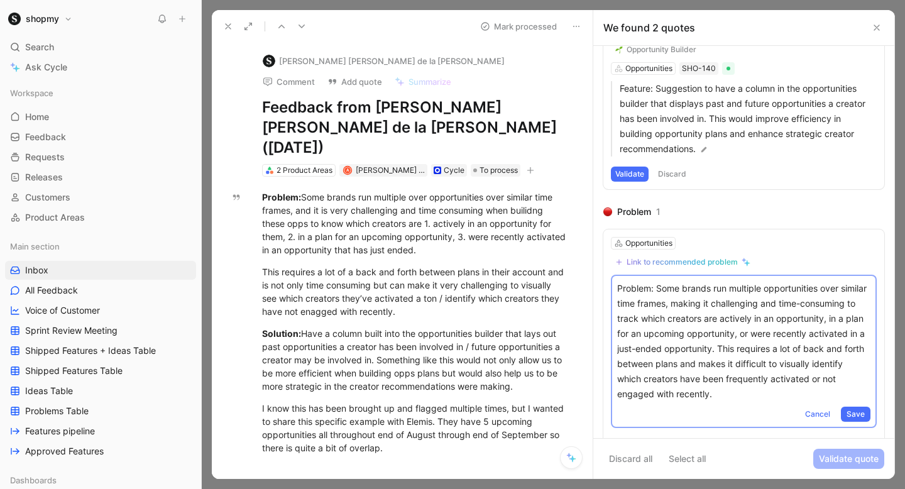
click at [689, 287] on p "Problem: Some brands run multiple opportunities over similar time frames, makin…" at bounding box center [743, 341] width 253 height 121
drag, startPoint x: 784, startPoint y: 394, endPoint x: 574, endPoint y: 286, distance: 236.1
click at [574, 286] on div "Feedback from [PERSON_NAME] [PERSON_NAME] de la [PERSON_NAME] ([DATE]) Mark pro…" at bounding box center [553, 244] width 683 height 469
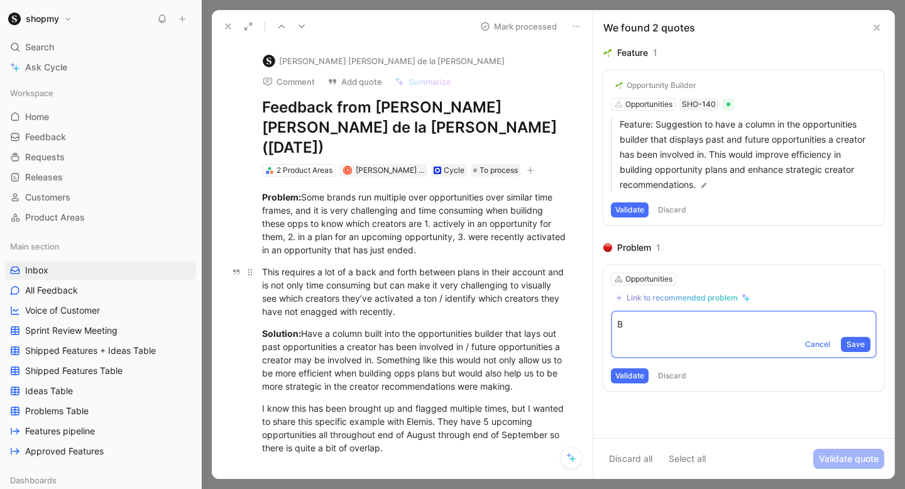
scroll to position [0, 0]
click at [786, 322] on p "Brands can’t tell if a creator is in multiple opportunities" at bounding box center [743, 324] width 253 height 15
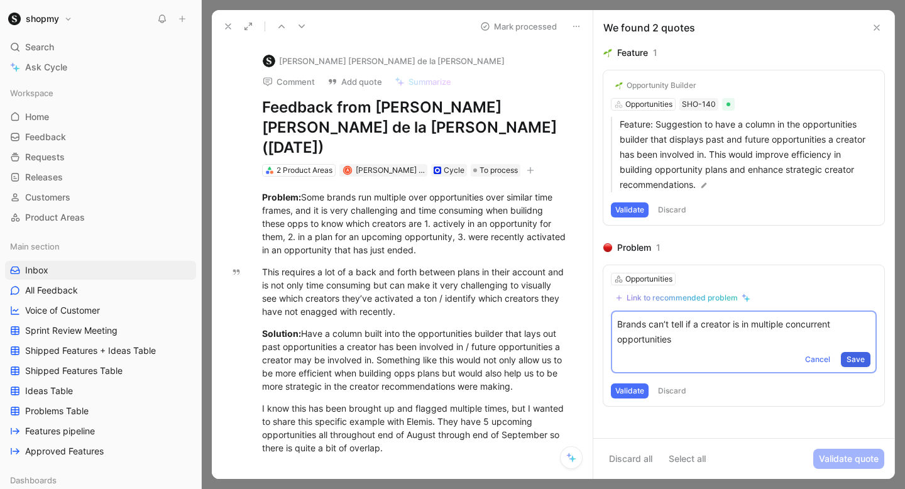
click at [855, 360] on span "Save" at bounding box center [856, 359] width 18 height 13
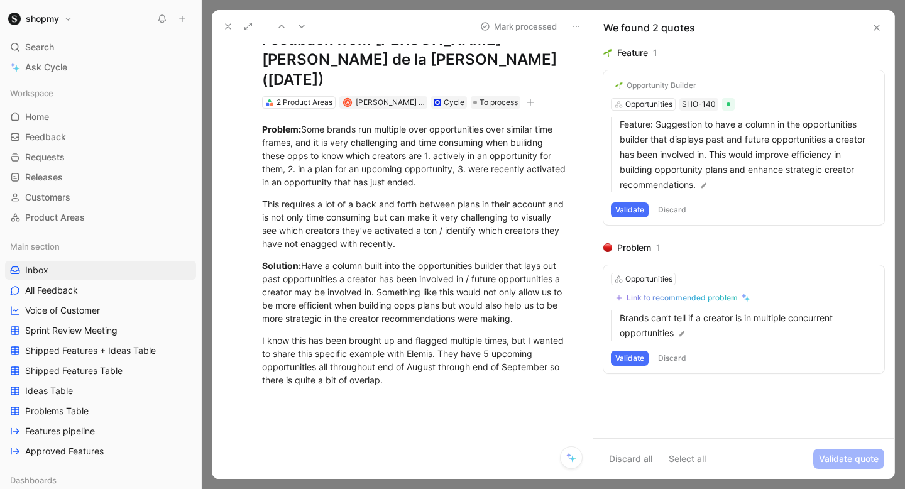
scroll to position [69, 0]
click at [667, 85] on div "Opportunity Builder" at bounding box center [662, 85] width 70 height 10
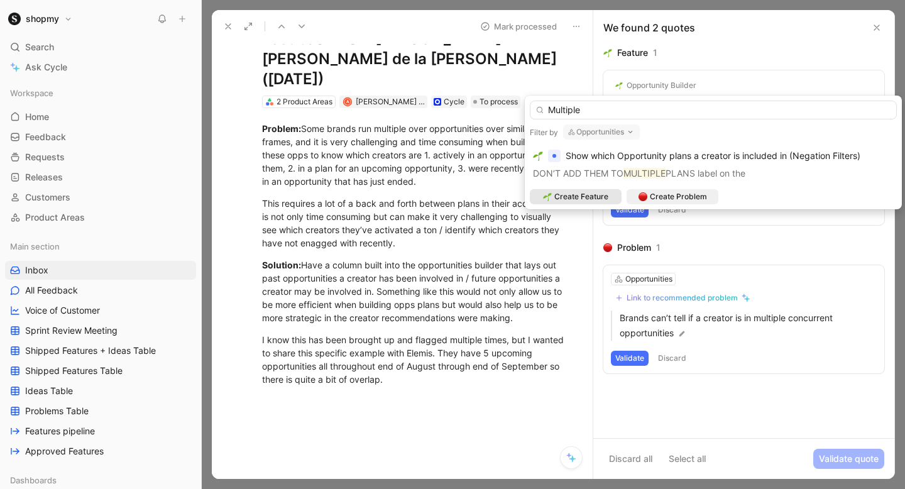
click at [564, 109] on input "Multiple" at bounding box center [713, 110] width 367 height 19
type input "s"
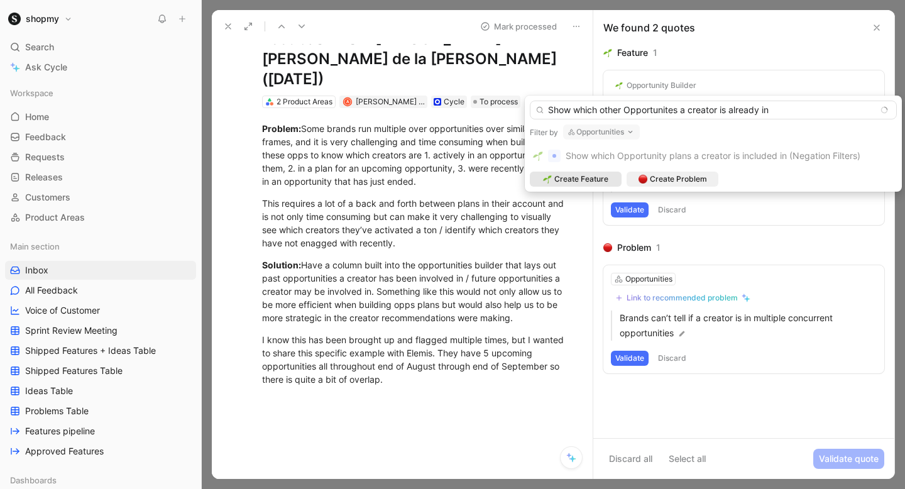
click at [671, 109] on input "Show which other Opportunites a creator is already in" at bounding box center [713, 110] width 367 height 19
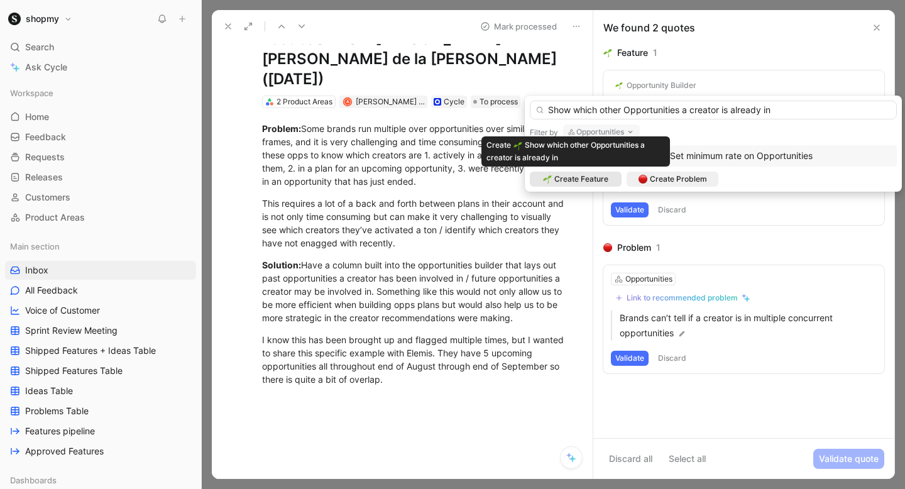
type input "Show which other Opportunities a creator is already in"
click at [615, 176] on div "Create Feature" at bounding box center [576, 179] width 92 height 15
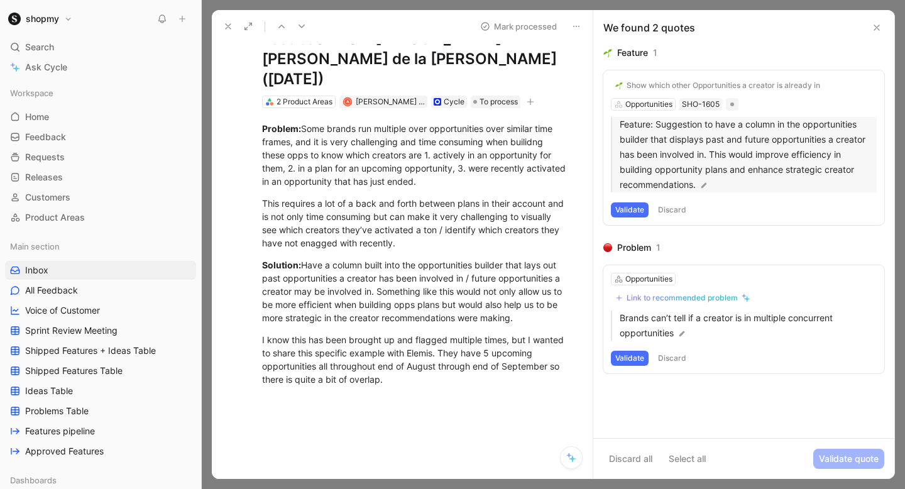
click at [683, 131] on p "Feature: Suggestion to have a column in the opportunities builder that displays…" at bounding box center [748, 154] width 257 height 75
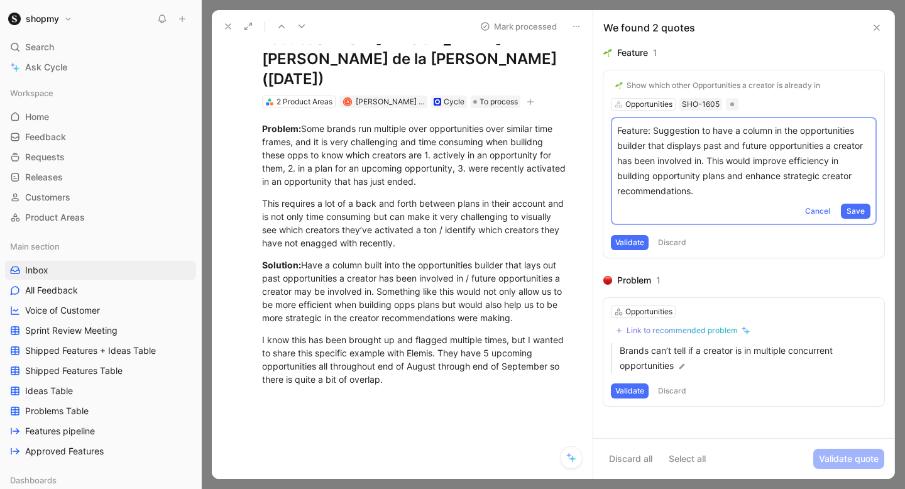
click at [684, 149] on p "Feature: Suggestion to have a column in the opportunities builder that displays…" at bounding box center [743, 160] width 253 height 75
click at [865, 208] on button "Save" at bounding box center [856, 211] width 30 height 15
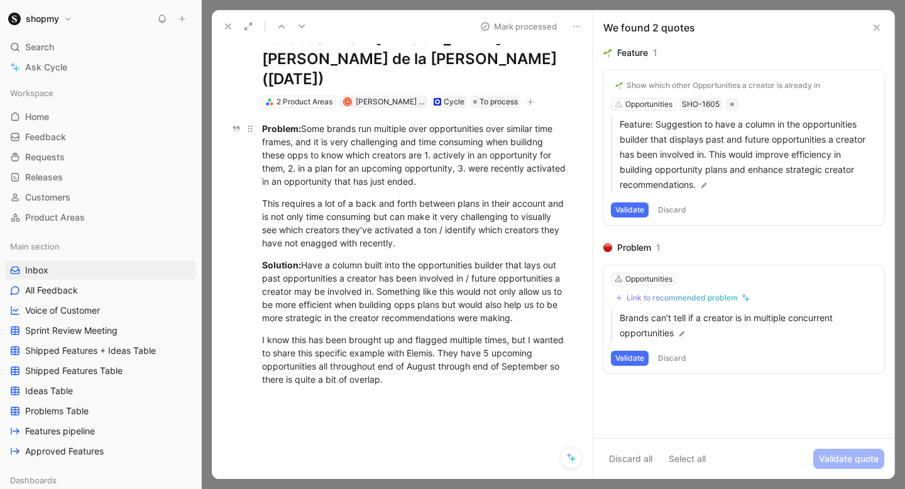
click at [419, 129] on div "Problem: Some brands run multiple over opportunities over similar time frames, …" at bounding box center [415, 155] width 307 height 66
click at [447, 282] on div "Solution: Have a column built into the opportunities builder that lays out past…" at bounding box center [415, 291] width 307 height 66
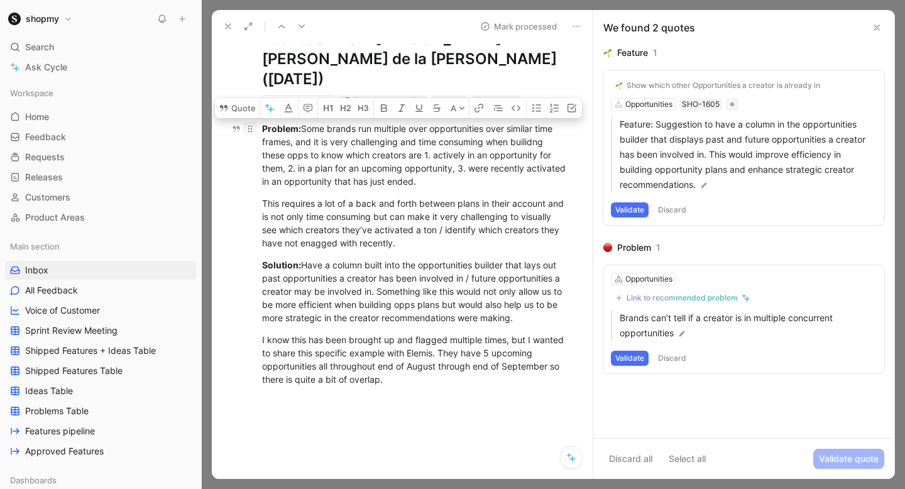
drag, startPoint x: 532, startPoint y: 295, endPoint x: 244, endPoint y: 103, distance: 346.7
click at [244, 108] on div "Problem: Some brands run multiple over opportunities over similar time frames, …" at bounding box center [415, 254] width 354 height 292
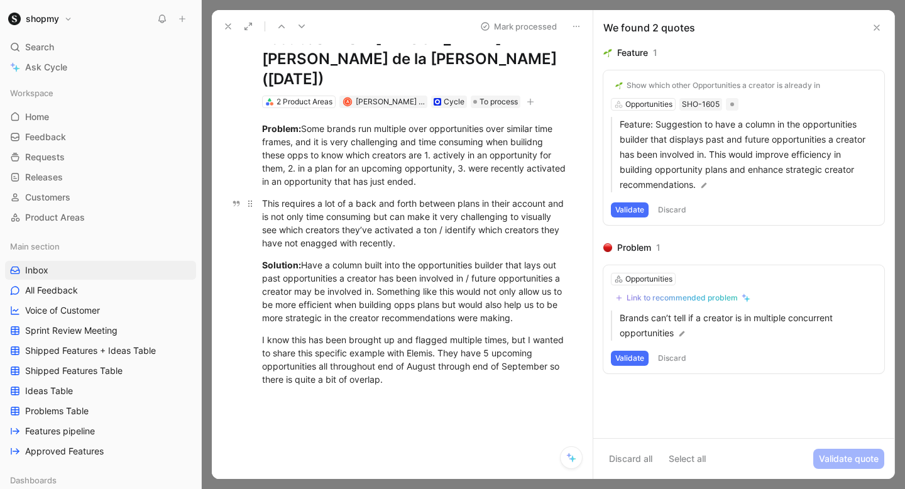
click at [451, 222] on div "This requires a lot of a back and forth between plans in their account and is n…" at bounding box center [415, 223] width 307 height 53
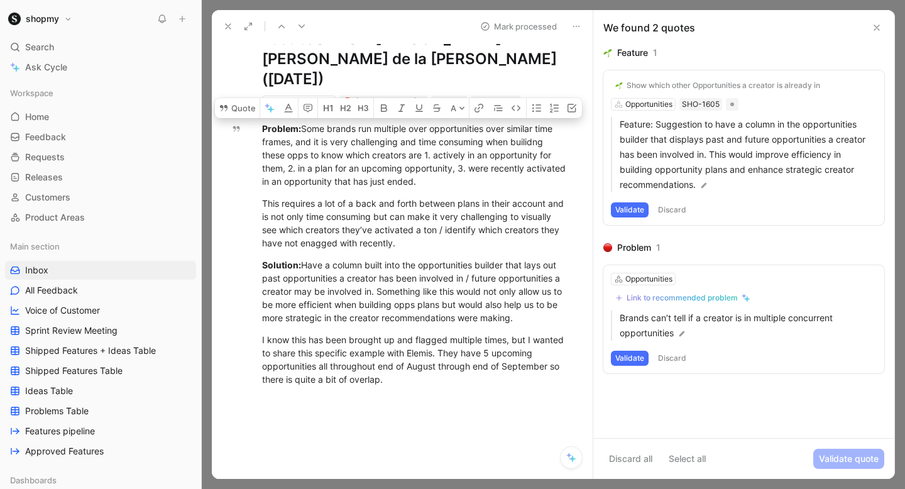
drag, startPoint x: 466, startPoint y: 226, endPoint x: 232, endPoint y: 98, distance: 266.9
click at [232, 98] on div "[PERSON_NAME] [PERSON_NAME] de la [PERSON_NAME] Comment Add quote Summarize Fee…" at bounding box center [402, 261] width 381 height 436
copy div "Problem: Some brands run multiple over opportunities over similar time frames, …"
click at [711, 129] on p "Feature: Suggestion to have a column in the opportunities builder that displays…" at bounding box center [748, 154] width 257 height 75
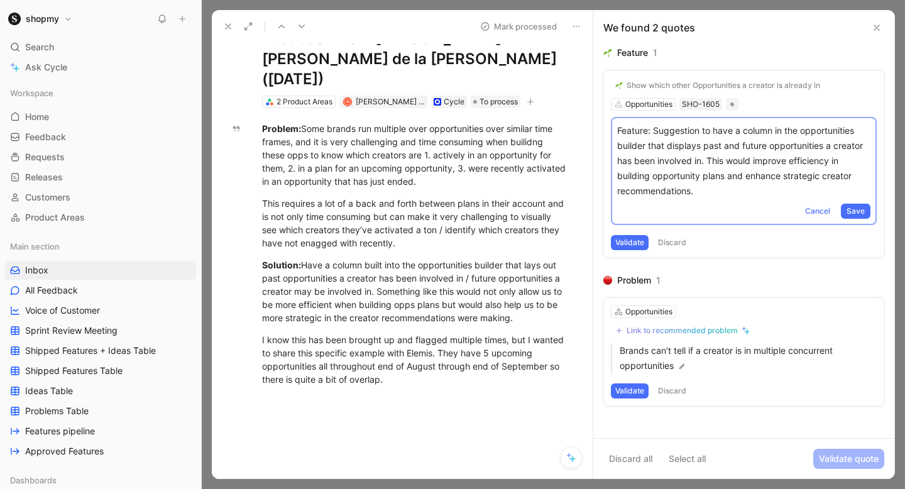
click at [711, 129] on p "Feature: Suggestion to have a column in the opportunities builder that displays…" at bounding box center [743, 160] width 253 height 75
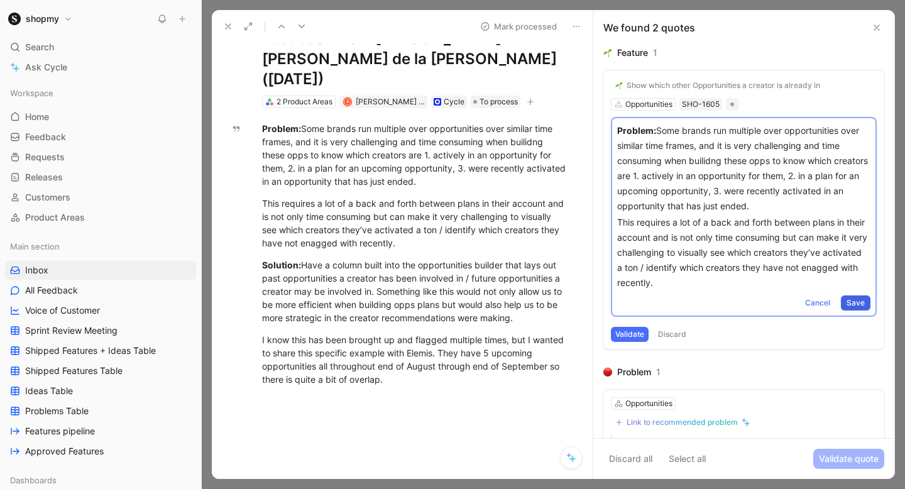
click at [854, 297] on span "Save" at bounding box center [856, 303] width 18 height 13
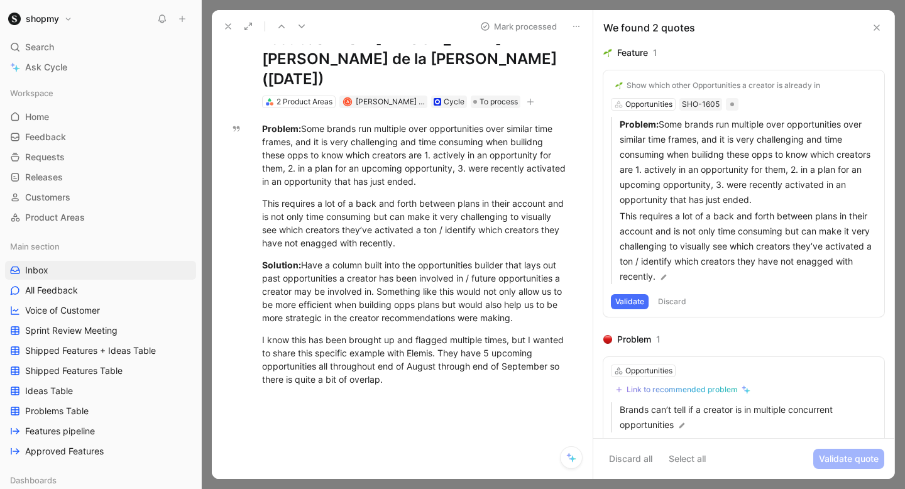
click at [622, 302] on button "Validate" at bounding box center [630, 301] width 38 height 15
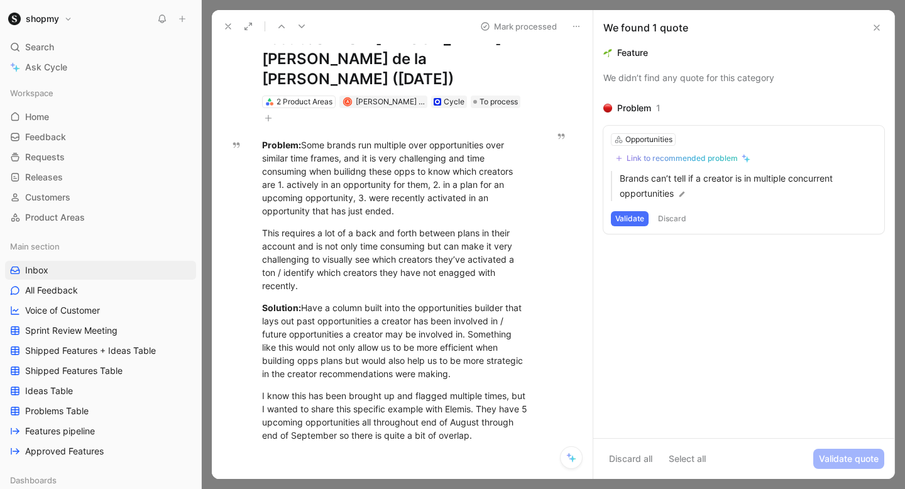
drag, startPoint x: 638, startPoint y: 221, endPoint x: 712, endPoint y: 85, distance: 154.7
click at [712, 85] on div "Feature We didn’t find any quote for this category Problem 1 Opportunities Link…" at bounding box center [743, 241] width 301 height 393
click at [705, 77] on div "We didn’t find any quote for this category" at bounding box center [743, 77] width 281 height 15
click at [642, 219] on button "Validate" at bounding box center [630, 218] width 38 height 15
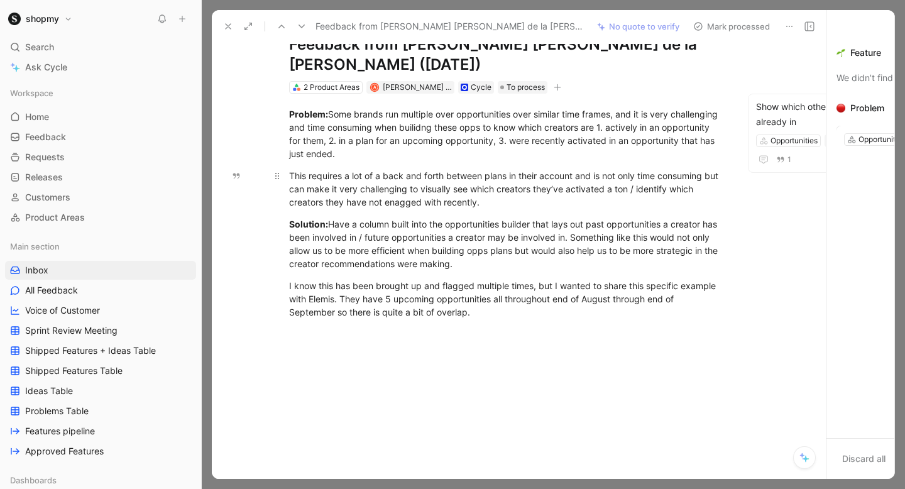
scroll to position [23, 0]
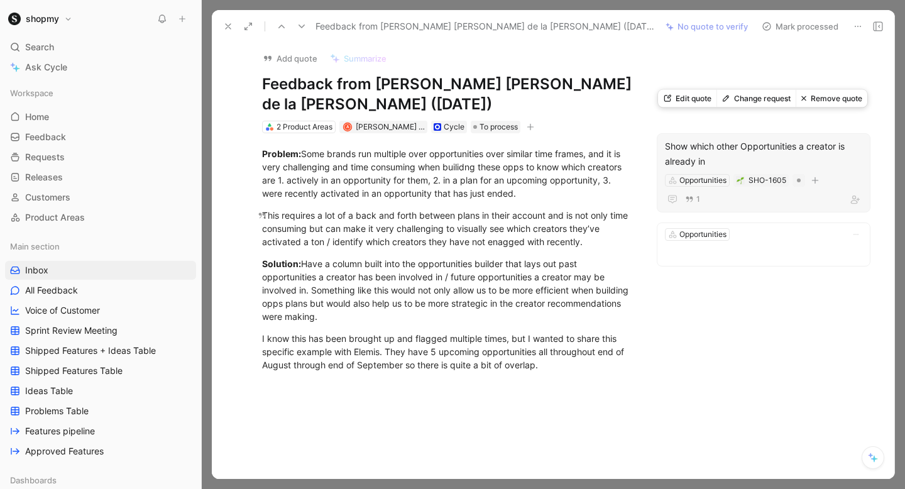
click at [706, 139] on div "Show which other Opportunities a creator is already in" at bounding box center [763, 154] width 197 height 30
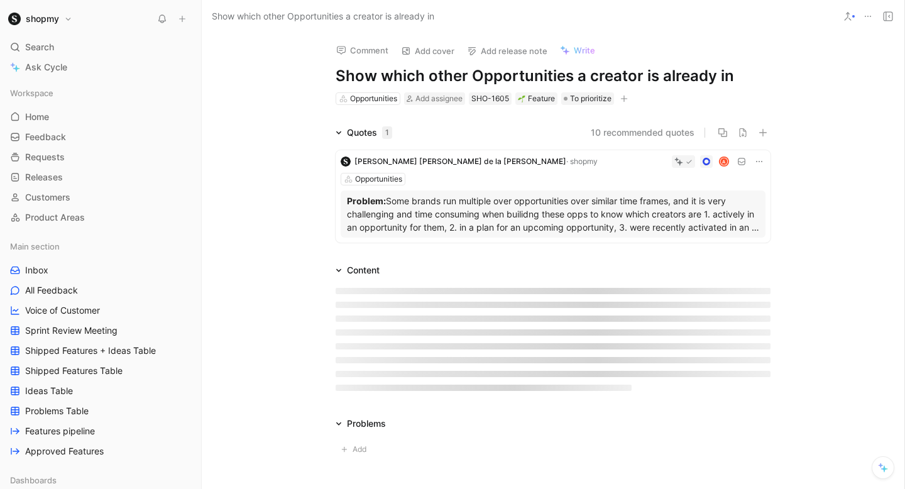
click at [488, 210] on p "Problem: Some brands run multiple over opportunities over similar time frames, …" at bounding box center [553, 214] width 412 height 40
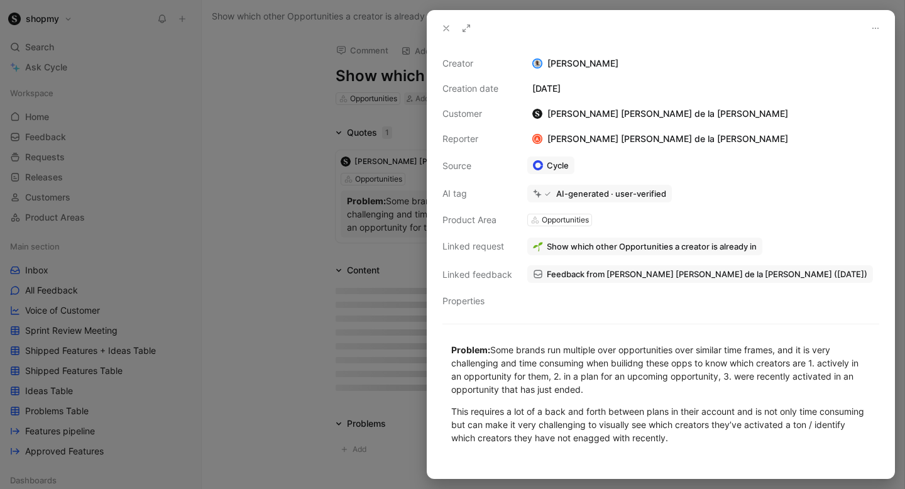
click at [605, 425] on div "This requires a lot of a back and forth between plans in their account and is n…" at bounding box center [660, 425] width 419 height 40
click at [708, 421] on div "This requires a lot of a back and forth between plans in their account and is n…" at bounding box center [660, 425] width 419 height 40
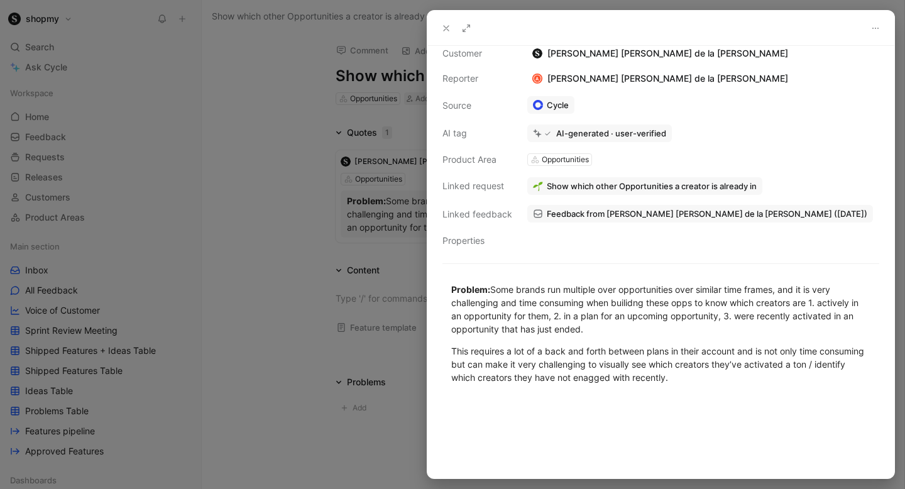
click at [877, 29] on icon at bounding box center [875, 28] width 10 height 10
click at [445, 29] on icon at bounding box center [446, 28] width 10 height 10
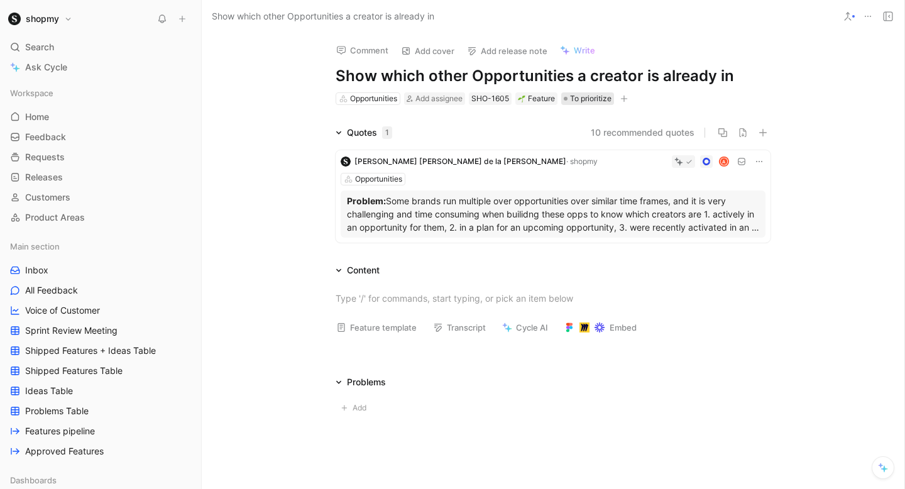
click at [576, 95] on span "To prioritize" at bounding box center [590, 98] width 41 height 13
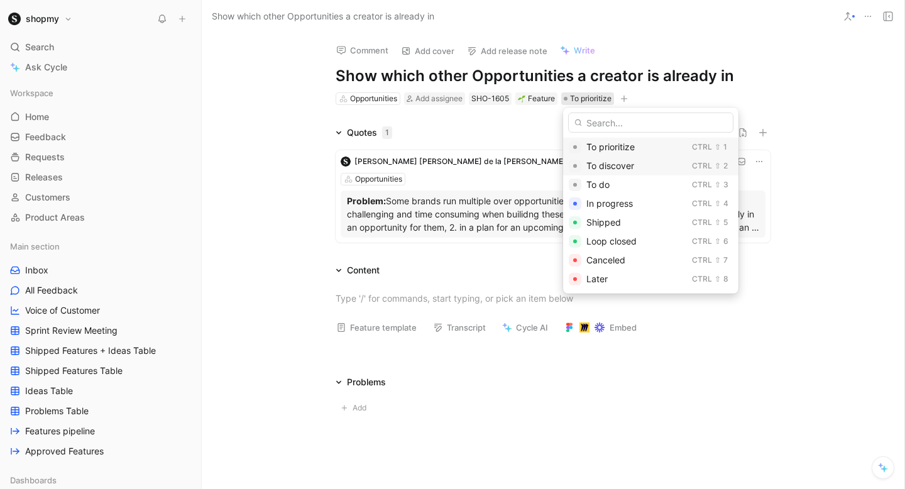
click at [596, 166] on span "To discover" at bounding box center [610, 165] width 48 height 11
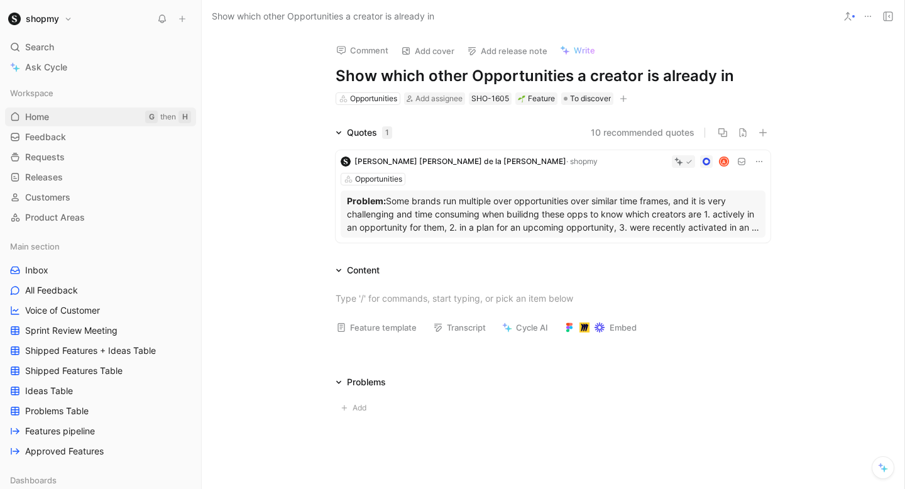
click at [65, 118] on link "Home G then H" at bounding box center [100, 116] width 191 height 19
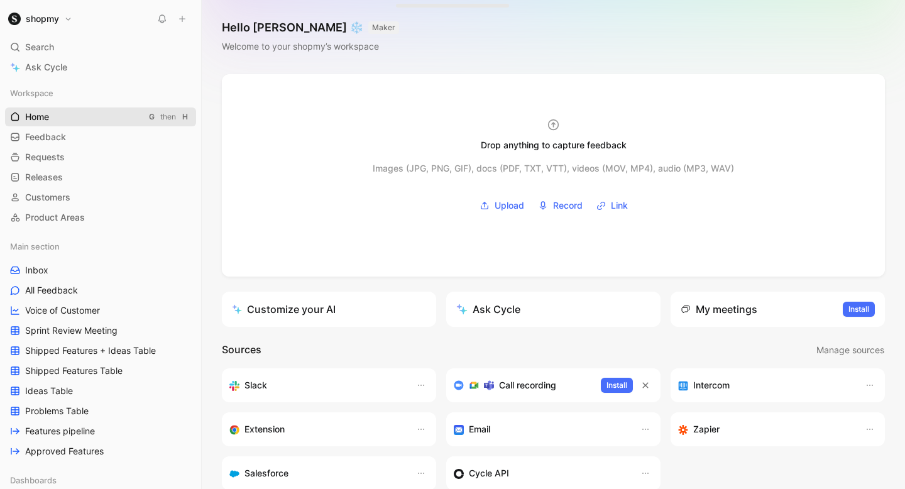
click at [137, 112] on link "Home G then H" at bounding box center [100, 116] width 191 height 19
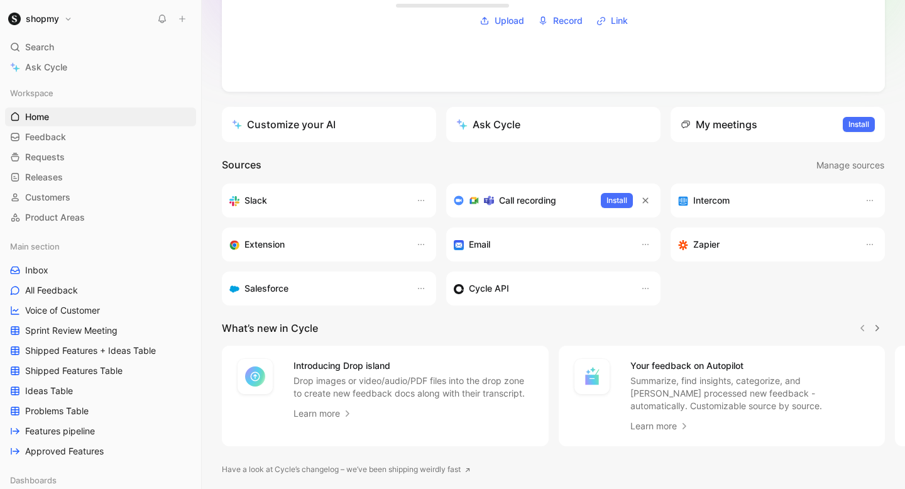
scroll to position [155, 0]
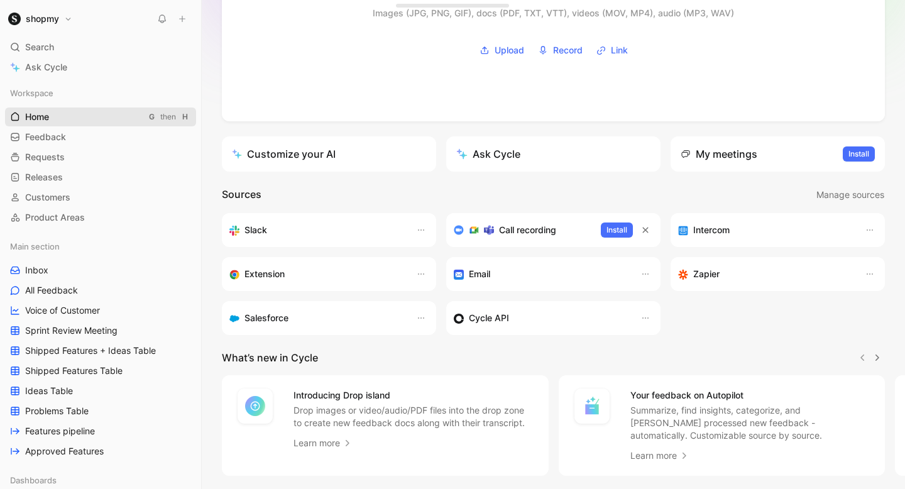
click at [65, 115] on link "Home G then H" at bounding box center [100, 116] width 191 height 19
click at [91, 273] on link "Inbox" at bounding box center [100, 270] width 191 height 19
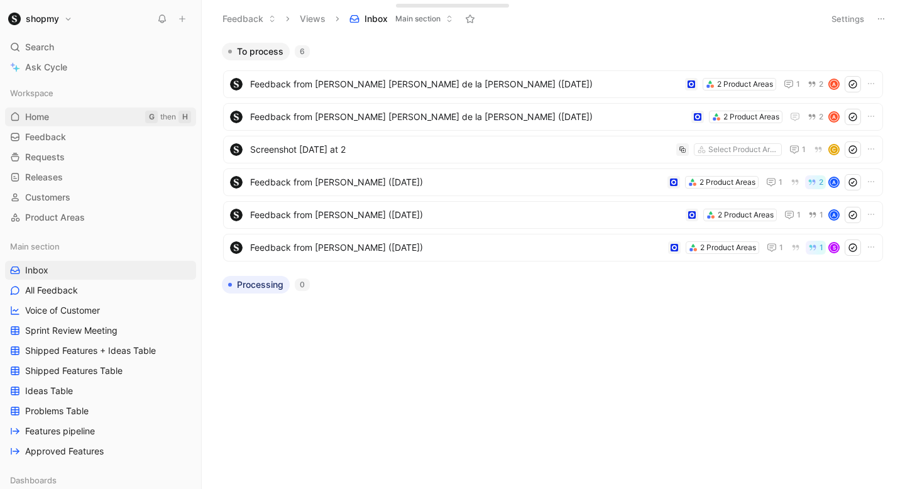
click at [105, 121] on link "Home G then H" at bounding box center [100, 116] width 191 height 19
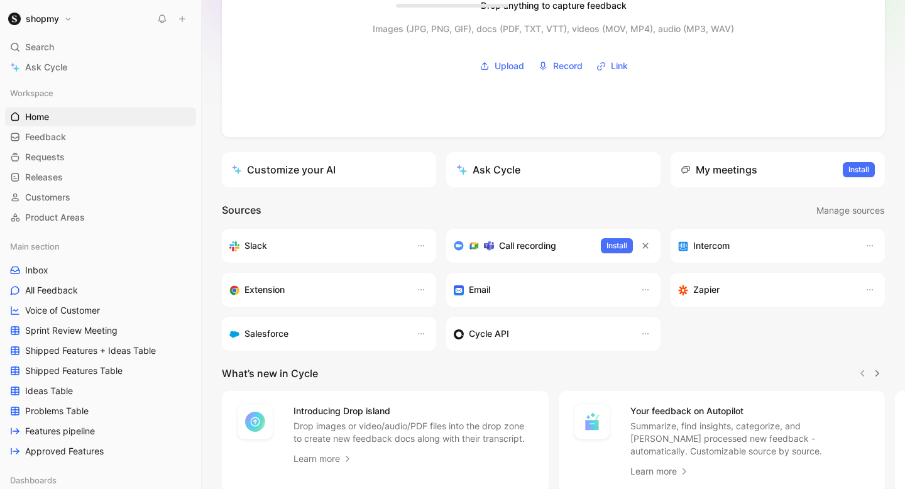
scroll to position [222, 0]
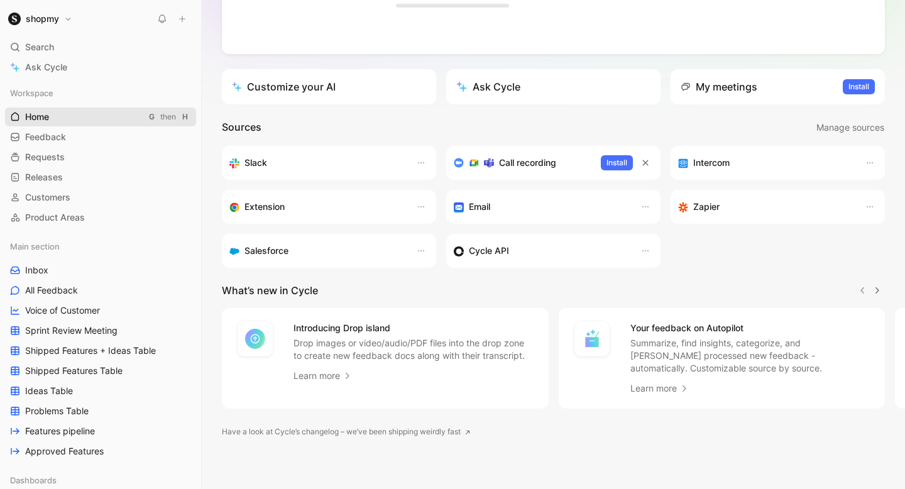
click at [107, 123] on link "Home G then H" at bounding box center [100, 116] width 191 height 19
click at [129, 274] on link "Inbox" at bounding box center [100, 270] width 191 height 19
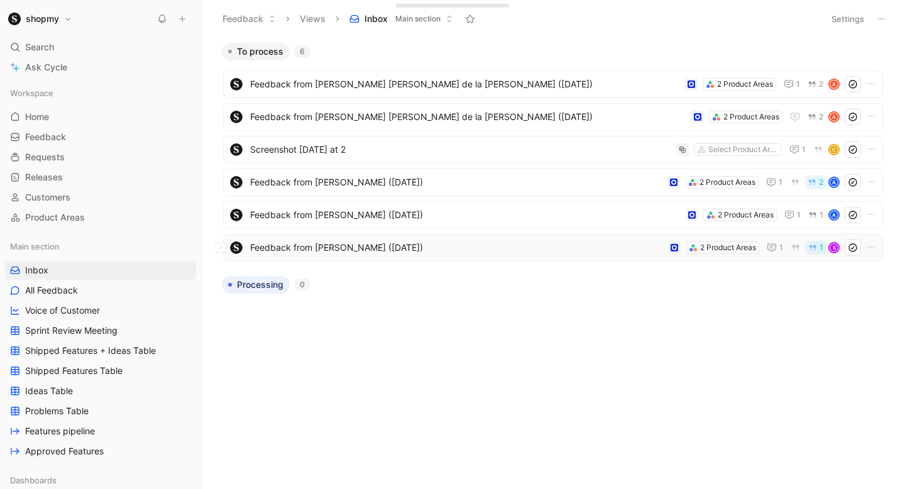
click at [405, 246] on span "Feedback from [PERSON_NAME] ([DATE])" at bounding box center [456, 247] width 413 height 15
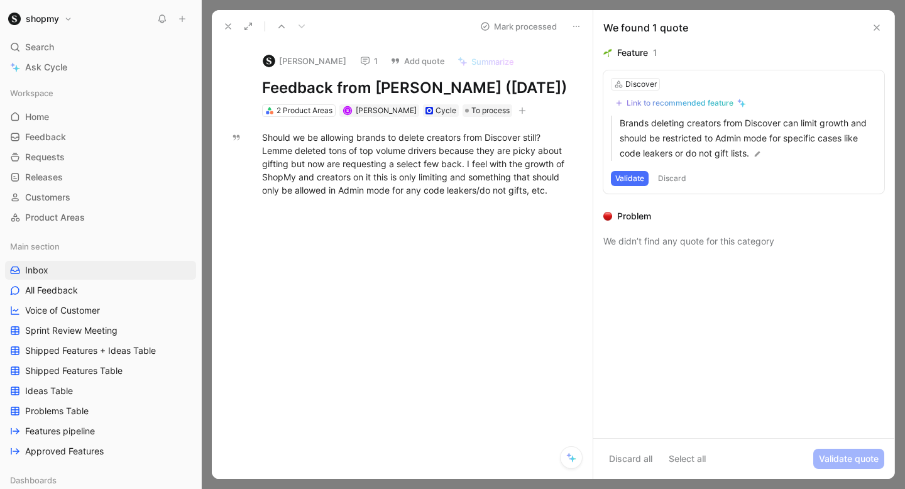
click at [358, 62] on button "1" at bounding box center [368, 61] width 29 height 18
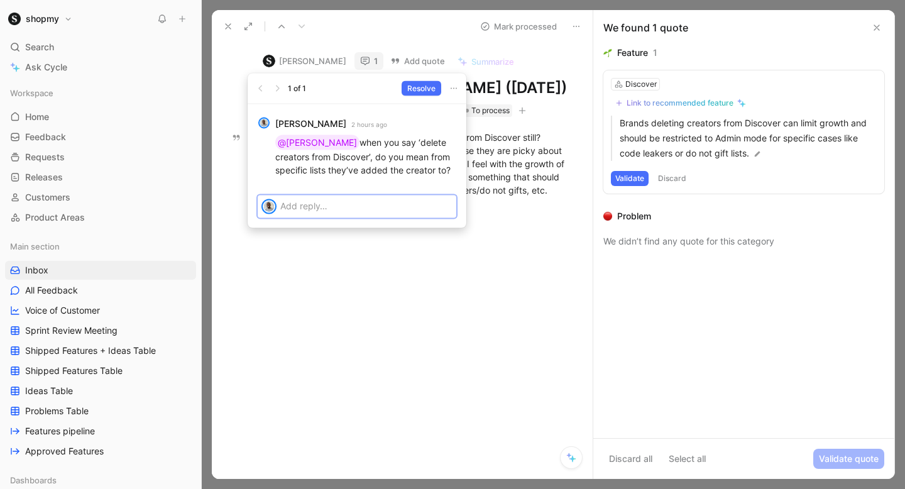
click at [390, 200] on p at bounding box center [366, 205] width 172 height 13
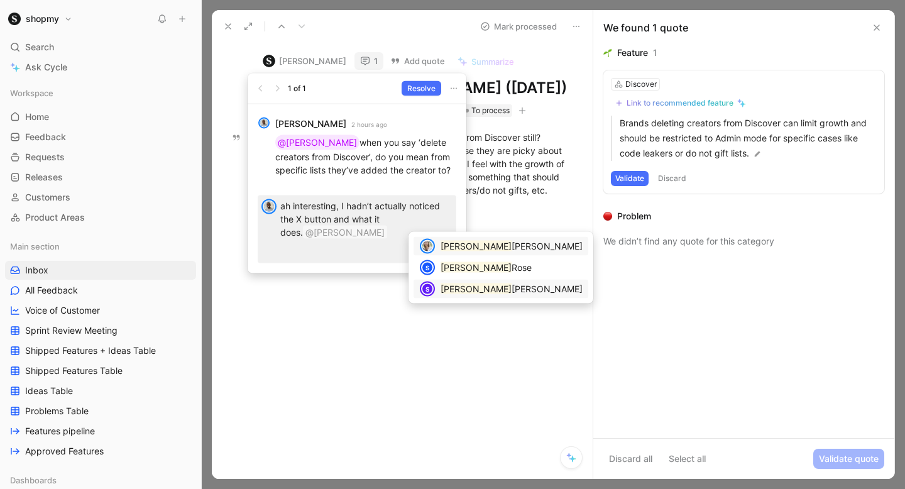
click at [454, 294] on mark "[PERSON_NAME]" at bounding box center [476, 288] width 71 height 11
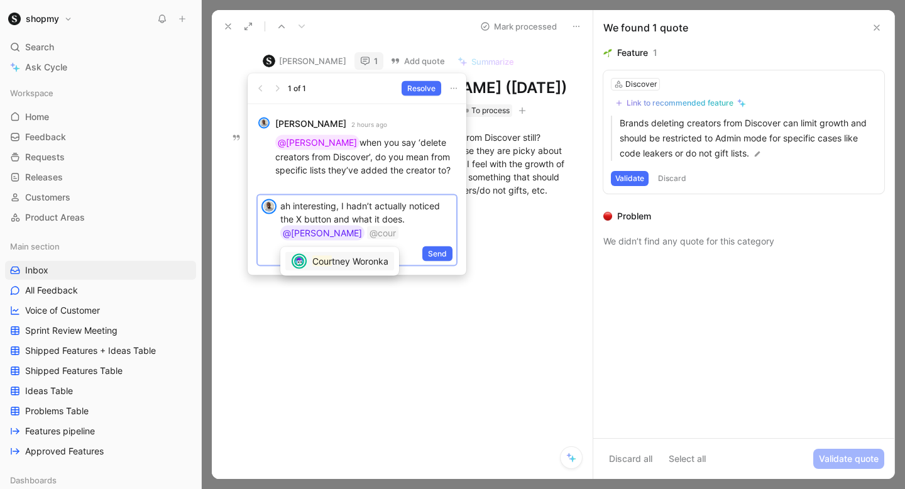
click at [366, 259] on span "tney Woronka" at bounding box center [360, 261] width 57 height 11
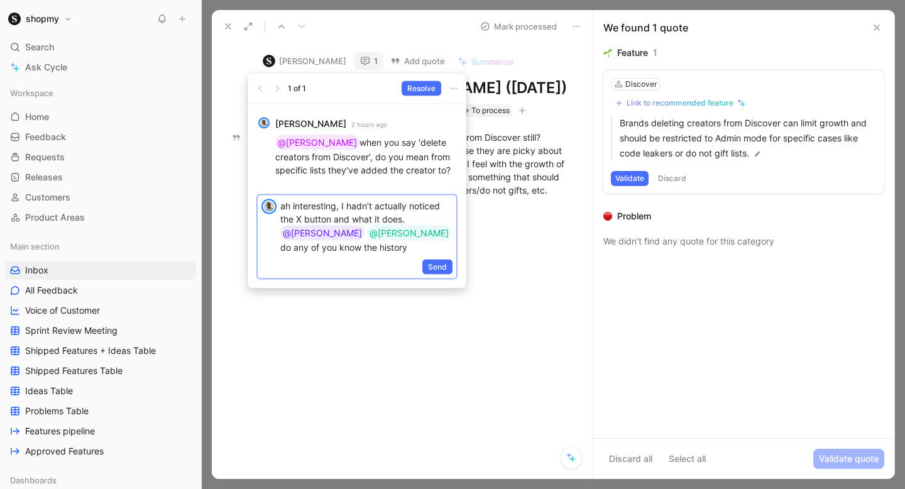
click at [333, 234] on p "ah interesting, I hadn’t actually noticed the X button and what it does. @[PERS…" at bounding box center [366, 226] width 172 height 55
click at [380, 266] on mark "Corin" at bounding box center [377, 261] width 21 height 11
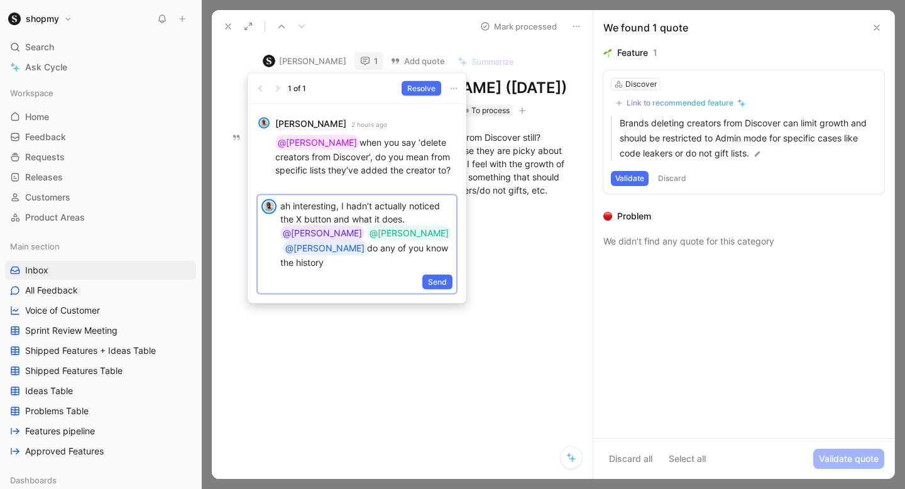
click at [377, 255] on div "ah interesting, I hadn’t actually noticed the X button and what it does. @[PERS…" at bounding box center [368, 233] width 176 height 77
click at [304, 260] on p "ah interesting, I hadn’t actually noticed the X button and what it does. @[PERS…" at bounding box center [366, 240] width 172 height 83
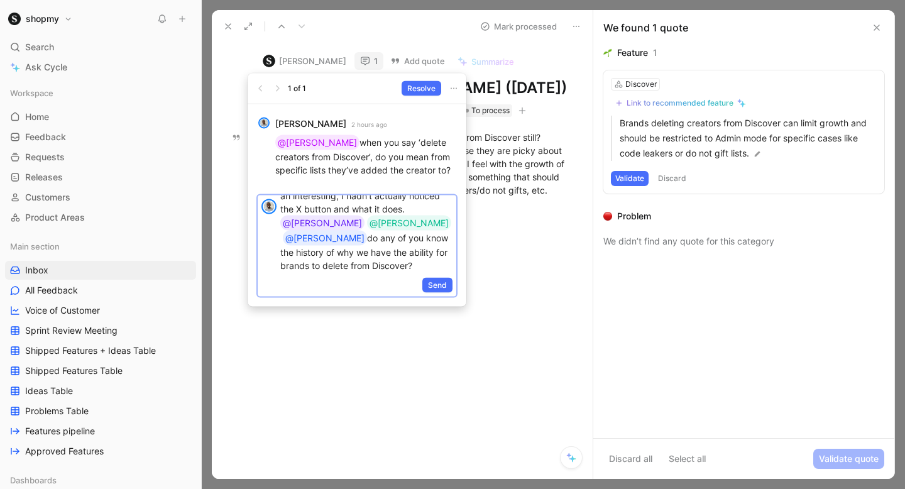
click at [338, 265] on p "ah interesting, I hadn’t actually noticed the X button and what it does. @[PERS…" at bounding box center [366, 230] width 172 height 83
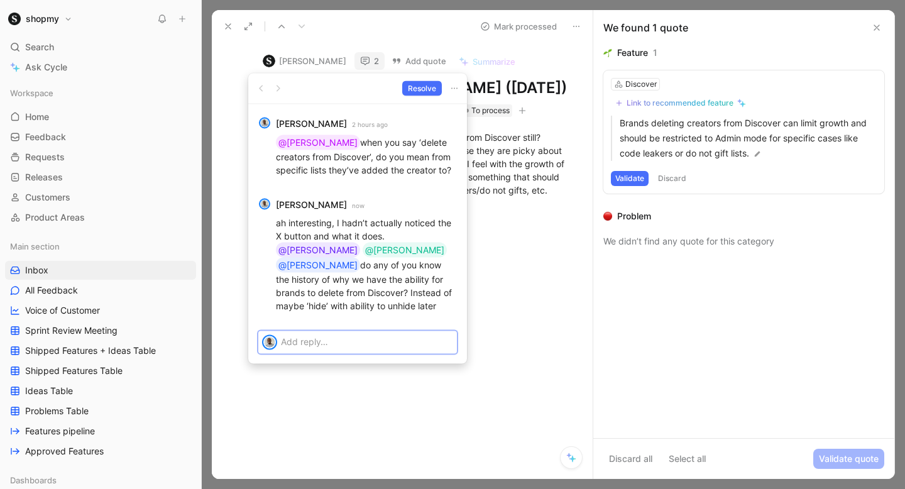
scroll to position [0, 0]
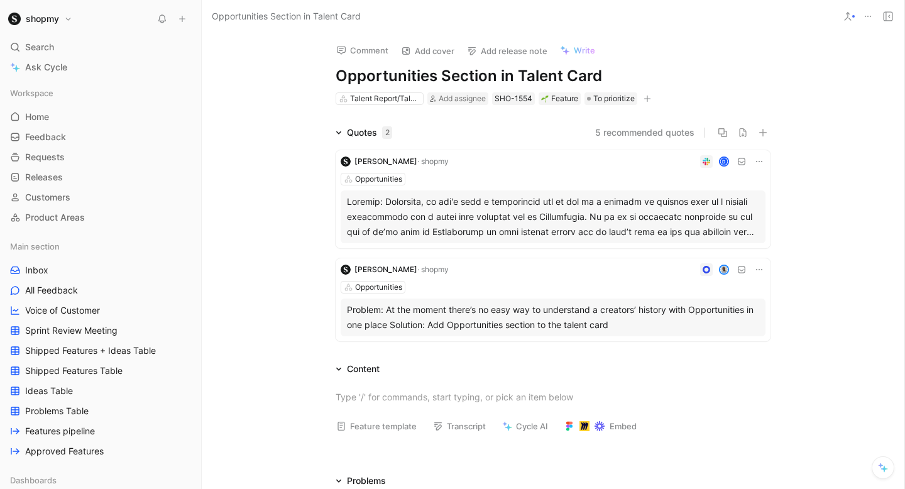
click at [371, 400] on div "Comment Add cover Add release note Write Opportunities Section in Talent Card T…" at bounding box center [553, 261] width 703 height 456
